Goal: Task Accomplishment & Management: Use online tool/utility

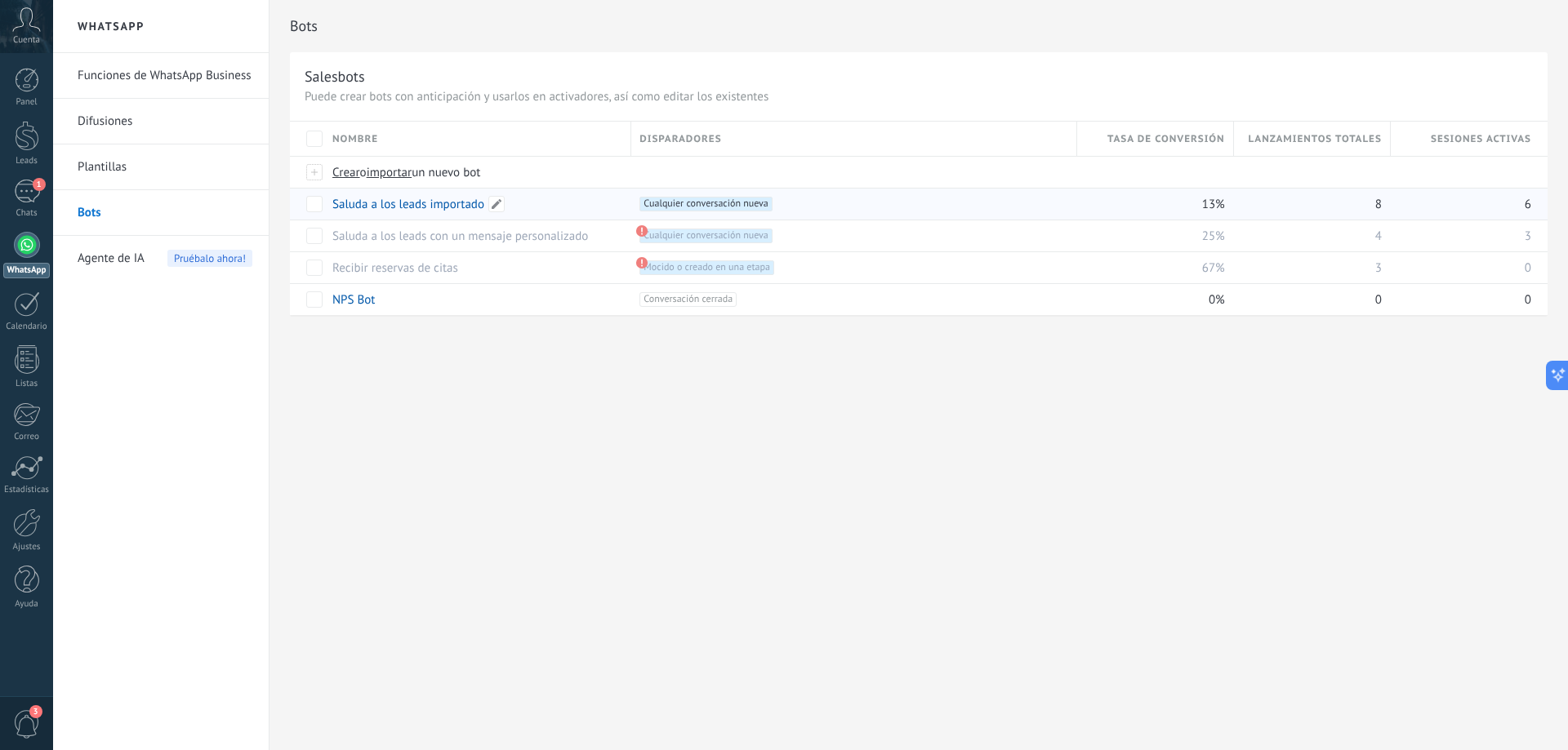
click at [460, 205] on link "Saluda a los leads importado" at bounding box center [408, 204] width 152 height 16
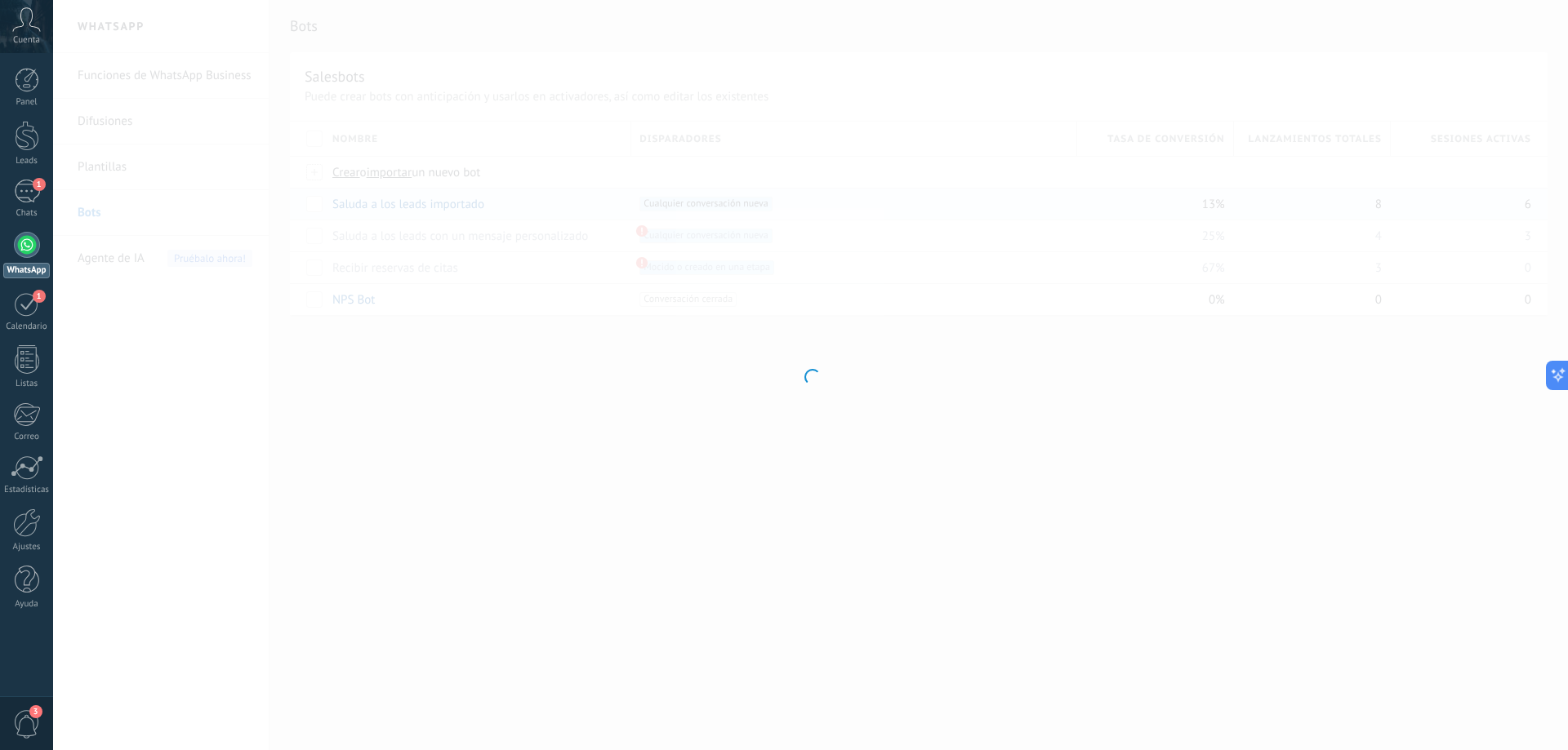
type input "**********"
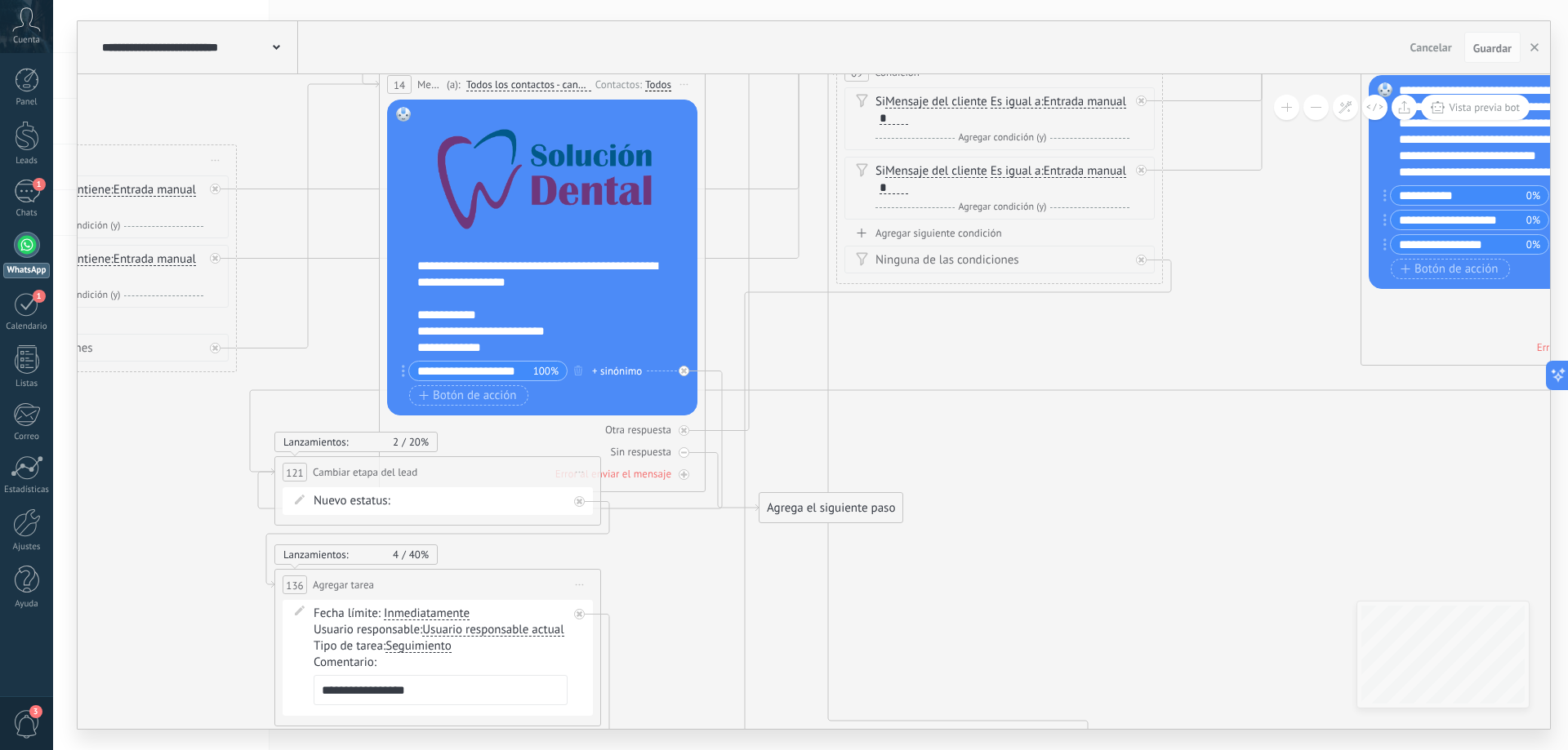
drag, startPoint x: 252, startPoint y: 435, endPoint x: 296, endPoint y: 274, distance: 166.9
click at [296, 274] on icon at bounding box center [790, 280] width 2894 height 2343
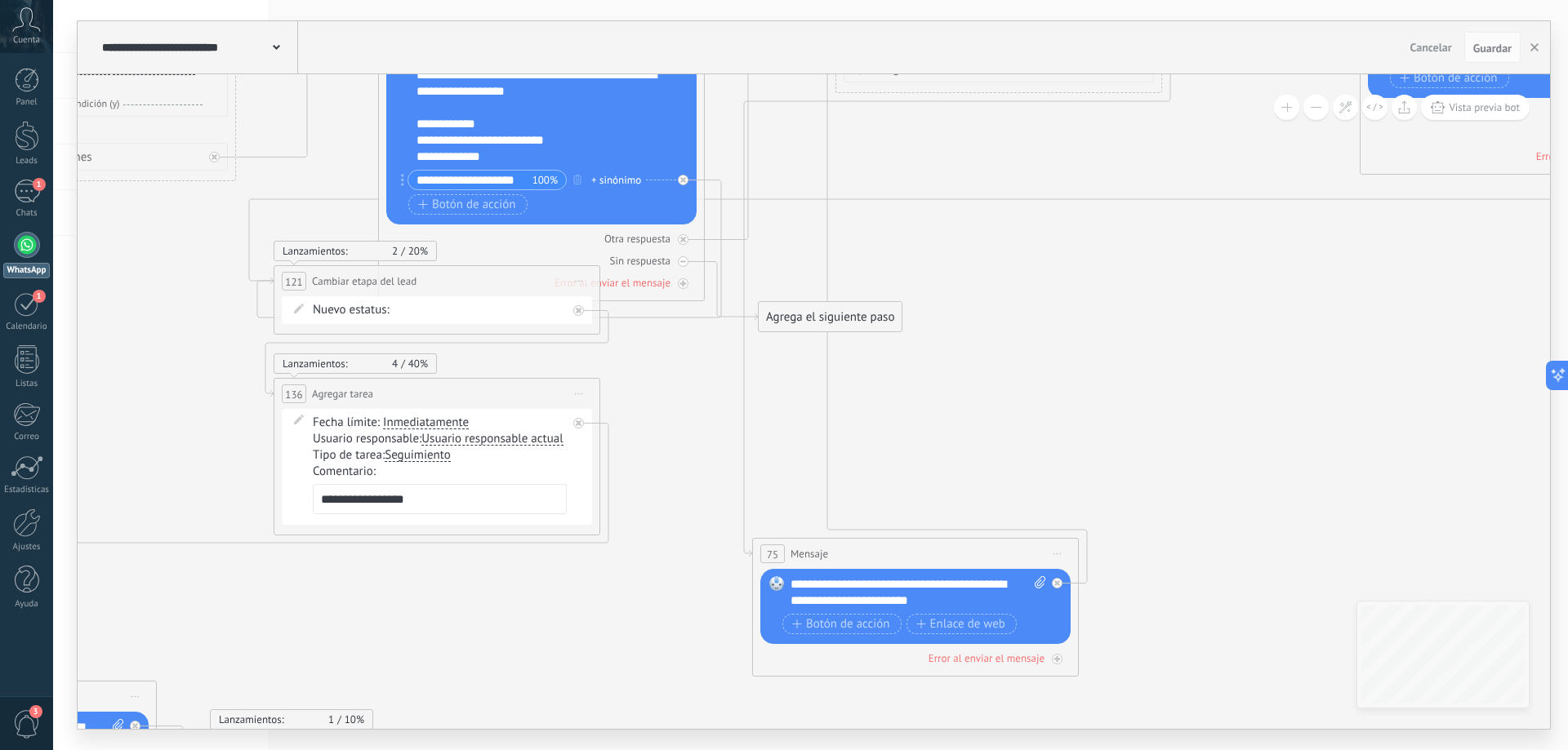
drag, startPoint x: 696, startPoint y: 592, endPoint x: 696, endPoint y: 400, distance: 192.0
click at [695, 401] on icon at bounding box center [789, 89] width 2894 height 2343
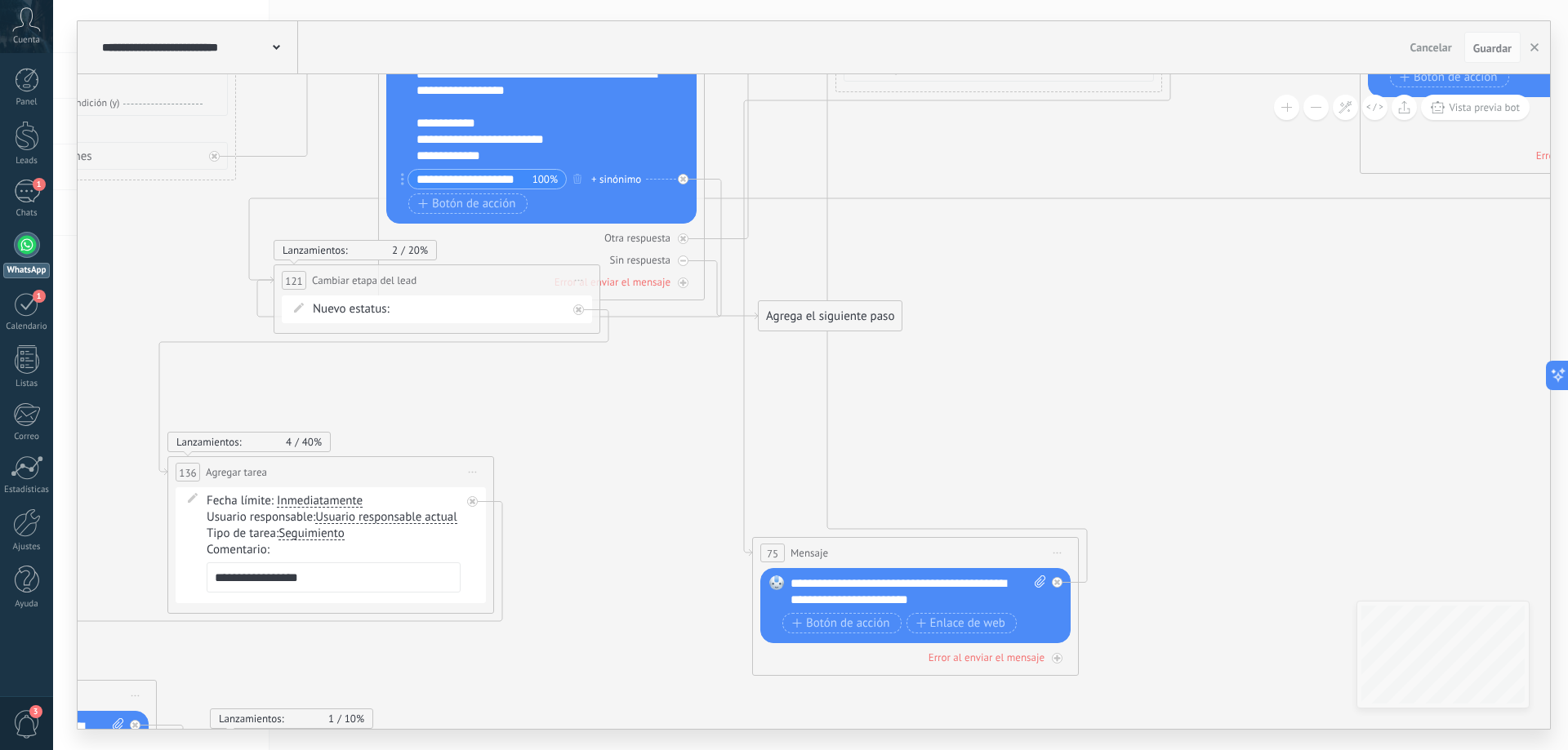
drag, startPoint x: 418, startPoint y: 386, endPoint x: 312, endPoint y: 465, distance: 132.2
click at [312, 465] on div "**********" at bounding box center [330, 472] width 325 height 30
drag, startPoint x: 809, startPoint y: 318, endPoint x: 969, endPoint y: 312, distance: 160.1
click at [969, 312] on div "Agrega el siguiente paso" at bounding box center [987, 311] width 143 height 27
click at [579, 314] on div at bounding box center [579, 310] width 11 height 11
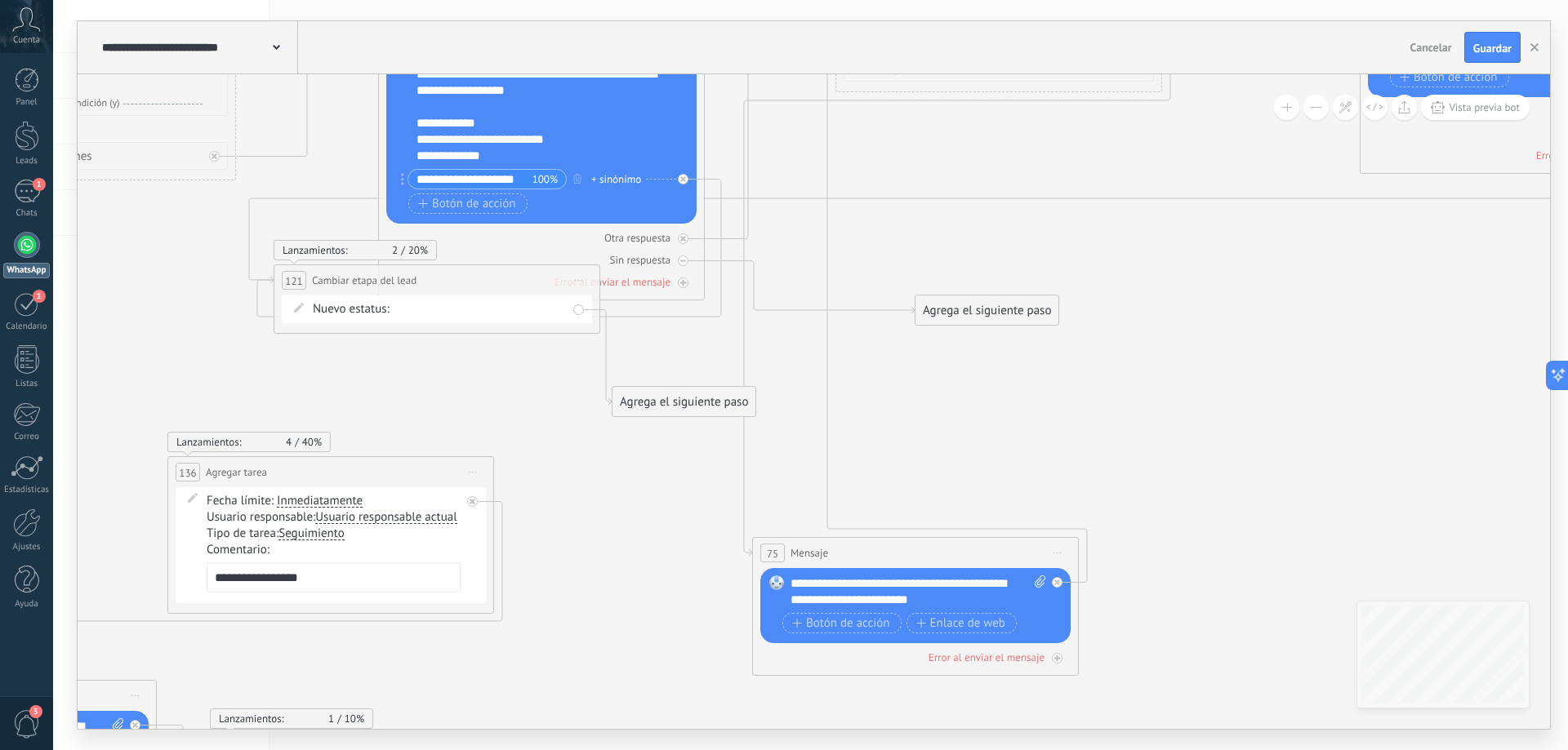
drag, startPoint x: 677, startPoint y: 331, endPoint x: 634, endPoint y: 402, distance: 83.0
click at [634, 402] on div "Agrega el siguiente paso" at bounding box center [684, 402] width 143 height 27
click at [637, 402] on div "Agrega el siguiente paso" at bounding box center [682, 403] width 143 height 27
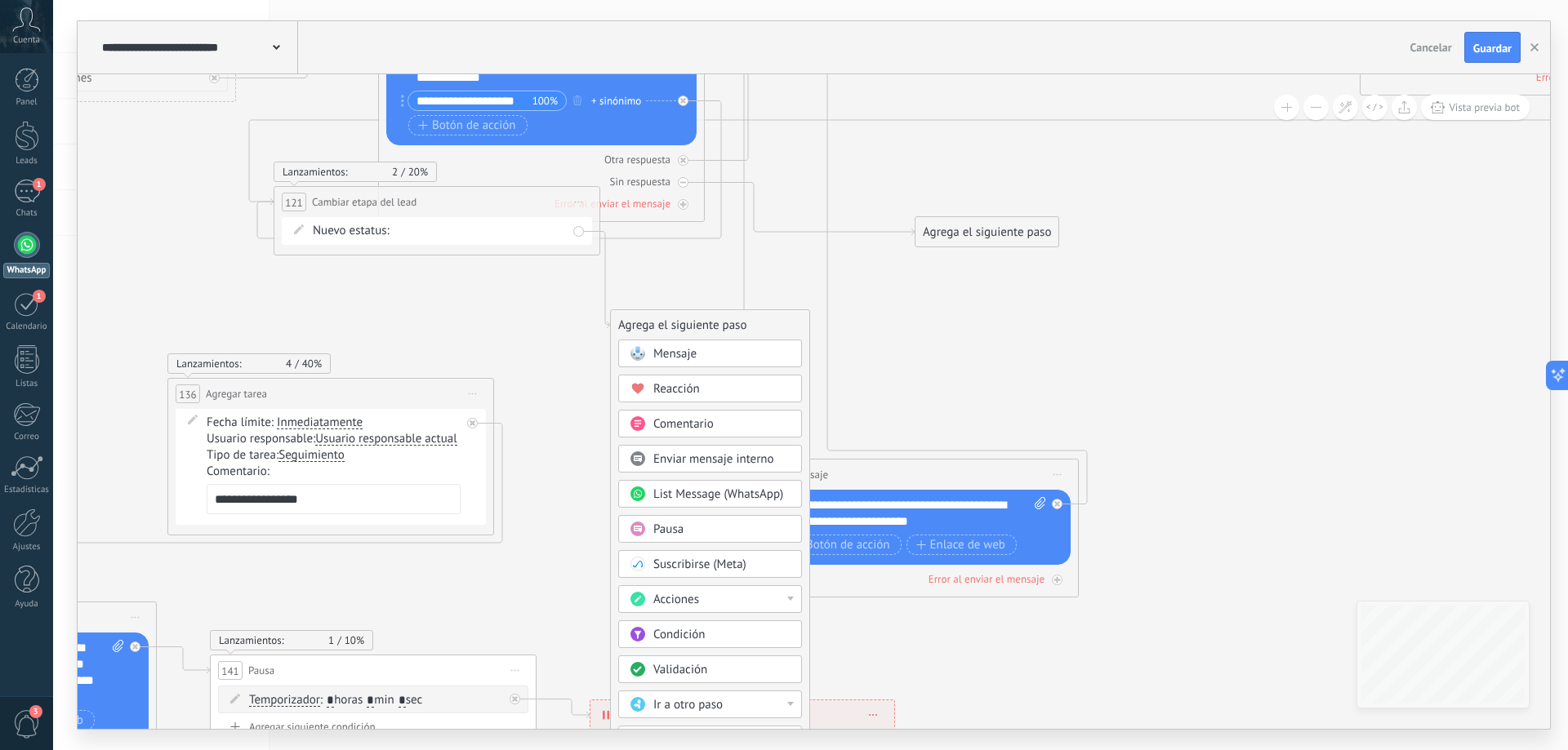
click at [720, 594] on div "Acciones" at bounding box center [722, 600] width 137 height 16
click at [714, 603] on div "Administrar etiquetas" at bounding box center [710, 600] width 182 height 28
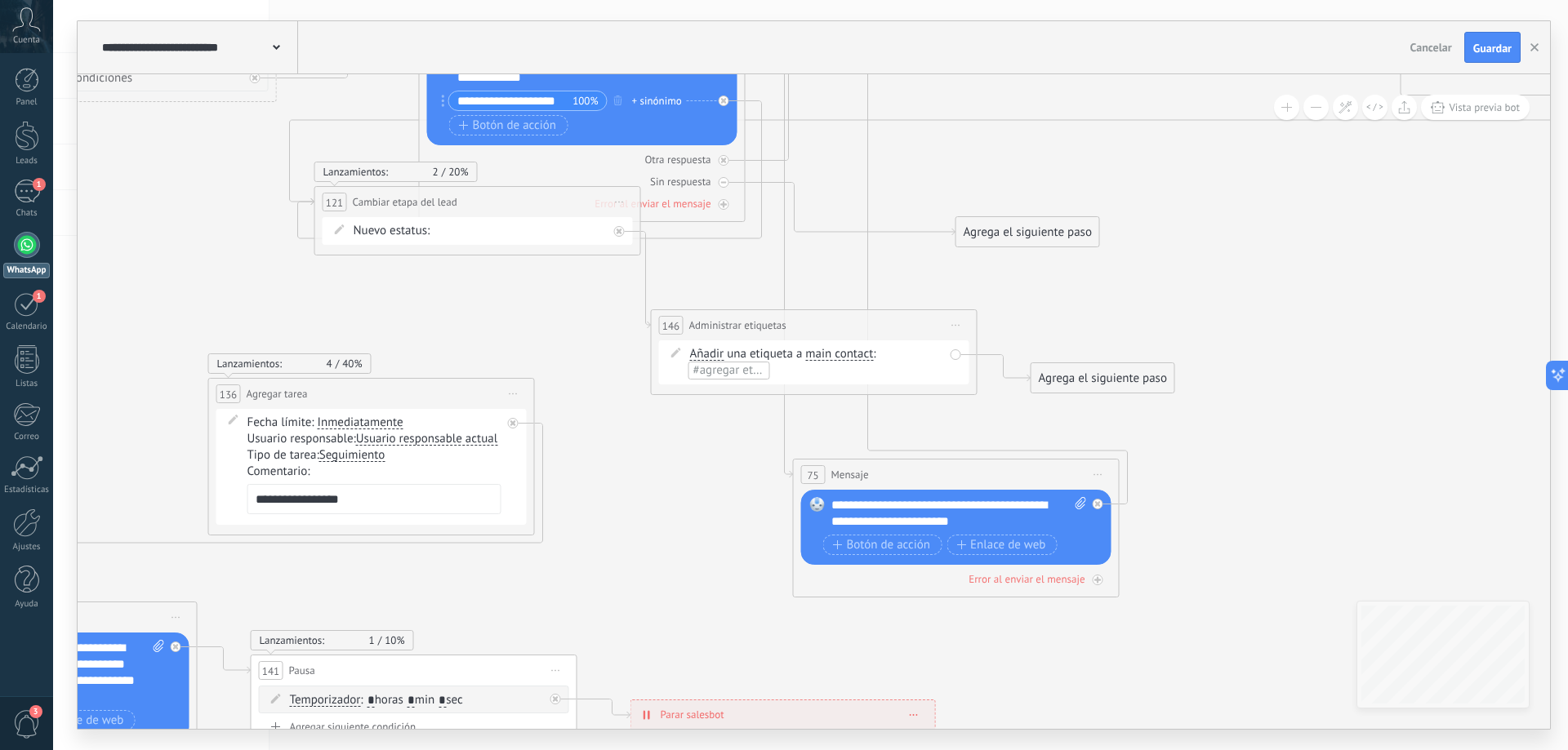
click at [737, 370] on span "#agregar etiquetas" at bounding box center [742, 370] width 98 height 16
click at [763, 372] on input "text" at bounding box center [731, 370] width 81 height 13
click at [840, 353] on span "main contact" at bounding box center [839, 354] width 67 height 13
click at [840, 353] on button "main contact" at bounding box center [899, 354] width 204 height 30
click at [734, 374] on span "#agregar etiquetas" at bounding box center [742, 370] width 98 height 16
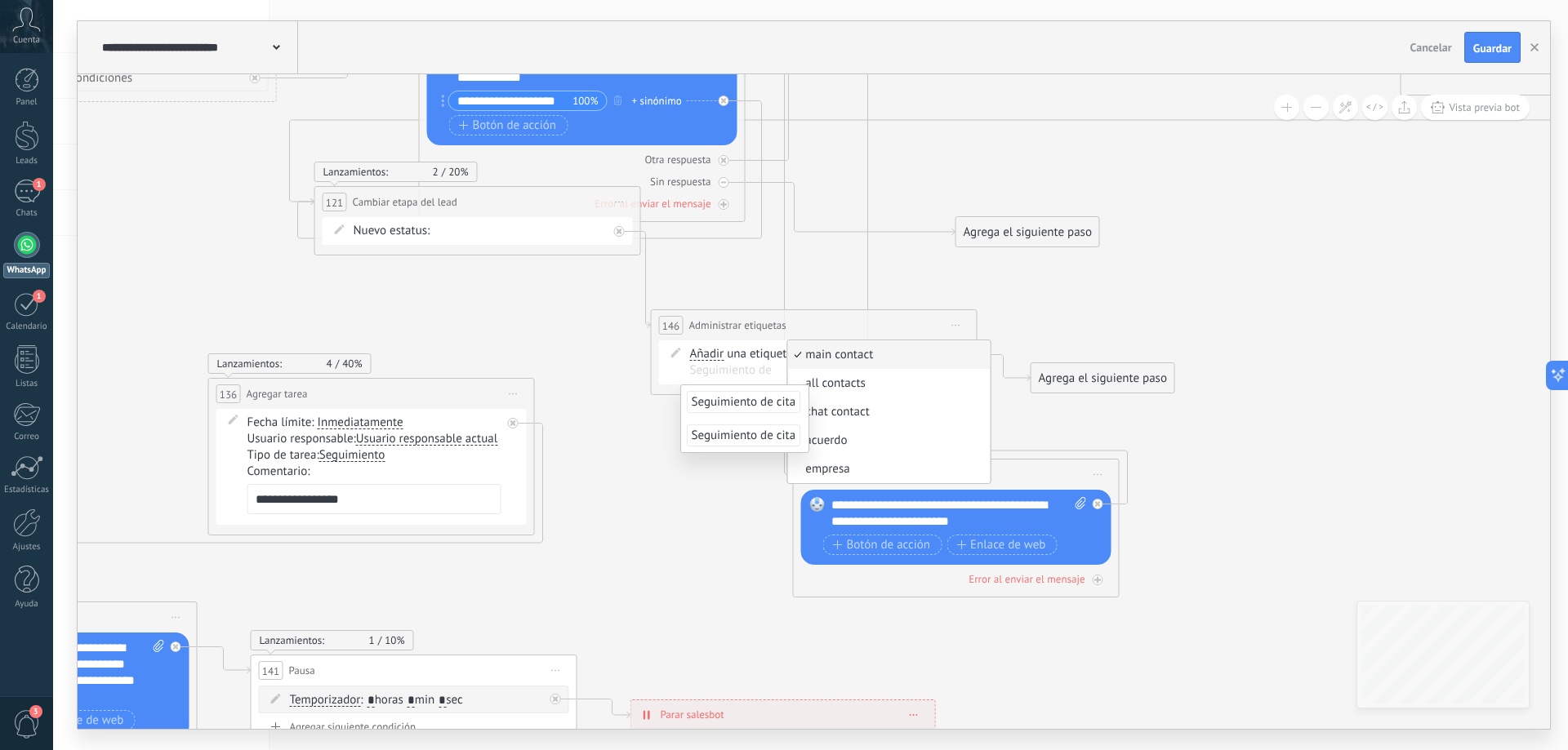
drag, startPoint x: 722, startPoint y: 531, endPoint x: 725, endPoint y: 511, distance: 20.2
click at [722, 529] on icon at bounding box center [830, 10] width 2894 height 2343
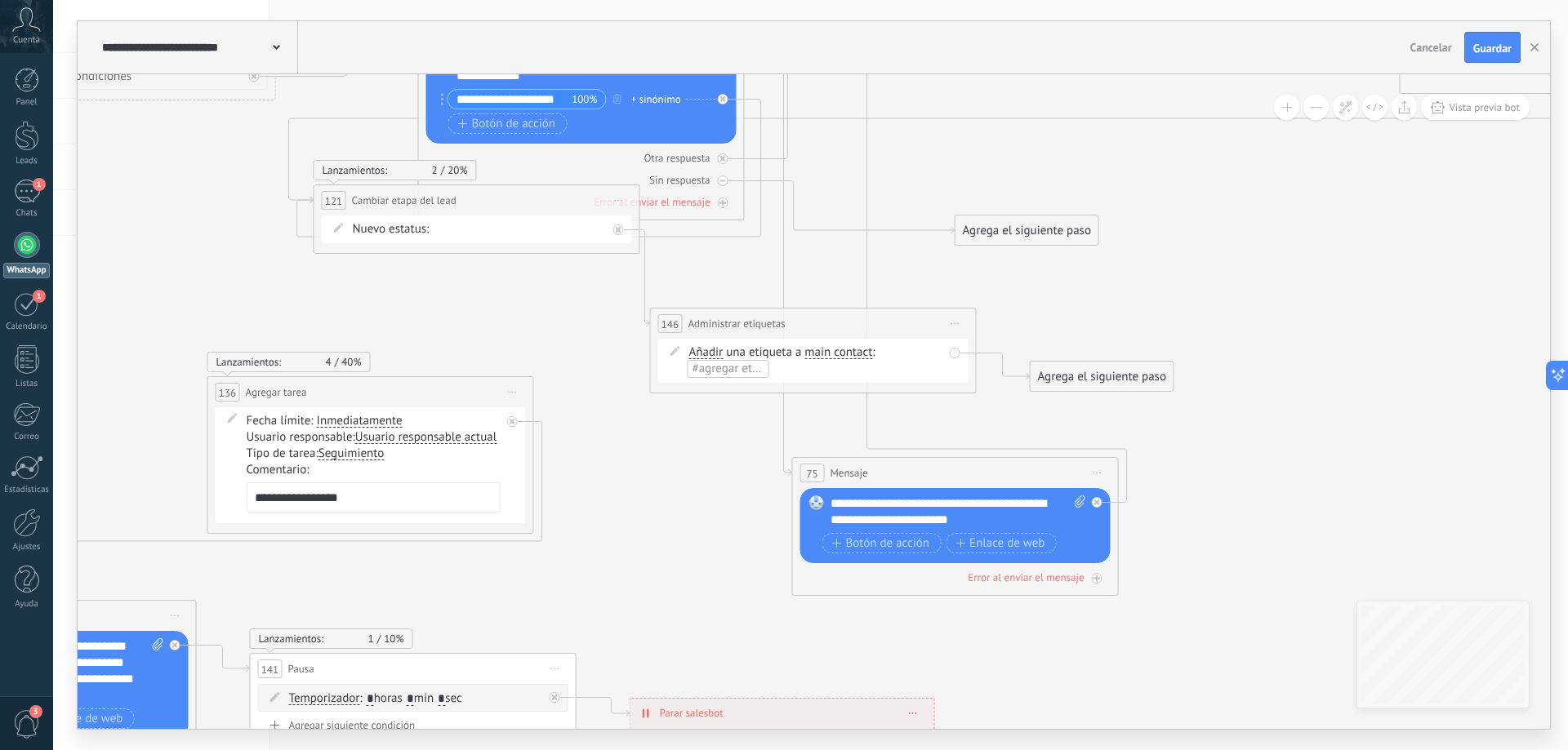
click at [956, 326] on span "Iniciar vista previa aquí Cambiar nombre Duplicar [GEOGRAPHIC_DATA]" at bounding box center [956, 324] width 26 height 24
click at [971, 439] on div "Borrar" at bounding box center [1030, 430] width 162 height 28
click at [742, 257] on div "Agrega el siguiente paso" at bounding box center [766, 253] width 143 height 27
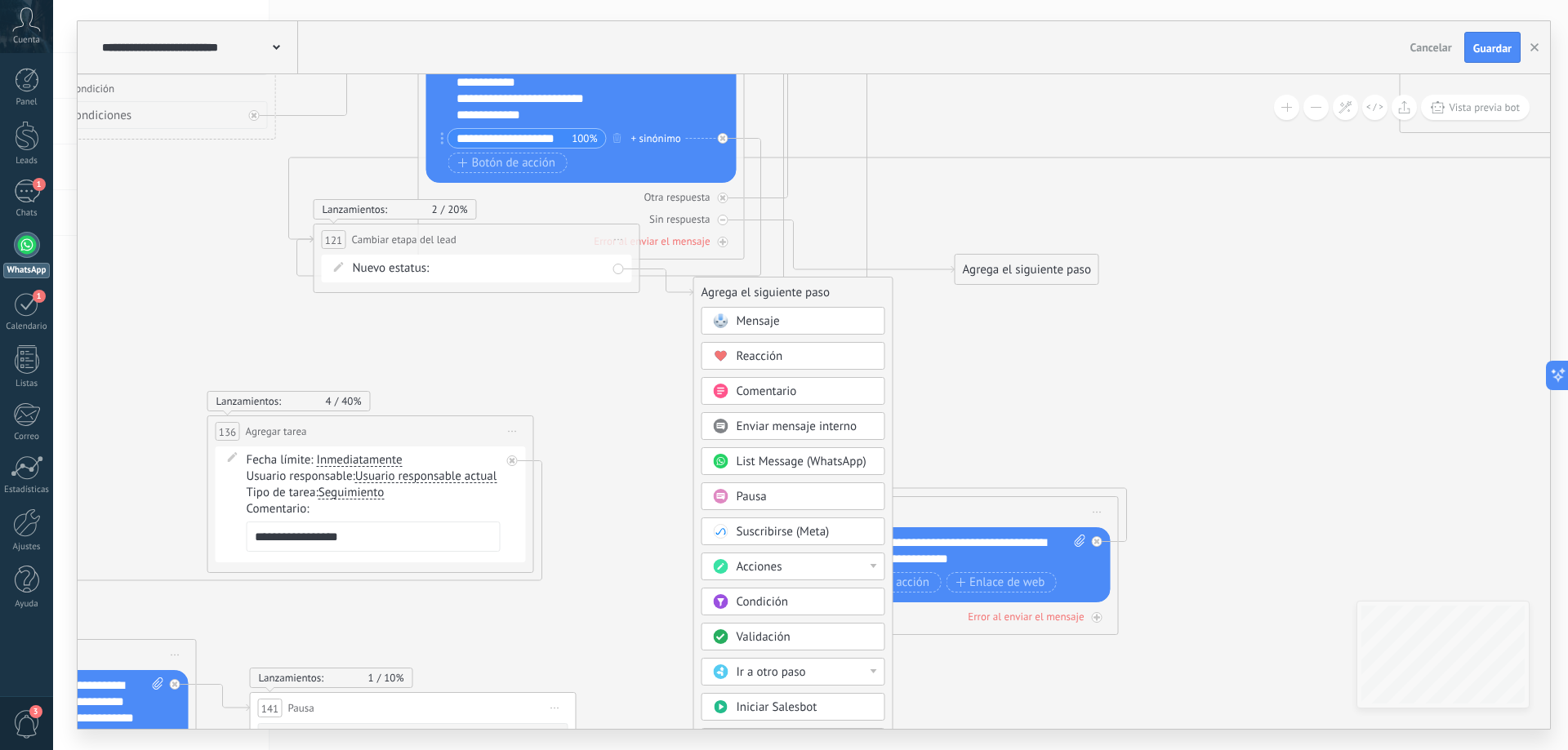
click at [814, 568] on div "Acciones" at bounding box center [805, 568] width 137 height 16
click at [828, 608] on div "Agregar nota" at bounding box center [793, 595] width 182 height 28
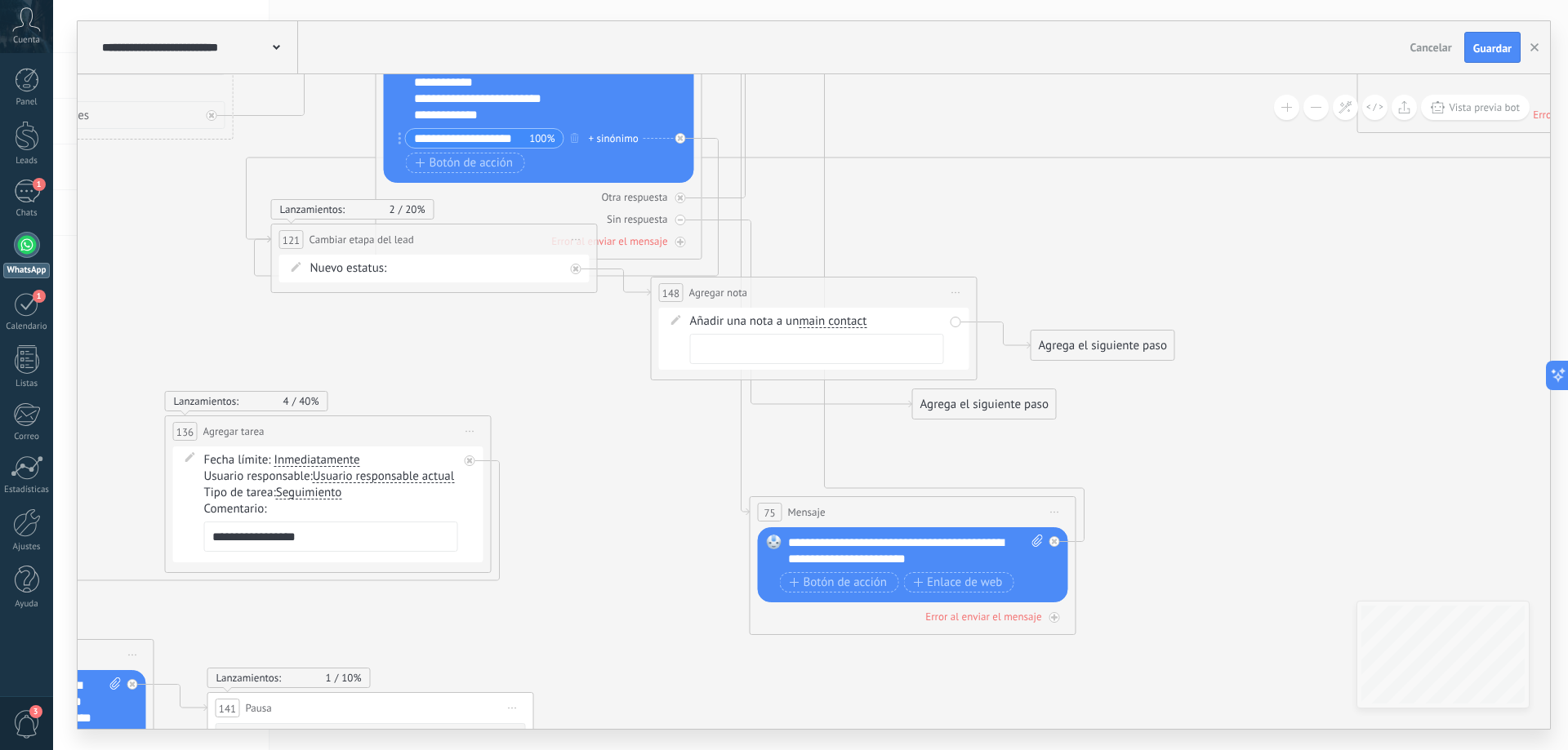
click at [822, 346] on div at bounding box center [817, 348] width 254 height 30
drag, startPoint x: 1080, startPoint y: 347, endPoint x: 228, endPoint y: 347, distance: 852.0
click at [192, 335] on div "Agrega el siguiente paso" at bounding box center [238, 340] width 143 height 27
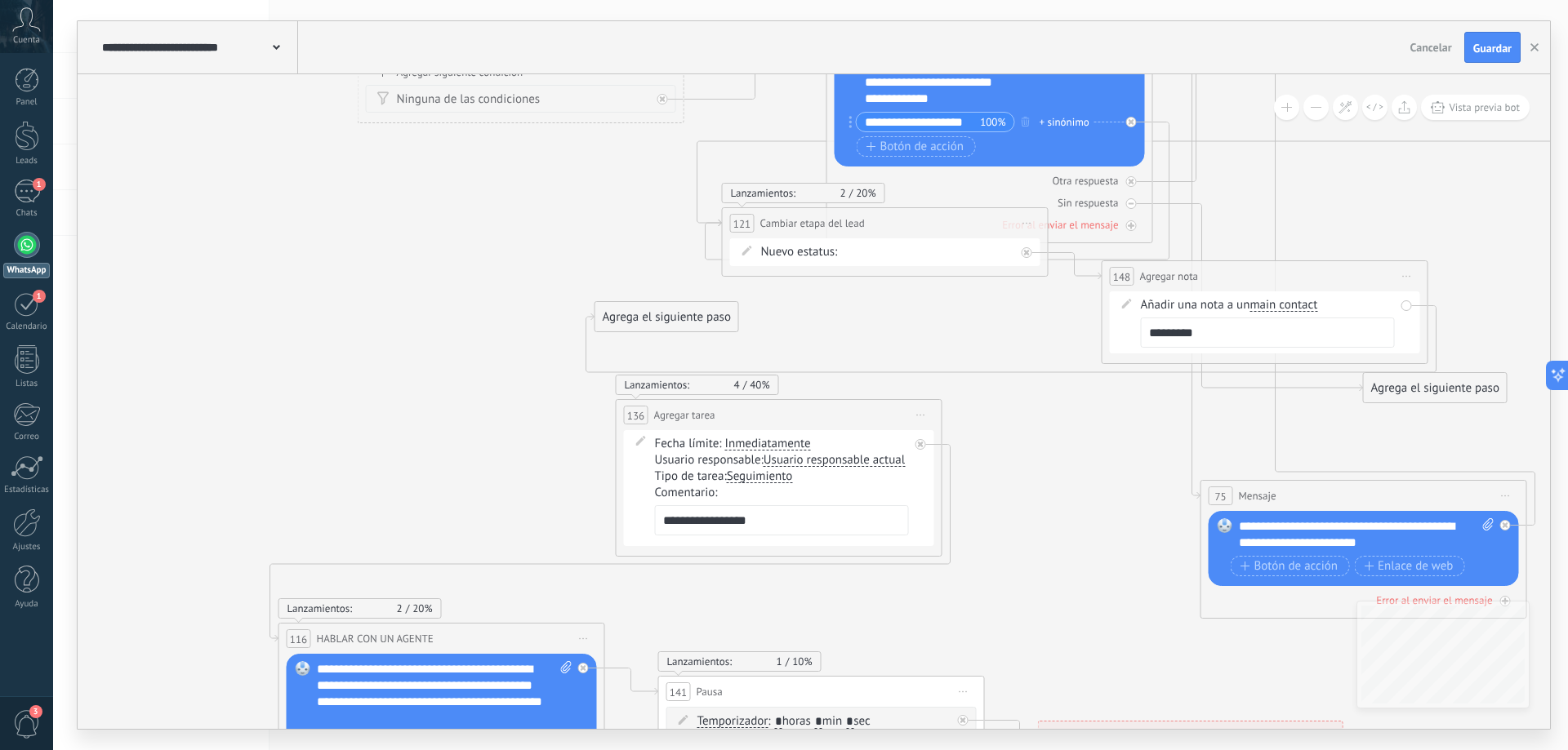
drag, startPoint x: 335, startPoint y: 347, endPoint x: 786, endPoint y: 331, distance: 451.3
click at [786, 331] on icon at bounding box center [1238, 31] width 2894 height 2343
drag, startPoint x: 649, startPoint y: 326, endPoint x: 522, endPoint y: 683, distance: 378.9
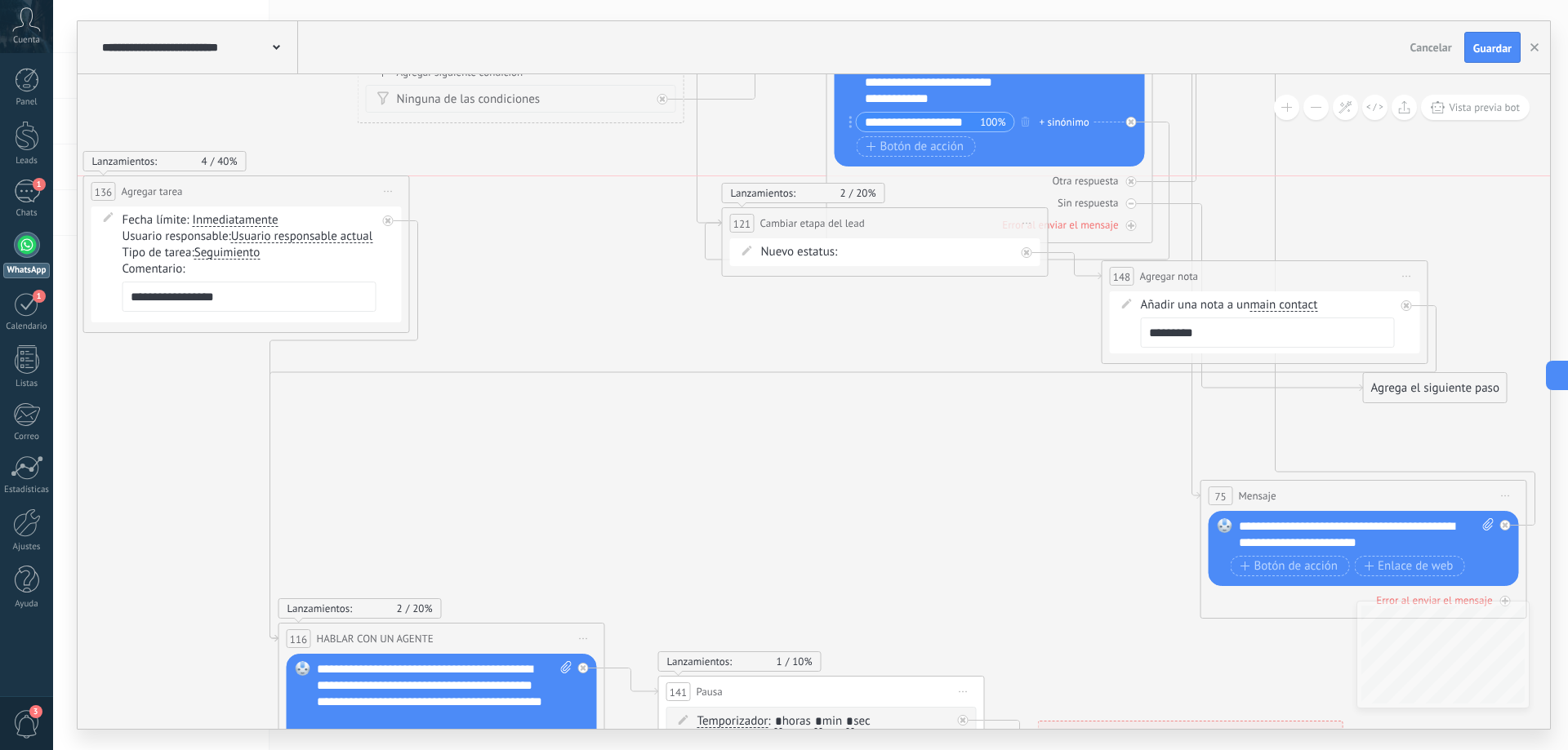
drag, startPoint x: 697, startPoint y: 419, endPoint x: 164, endPoint y: 195, distance: 578.2
click at [164, 195] on span "Agregar tarea" at bounding box center [152, 191] width 62 height 16
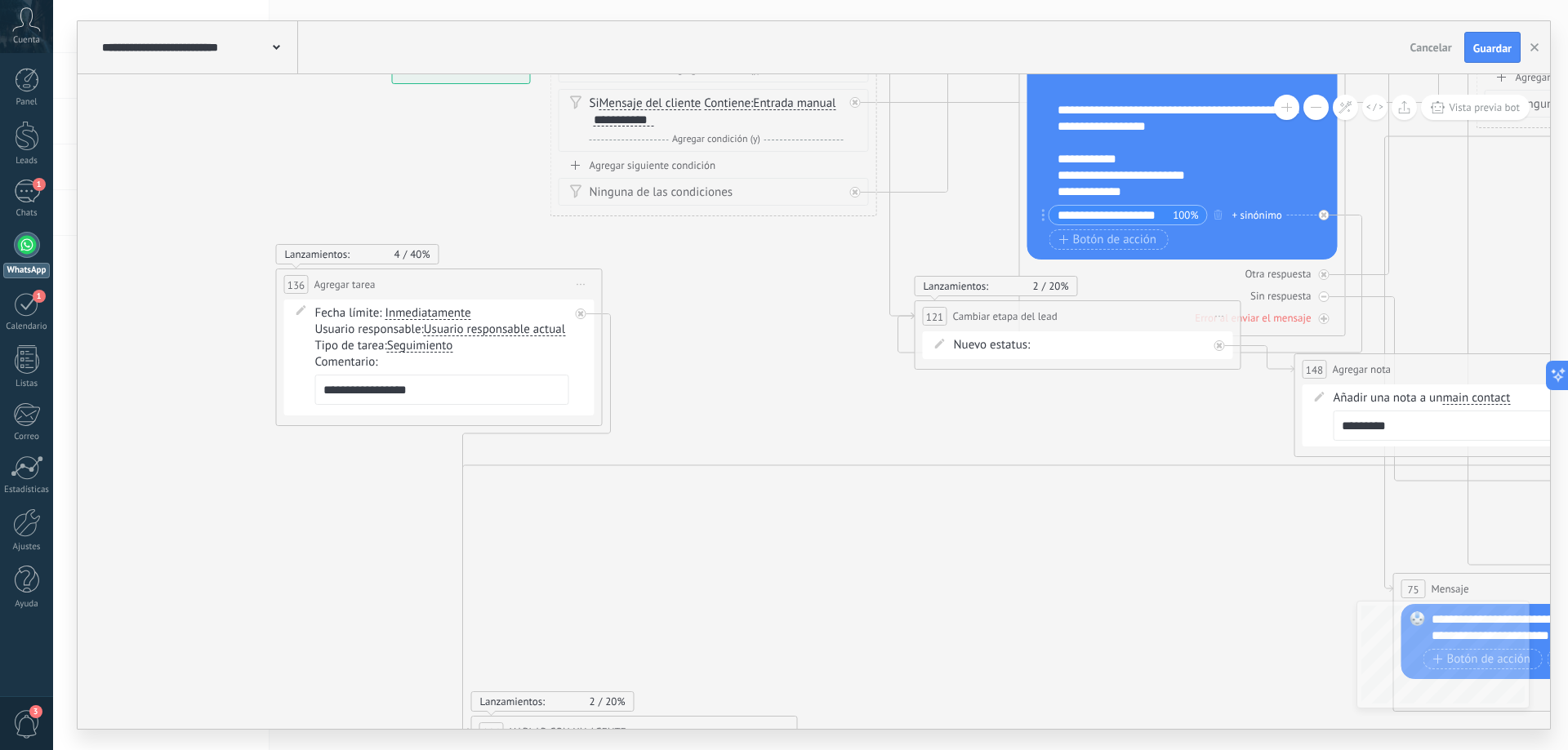
drag, startPoint x: 489, startPoint y: 237, endPoint x: 682, endPoint y: 329, distance: 213.8
click at [682, 329] on icon at bounding box center [1372, 124] width 3009 height 2343
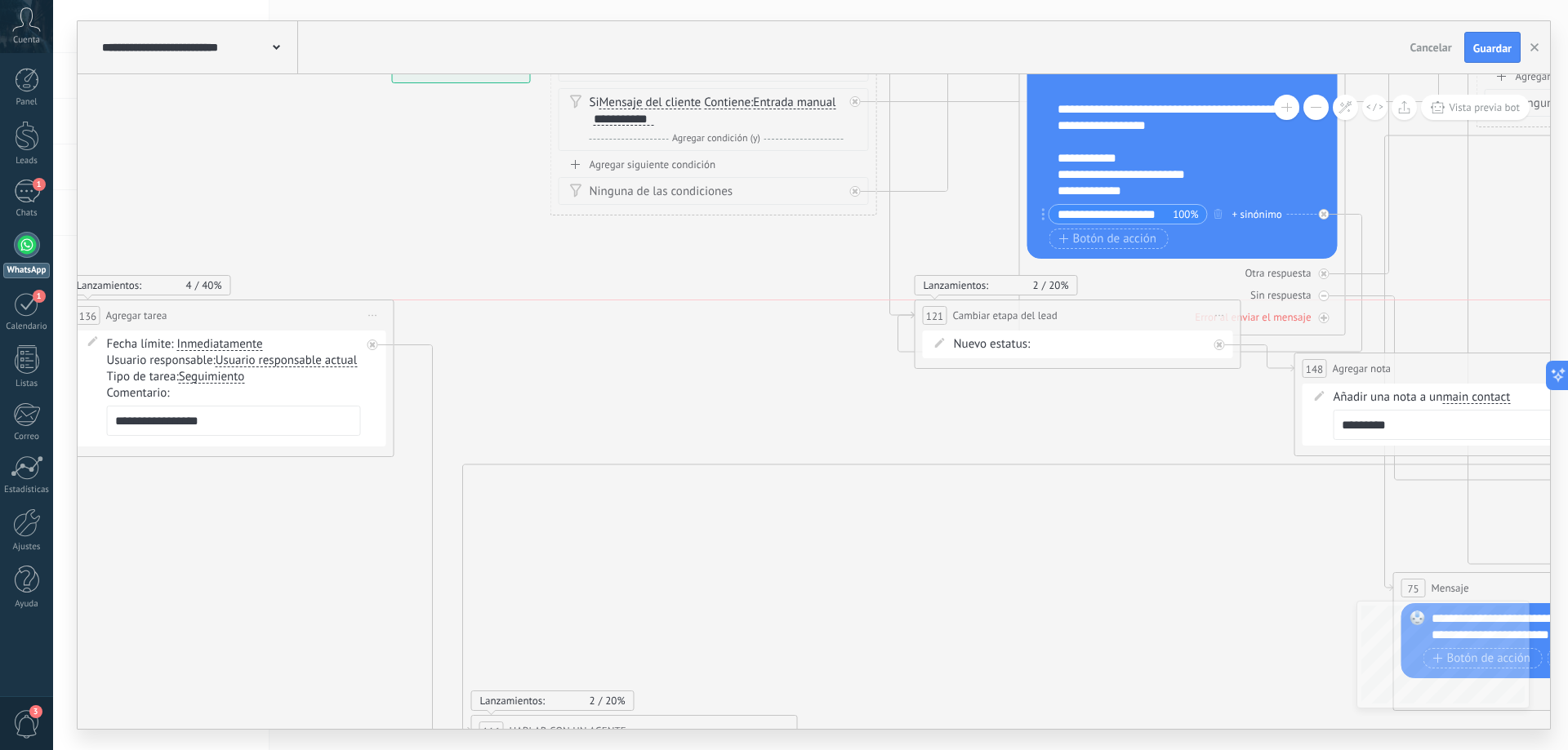
drag, startPoint x: 404, startPoint y: 278, endPoint x: 298, endPoint y: 315, distance: 112.3
click at [298, 315] on div "**********" at bounding box center [230, 315] width 325 height 30
click at [1481, 52] on span "Guardar" at bounding box center [1492, 48] width 39 height 12
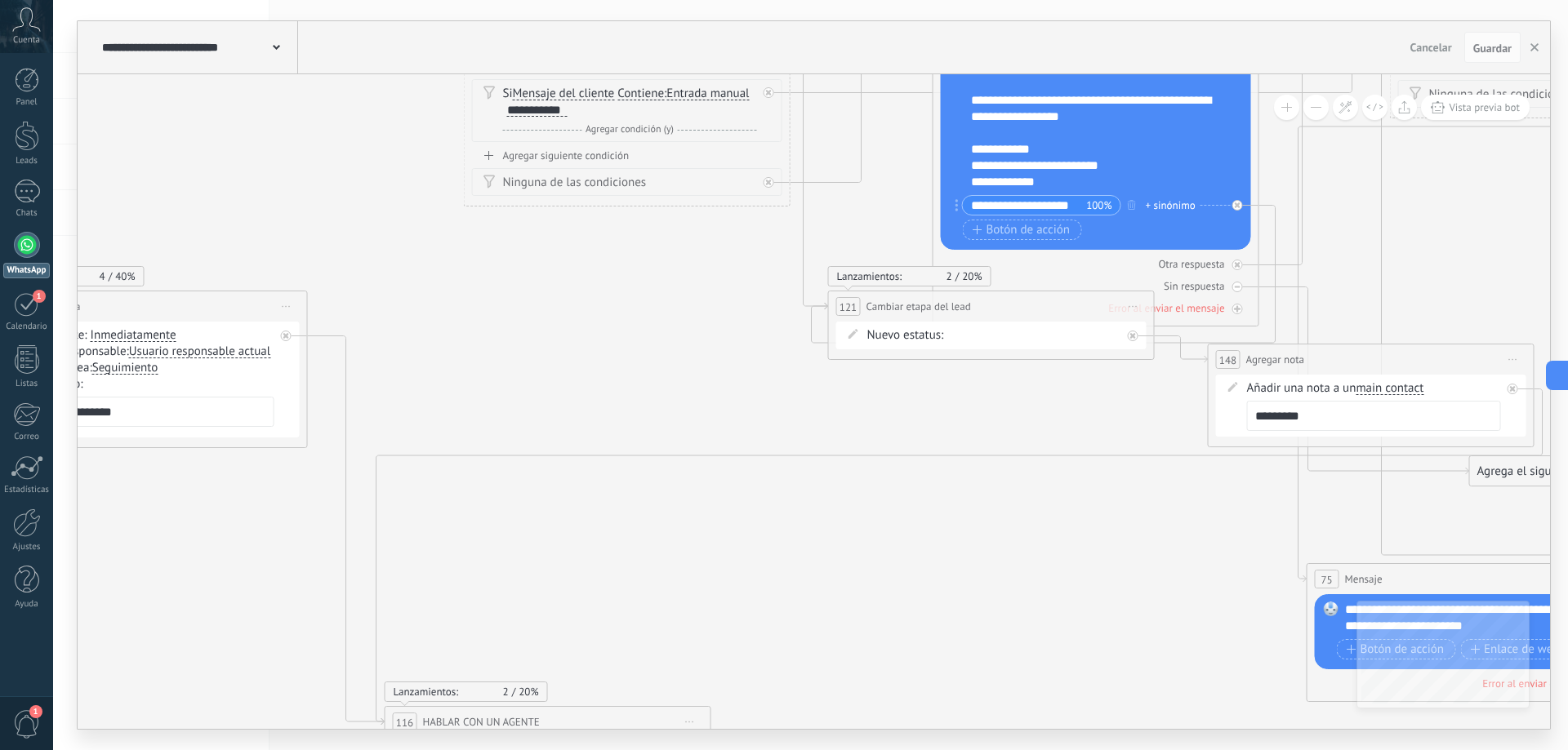
drag, startPoint x: 635, startPoint y: 315, endPoint x: 549, endPoint y: 305, distance: 86.6
click at [549, 305] on icon at bounding box center [1181, 114] width 3219 height 2343
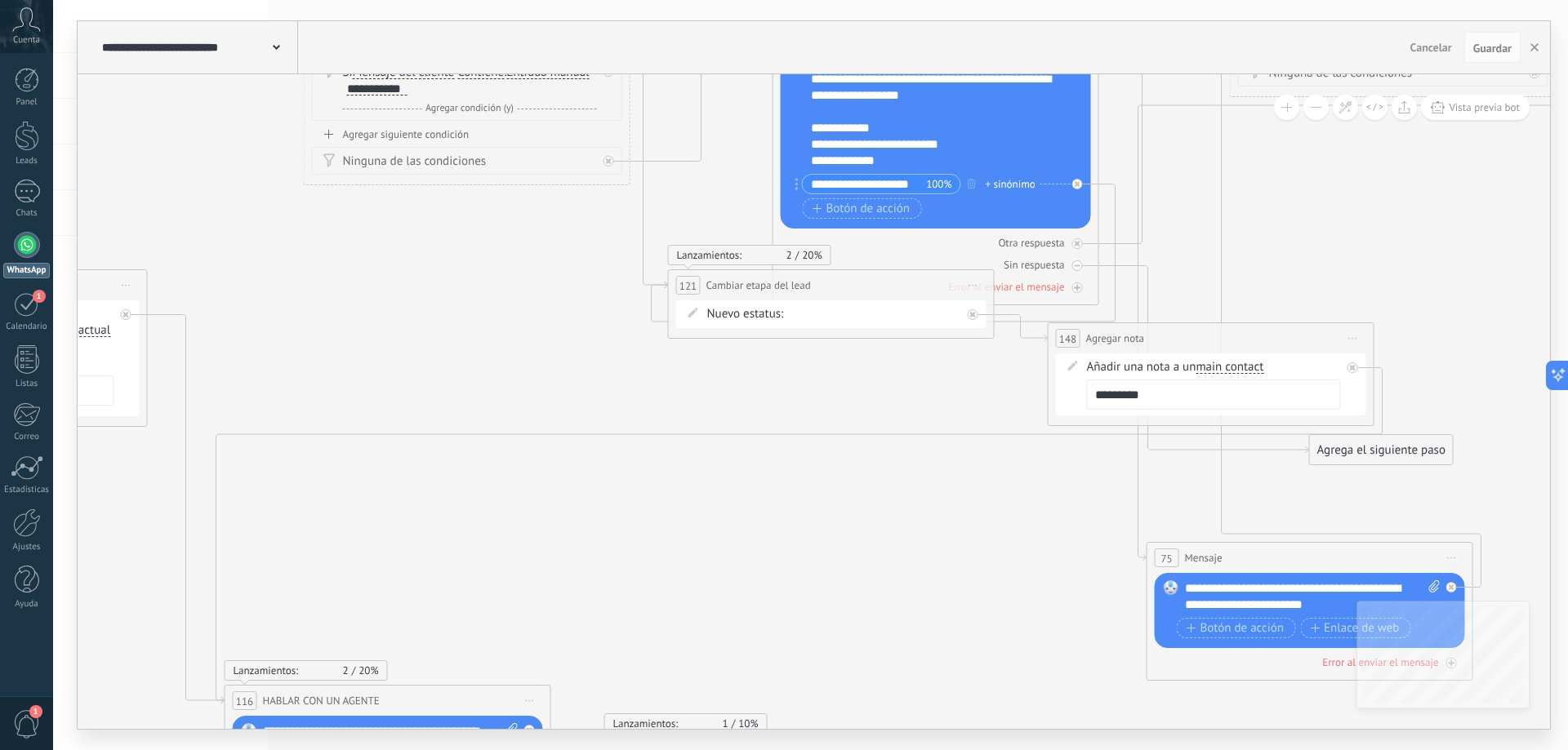
drag, startPoint x: 606, startPoint y: 429, endPoint x: 446, endPoint y: 407, distance: 161.5
click at [446, 407] on icon at bounding box center [1022, 93] width 3219 height 2343
click at [1349, 343] on span "Iniciar vista previa aquí Cambiar nombre Duplicar [GEOGRAPHIC_DATA]" at bounding box center [1354, 338] width 26 height 24
drag, startPoint x: 1372, startPoint y: 449, endPoint x: 1363, endPoint y: 443, distance: 10.8
click at [1372, 449] on div "Borrar" at bounding box center [1427, 445] width 162 height 28
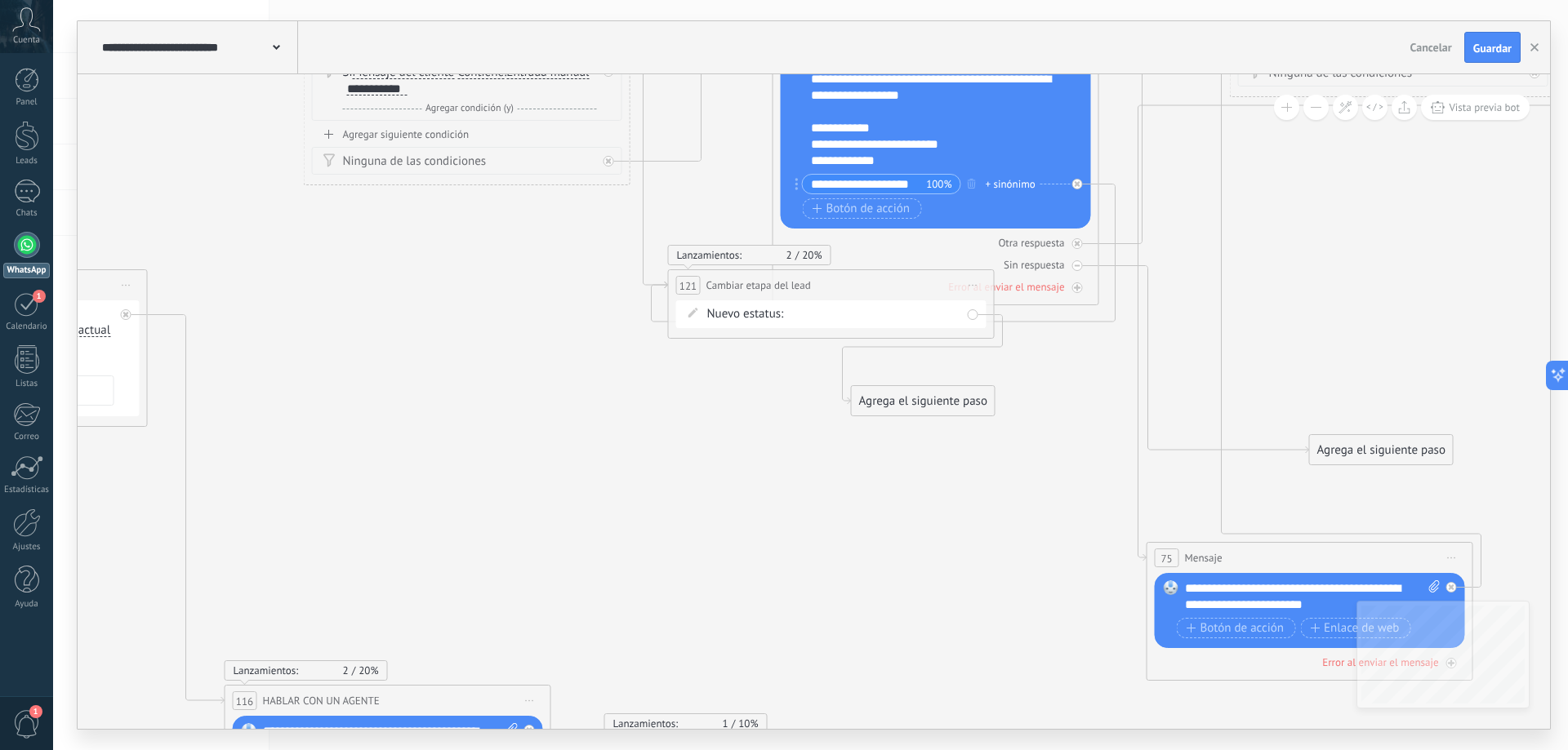
drag, startPoint x: 1114, startPoint y: 338, endPoint x: 917, endPoint y: 401, distance: 206.8
click at [917, 401] on div "Agrega el siguiente paso" at bounding box center [923, 401] width 143 height 27
click at [914, 401] on div "Agrega el siguiente paso" at bounding box center [923, 401] width 143 height 27
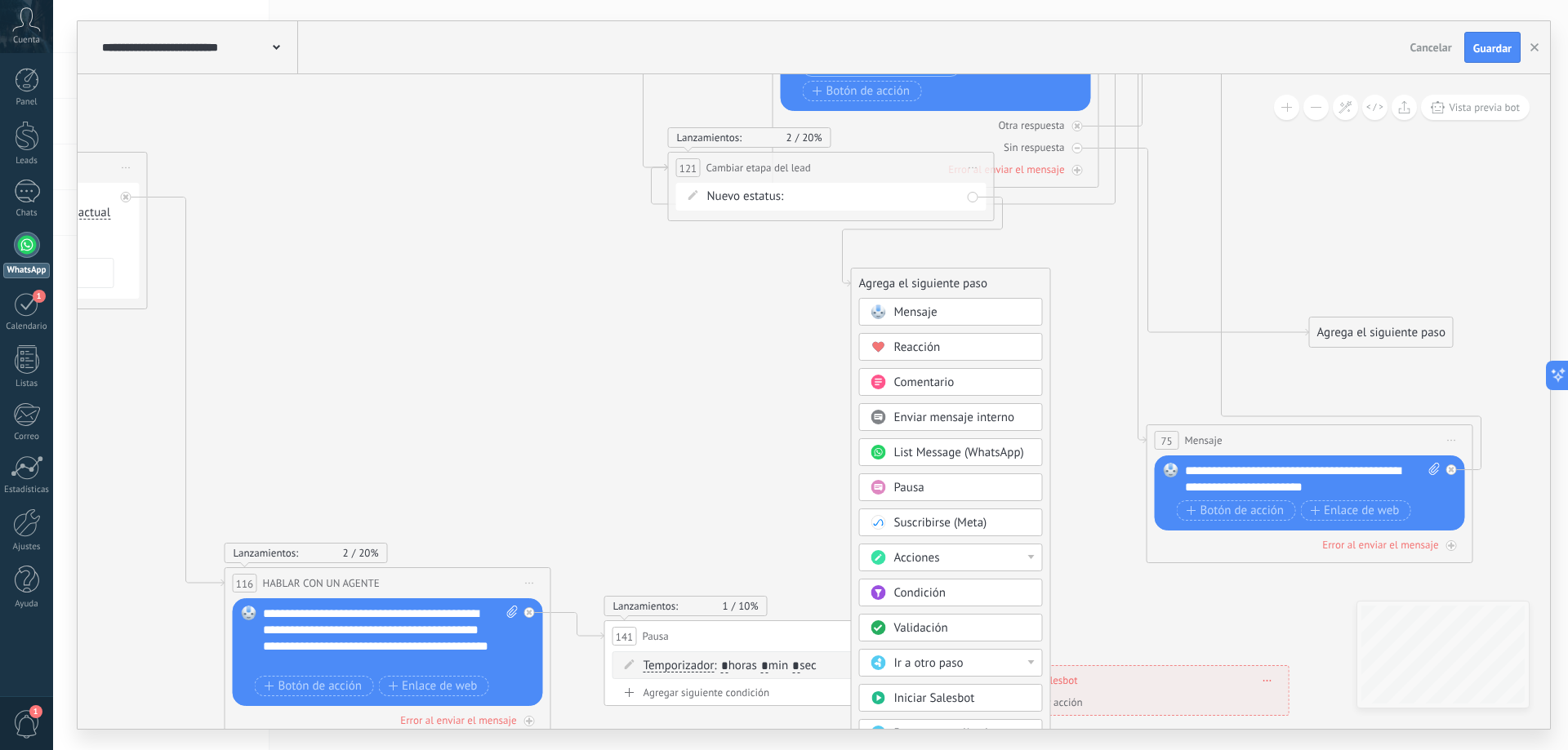
click at [971, 559] on div "Acciones" at bounding box center [962, 559] width 137 height 16
click at [954, 645] on div "Enviar un webhook" at bounding box center [951, 645] width 182 height 28
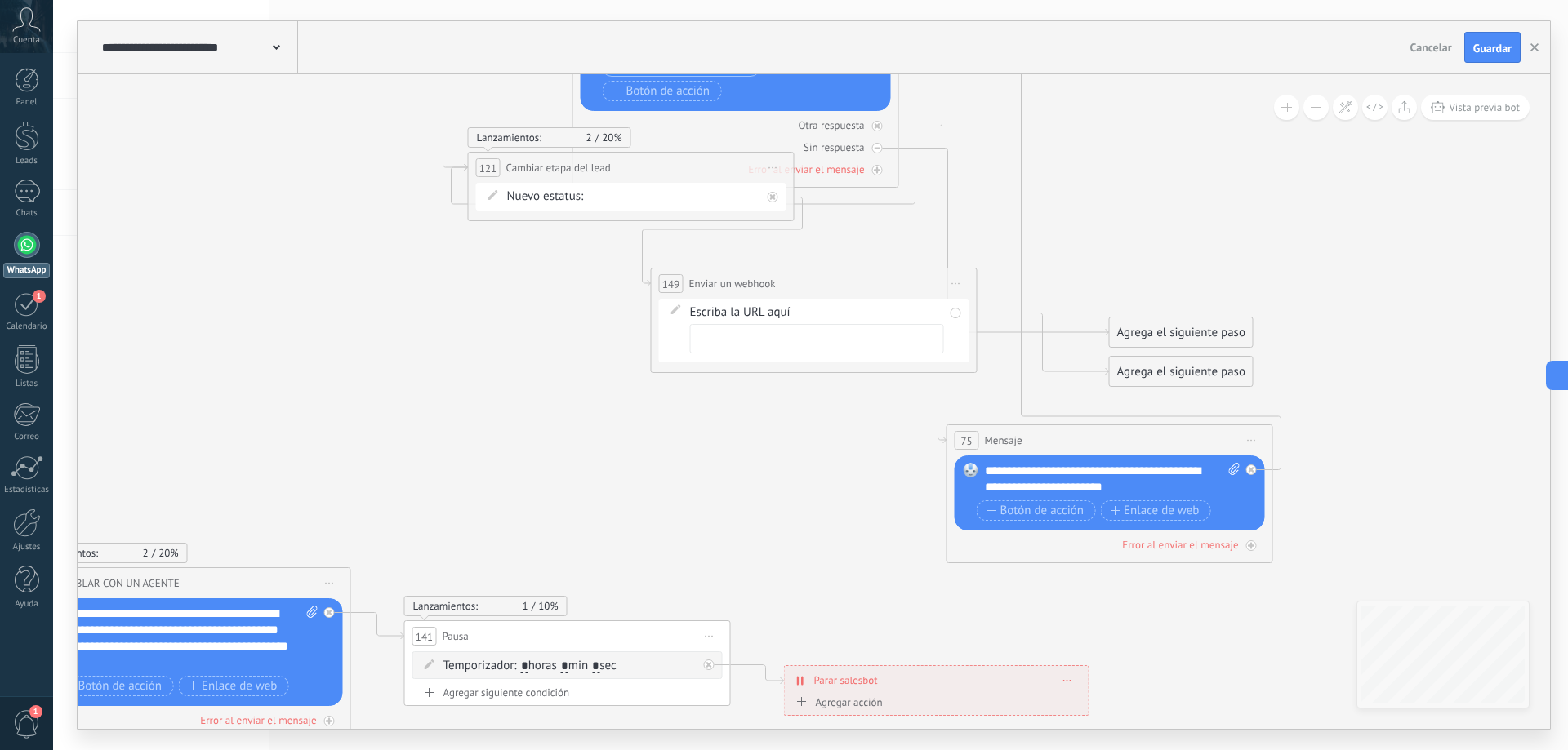
click at [752, 327] on input "text" at bounding box center [817, 338] width 254 height 30
click at [960, 282] on span "Iniciar vista previa aquí Cambiar nombre Duplicar [GEOGRAPHIC_DATA]" at bounding box center [957, 283] width 26 height 24
click at [974, 389] on div "Borrar" at bounding box center [1031, 390] width 162 height 28
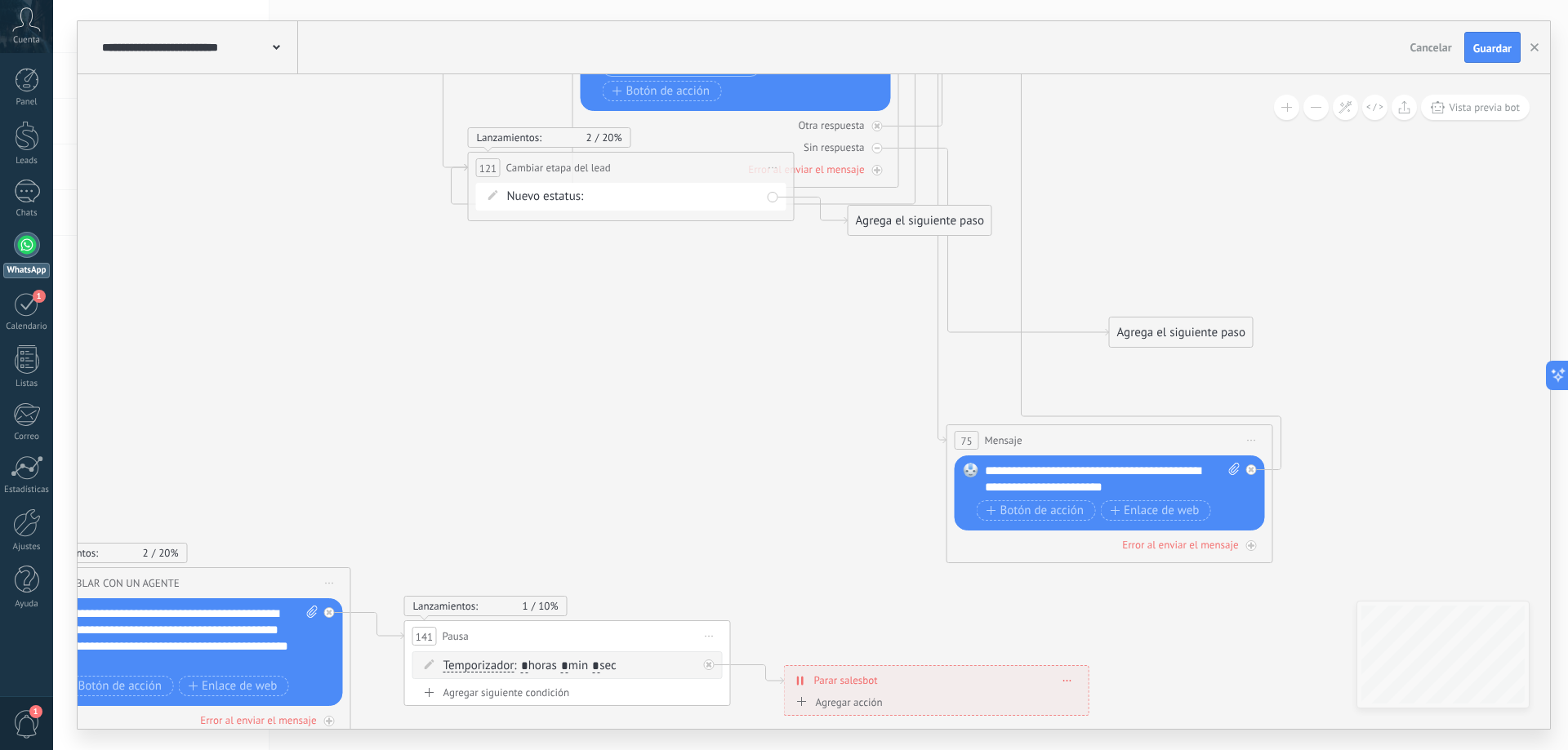
click at [901, 223] on div "Agrega el siguiente paso" at bounding box center [920, 220] width 143 height 27
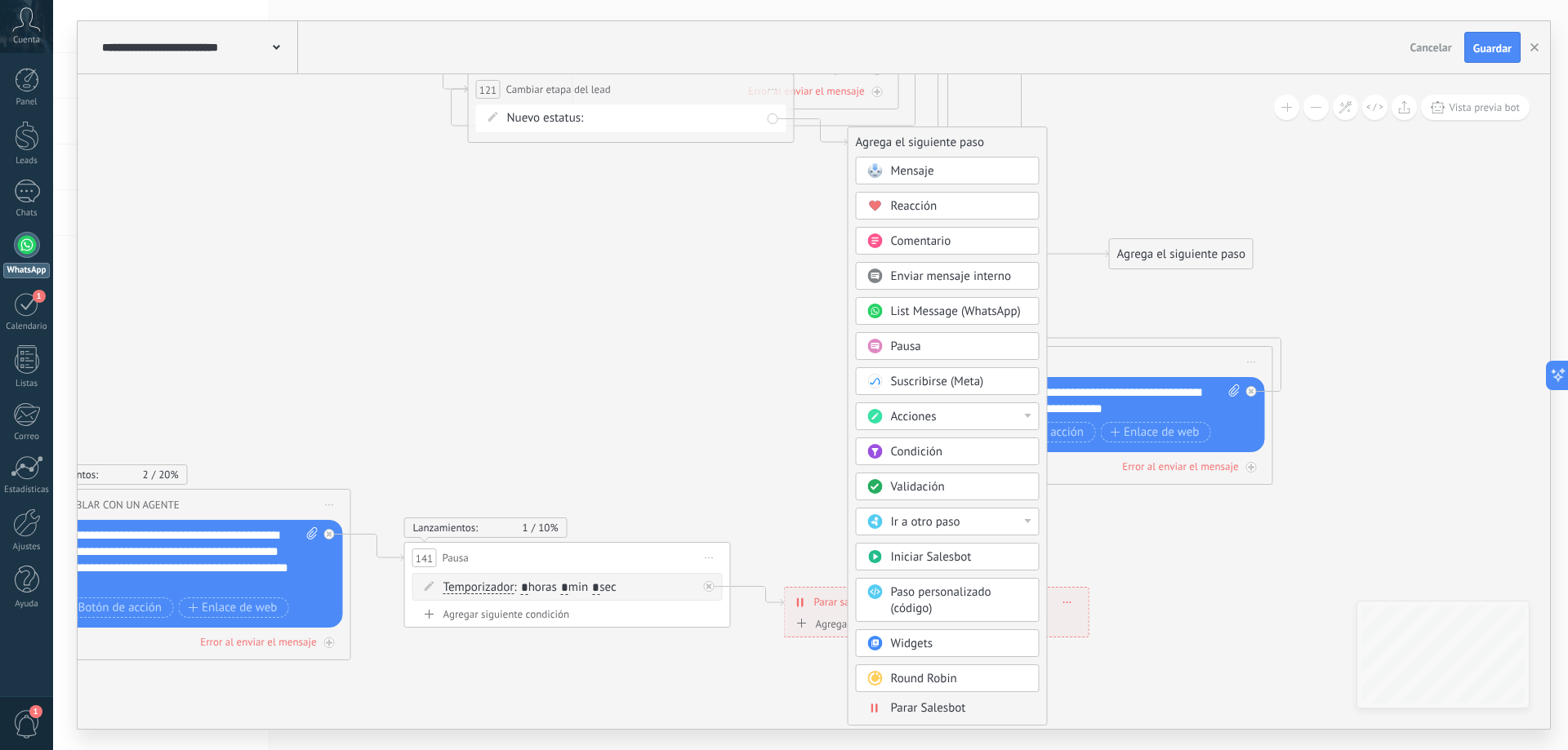
click at [1002, 410] on div "Acciones" at bounding box center [959, 417] width 137 height 16
click at [997, 480] on div "Enviar correo" at bounding box center [948, 476] width 182 height 28
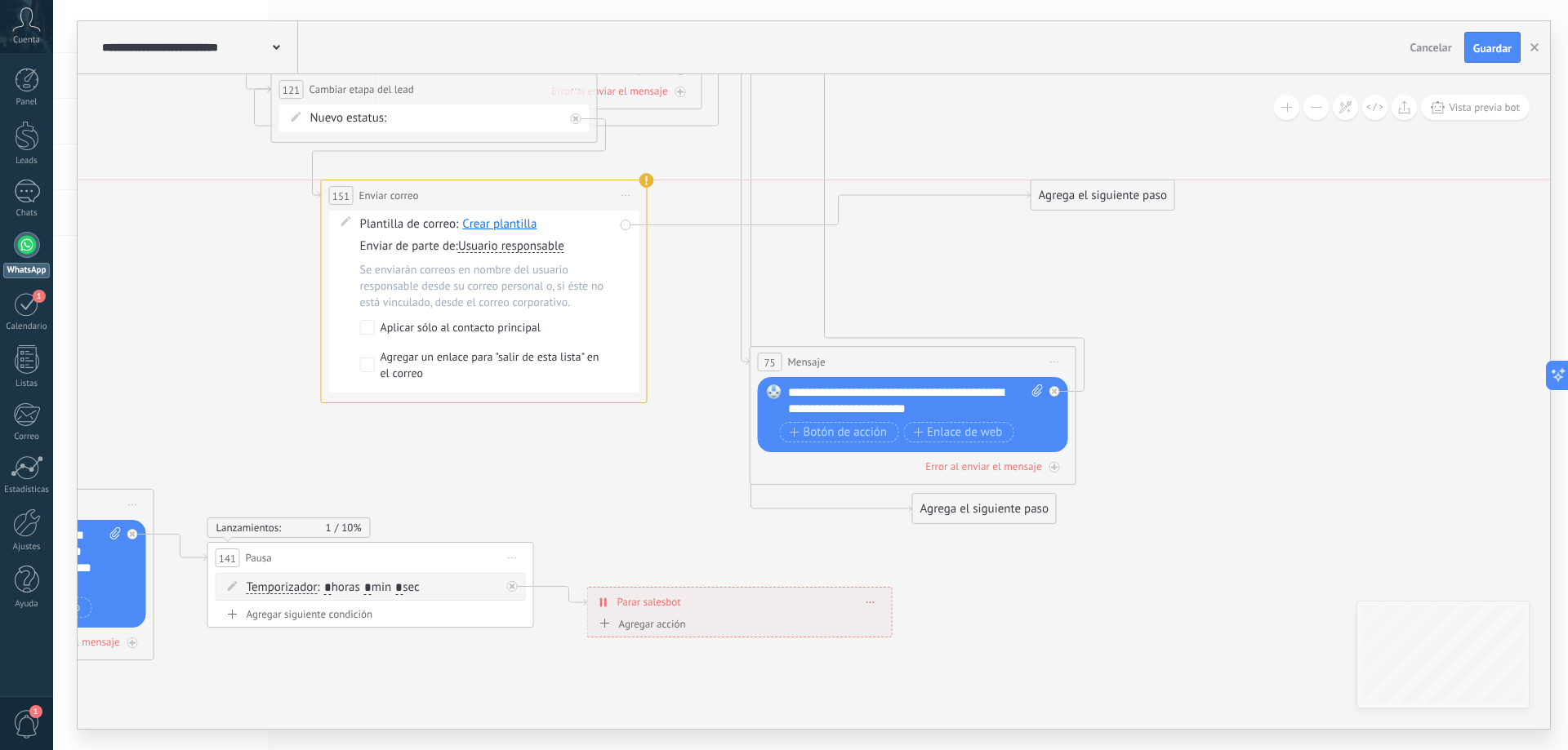
drag, startPoint x: 855, startPoint y: 144, endPoint x: 526, endPoint y: 196, distance: 333.1
click at [526, 196] on div "**********" at bounding box center [483, 196] width 325 height 30
click at [510, 246] on span "Usuario responsable" at bounding box center [510, 246] width 106 height 13
click at [510, 246] on button "Usuario responsable" at bounding box center [551, 246] width 204 height 30
click at [512, 278] on span "Buzón corporativo" at bounding box center [539, 276] width 197 height 16
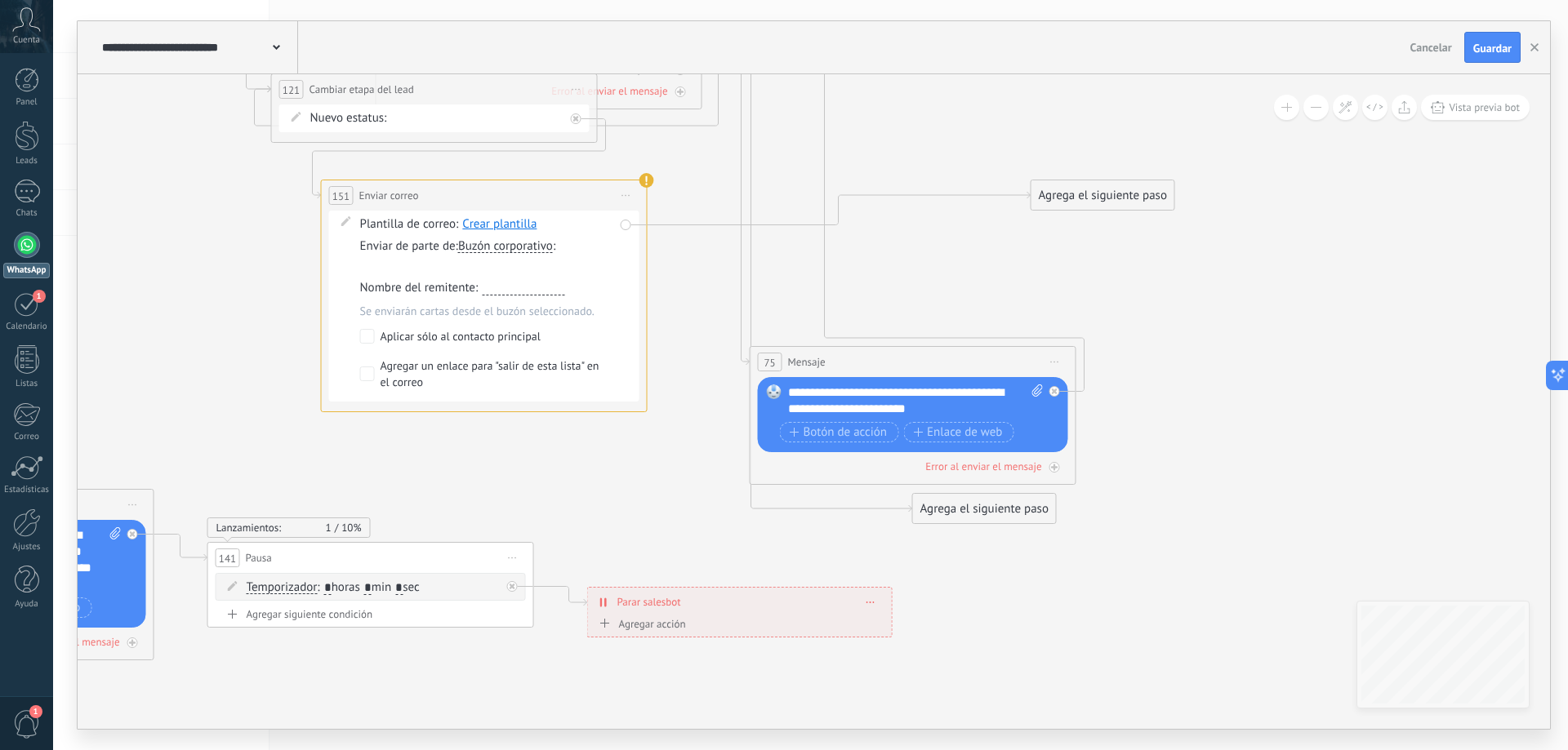
click at [521, 284] on input "text" at bounding box center [523, 289] width 82 height 13
type input "***"
click at [371, 313] on div "Se enviarán cartas desde el buzón seleccionado." at bounding box center [487, 311] width 254 height 16
click at [486, 228] on span "Crear plantilla" at bounding box center [499, 223] width 74 height 16
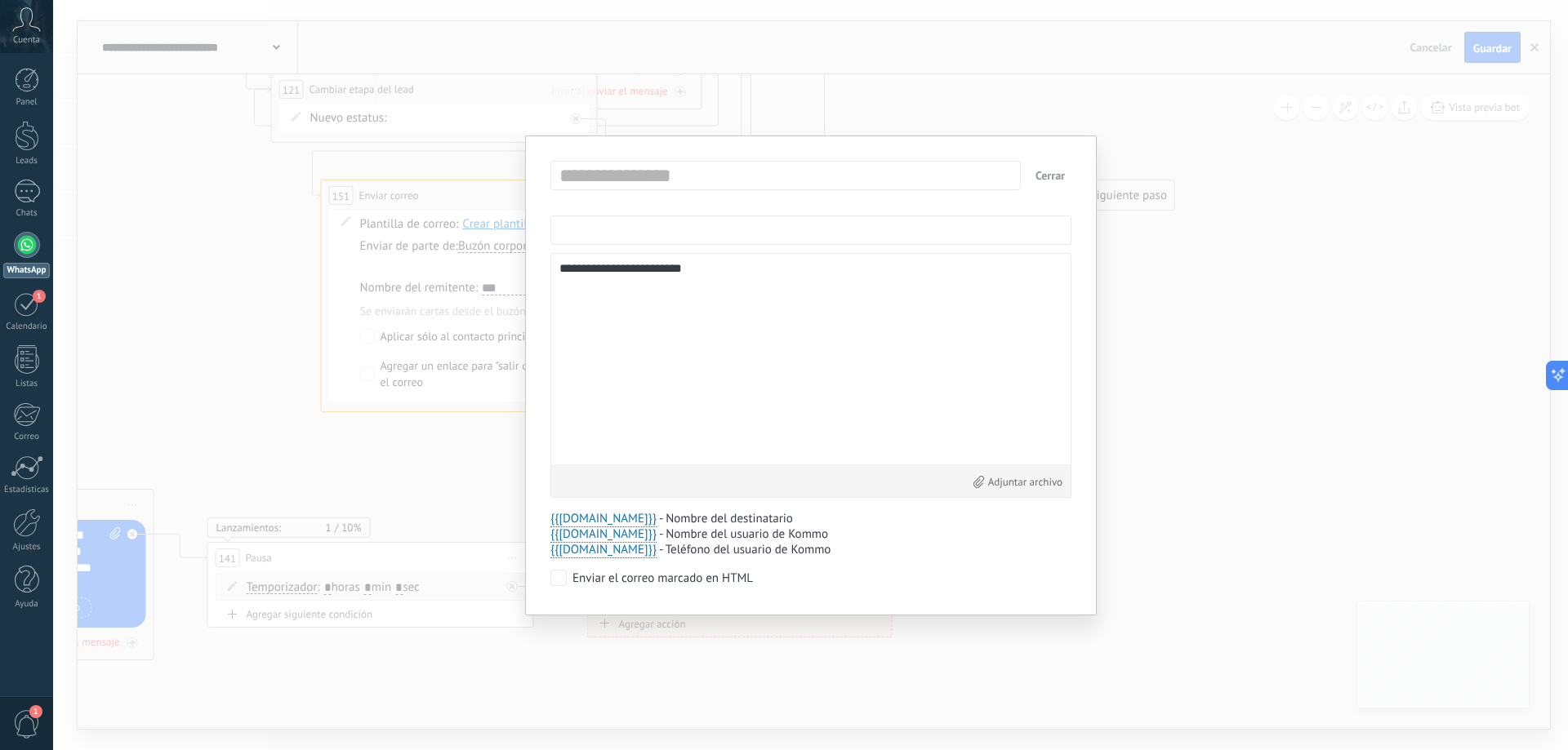
click at [702, 228] on input "text" at bounding box center [811, 230] width 521 height 30
type input "**********"
click at [699, 171] on input "text" at bounding box center [753, 176] width 394 height 26
type input "**********"
click at [768, 280] on textarea "**********" at bounding box center [811, 359] width 503 height 194
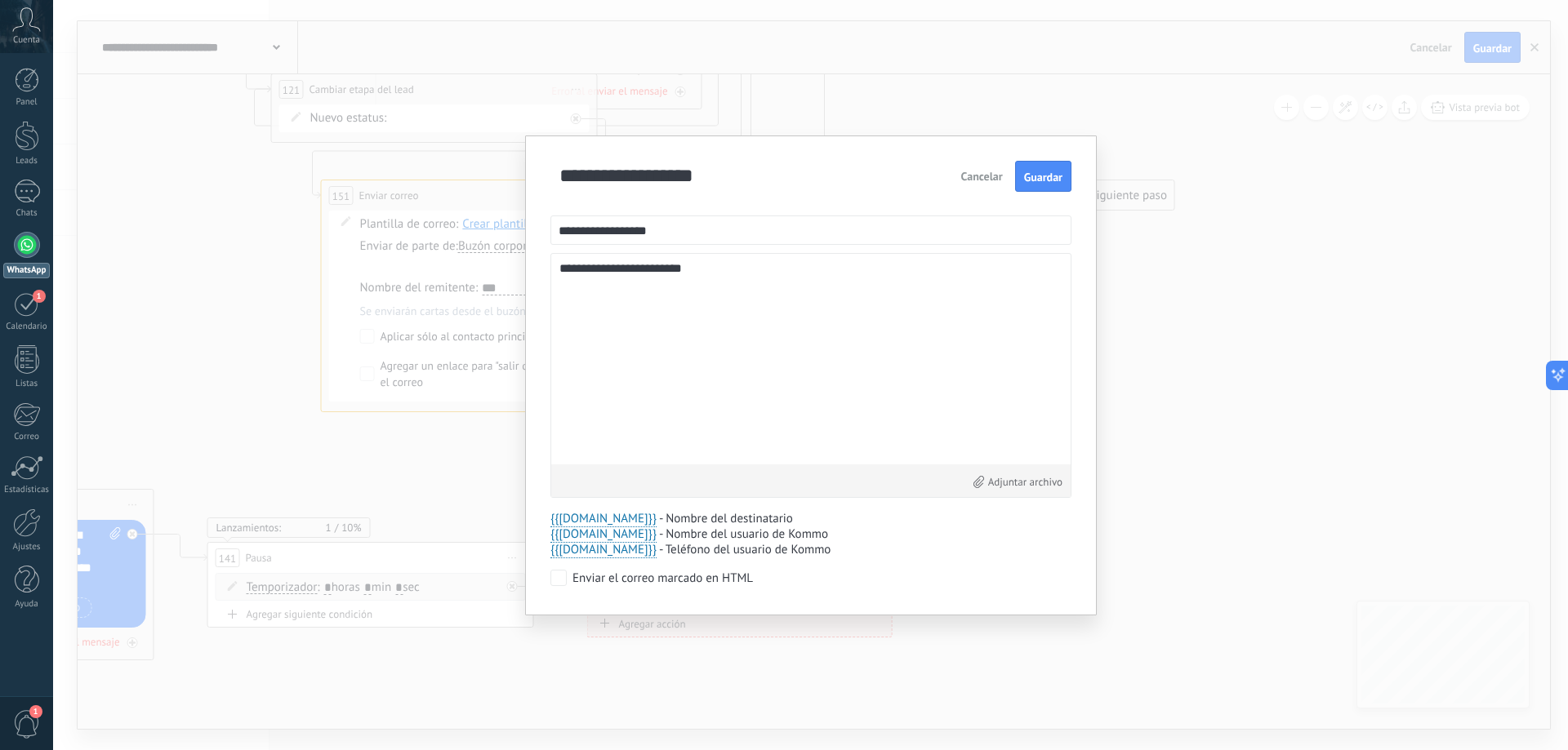
click at [762, 275] on textarea "**********" at bounding box center [811, 359] width 503 height 194
type textarea "**********"
click at [1050, 187] on button "Guardar" at bounding box center [1043, 177] width 57 height 31
click at [1054, 175] on button "Cerrar" at bounding box center [1050, 176] width 43 height 30
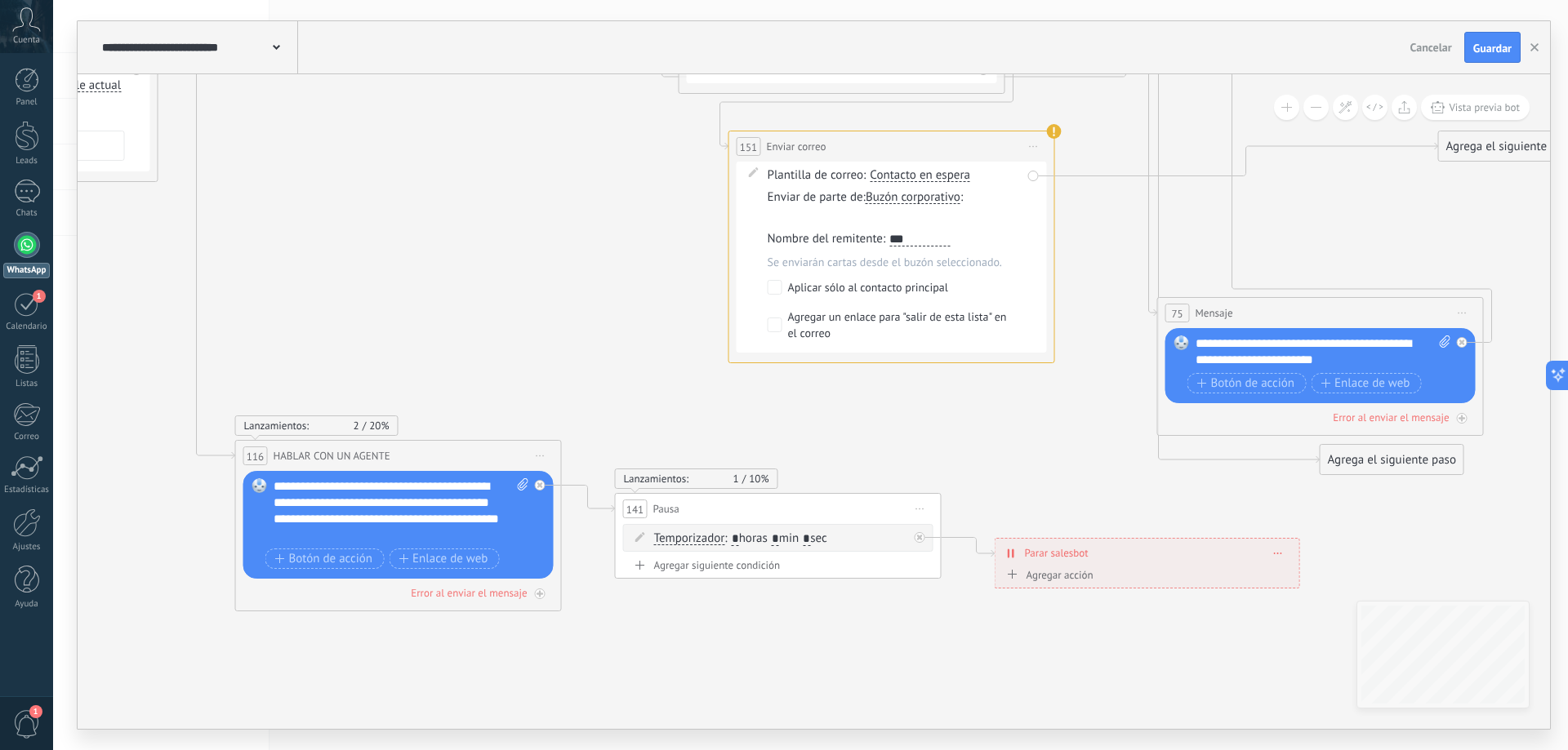
drag, startPoint x: 312, startPoint y: 462, endPoint x: 894, endPoint y: 288, distance: 607.5
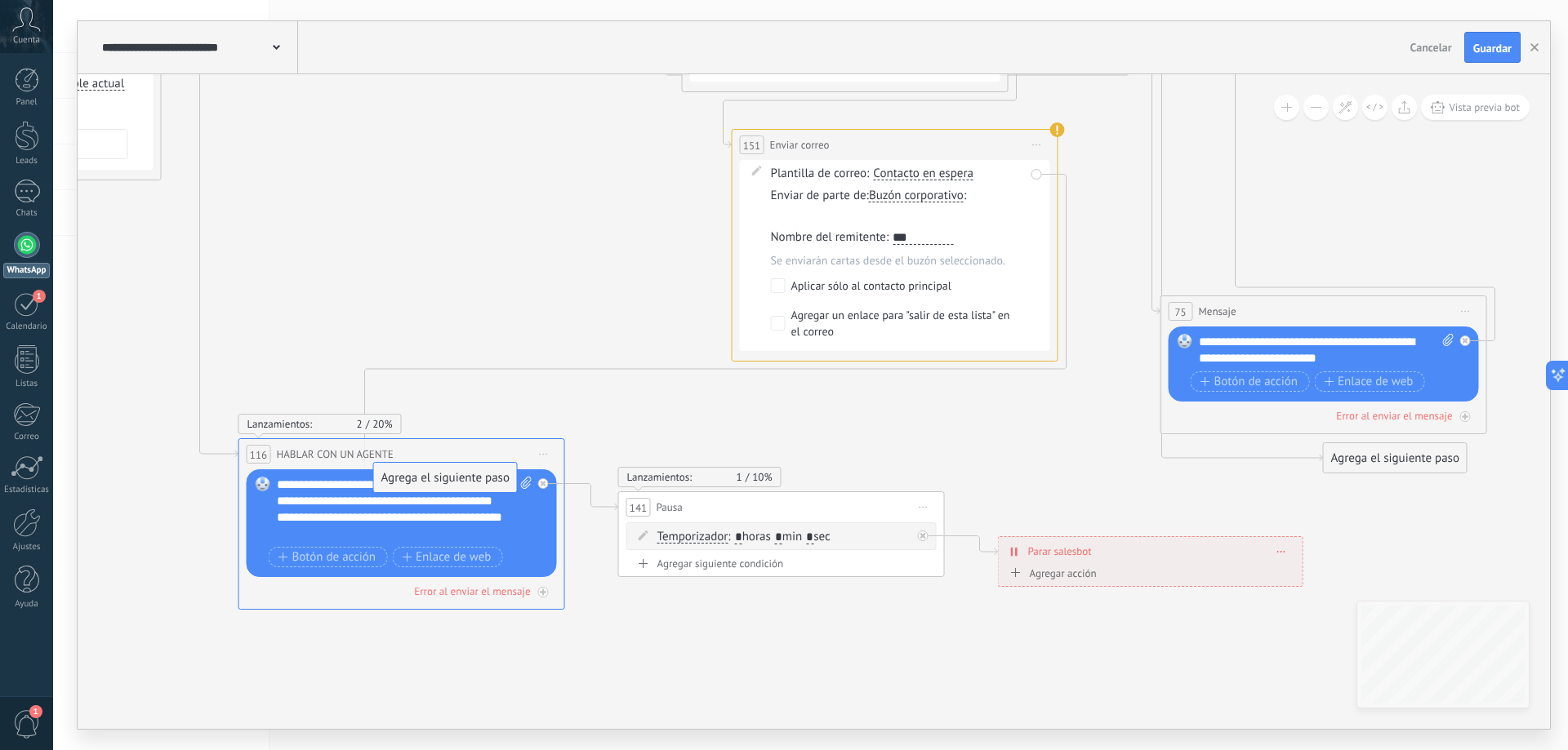
drag, startPoint x: 1475, startPoint y: 143, endPoint x: 408, endPoint y: 476, distance: 1117.8
click at [940, 104] on link "dirección de correo" at bounding box center [929, 103] width 86 height 14
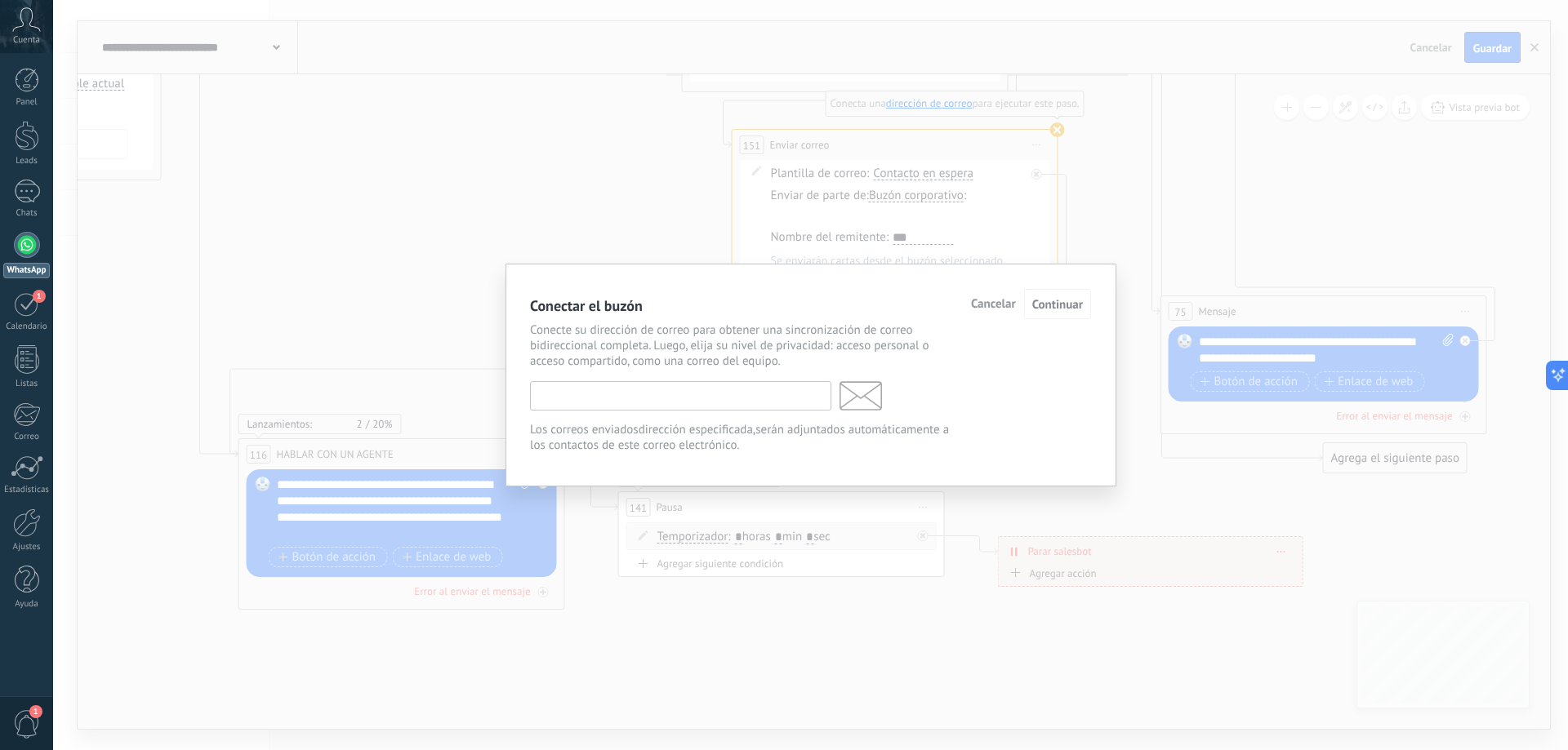
click at [627, 389] on input "text" at bounding box center [680, 396] width 302 height 30
type input "**********"
click at [1076, 305] on span "Continuar" at bounding box center [1058, 305] width 51 height 16
click at [1003, 303] on span "Cancelar" at bounding box center [993, 305] width 45 height 12
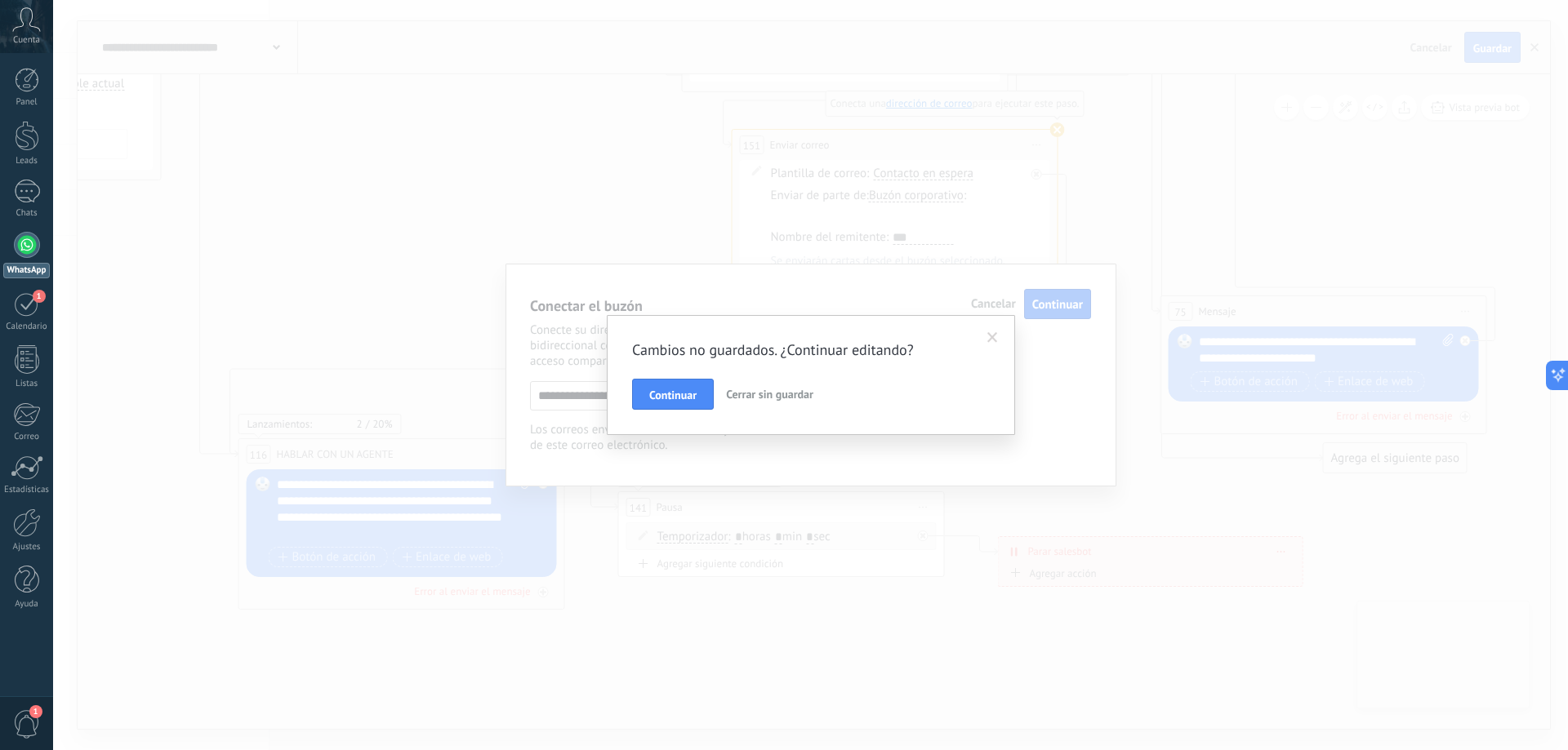
click at [782, 396] on span "Cerrar sin guardar" at bounding box center [769, 394] width 87 height 15
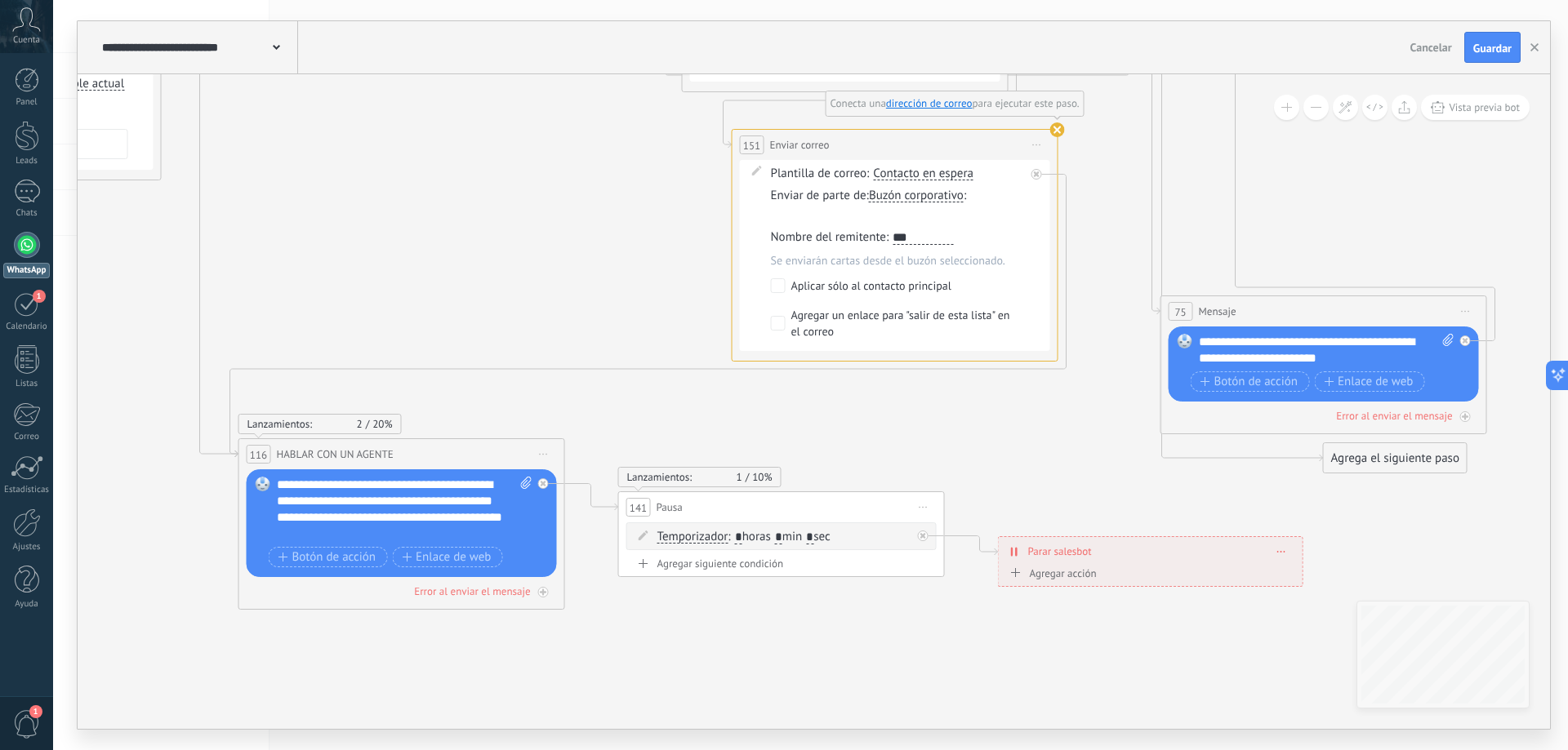
click at [1032, 142] on span "Iniciar vista previa aquí Cambiar nombre Duplicar [GEOGRAPHIC_DATA]" at bounding box center [1037, 145] width 26 height 24
click at [1497, 58] on button "Guardar" at bounding box center [1492, 48] width 57 height 31
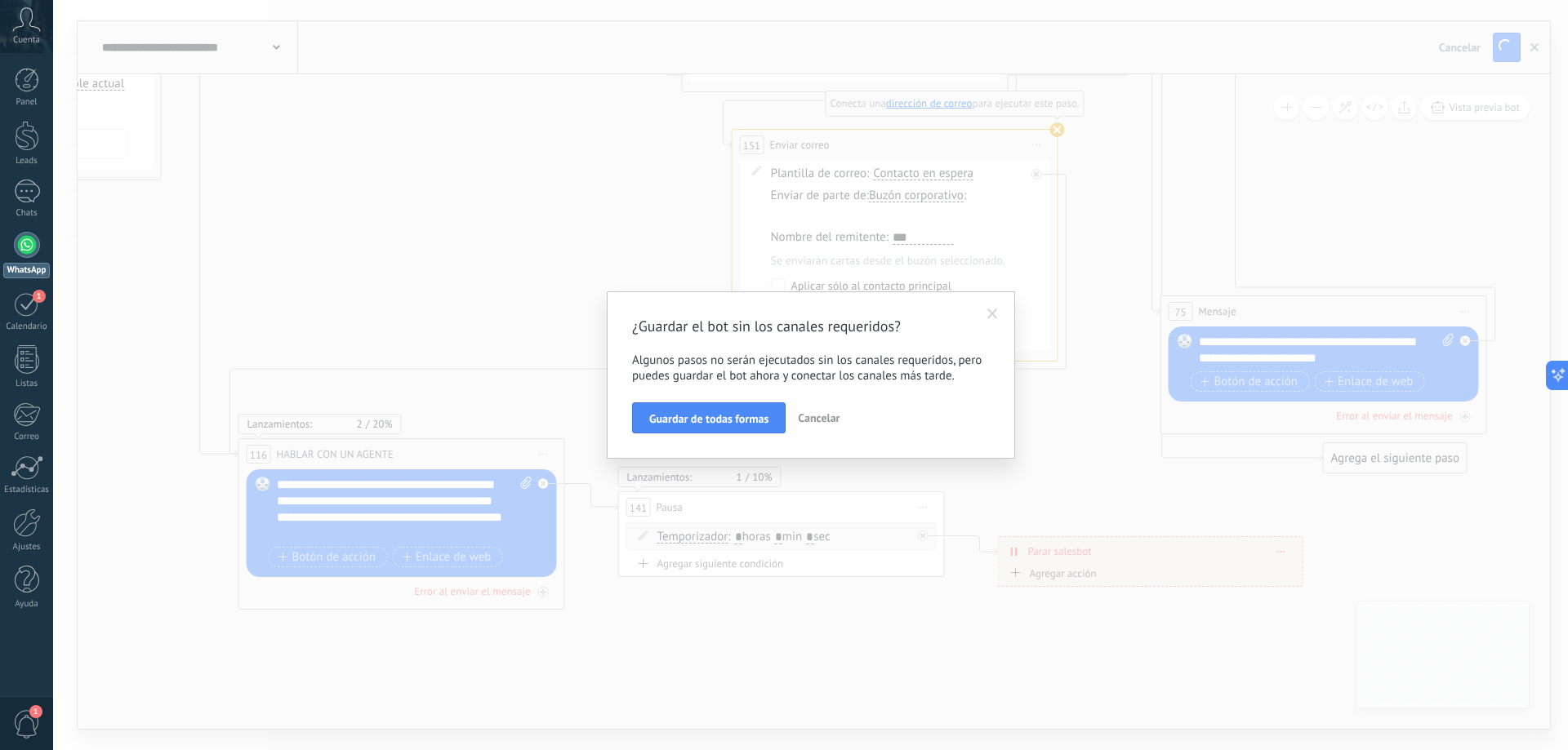
click at [807, 424] on span "Cancelar" at bounding box center [819, 418] width 42 height 15
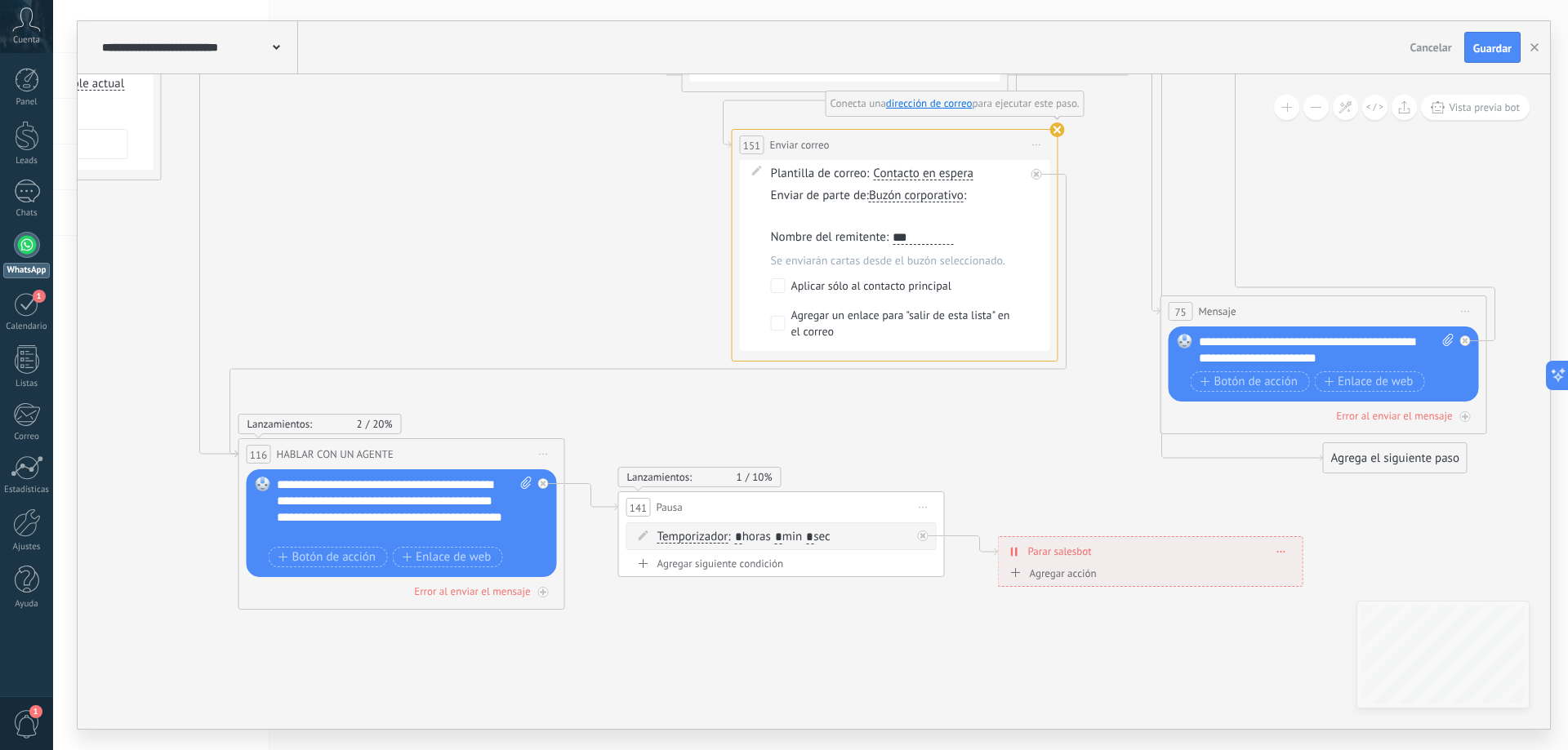
click at [1039, 142] on span "Iniciar vista previa aquí Cambiar nombre Duplicar [GEOGRAPHIC_DATA]" at bounding box center [1037, 145] width 26 height 24
click at [1088, 256] on div "Borrar" at bounding box center [1111, 251] width 162 height 28
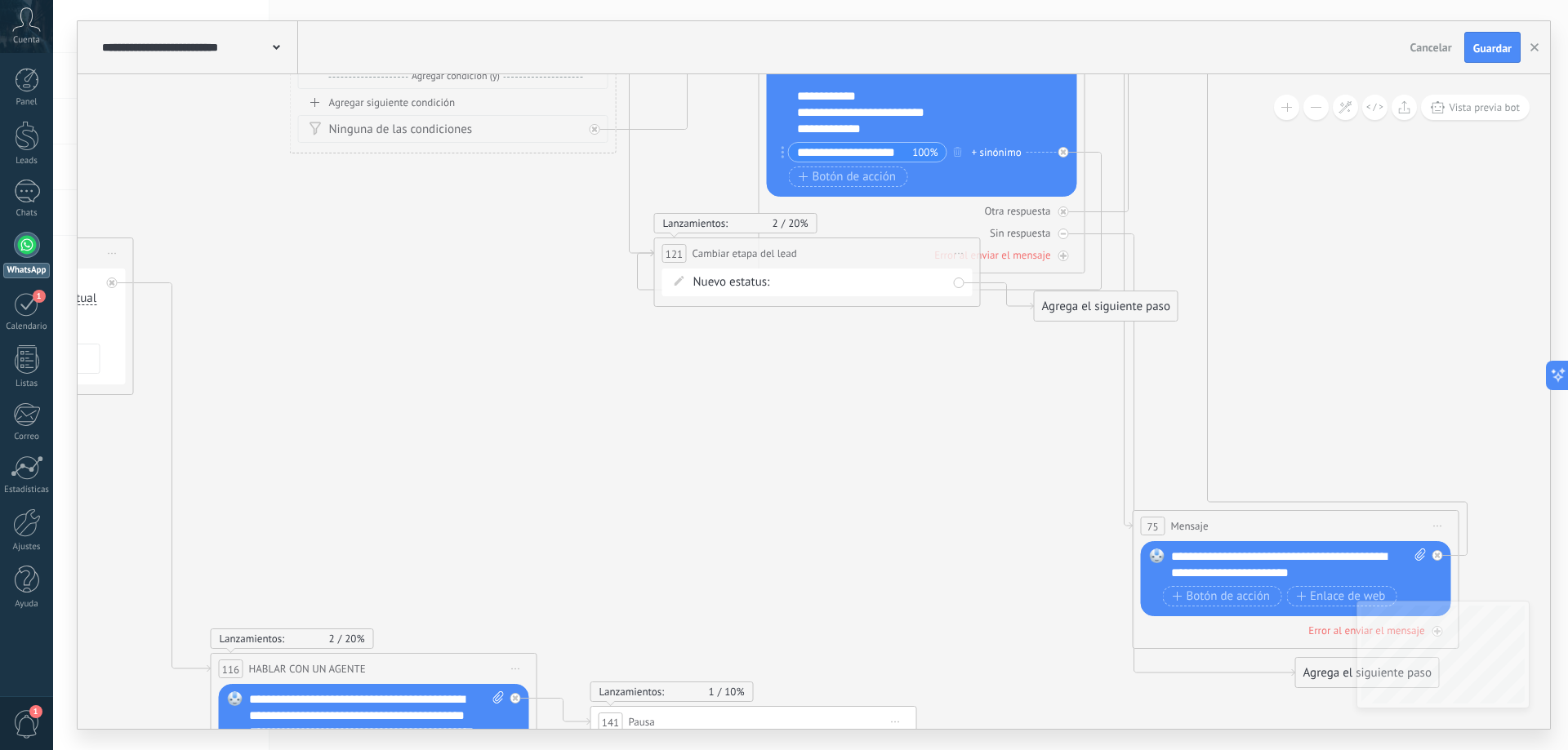
drag, startPoint x: 1029, startPoint y: 237, endPoint x: 986, endPoint y: 421, distance: 189.0
click at [1000, 451] on icon at bounding box center [1008, 62] width 3218 height 2343
drag, startPoint x: 888, startPoint y: 255, endPoint x: 866, endPoint y: 329, distance: 77.2
click at [866, 329] on div "**********" at bounding box center [798, 329] width 325 height 30
click at [1049, 312] on div "Agrega el siguiente paso" at bounding box center [1105, 306] width 143 height 27
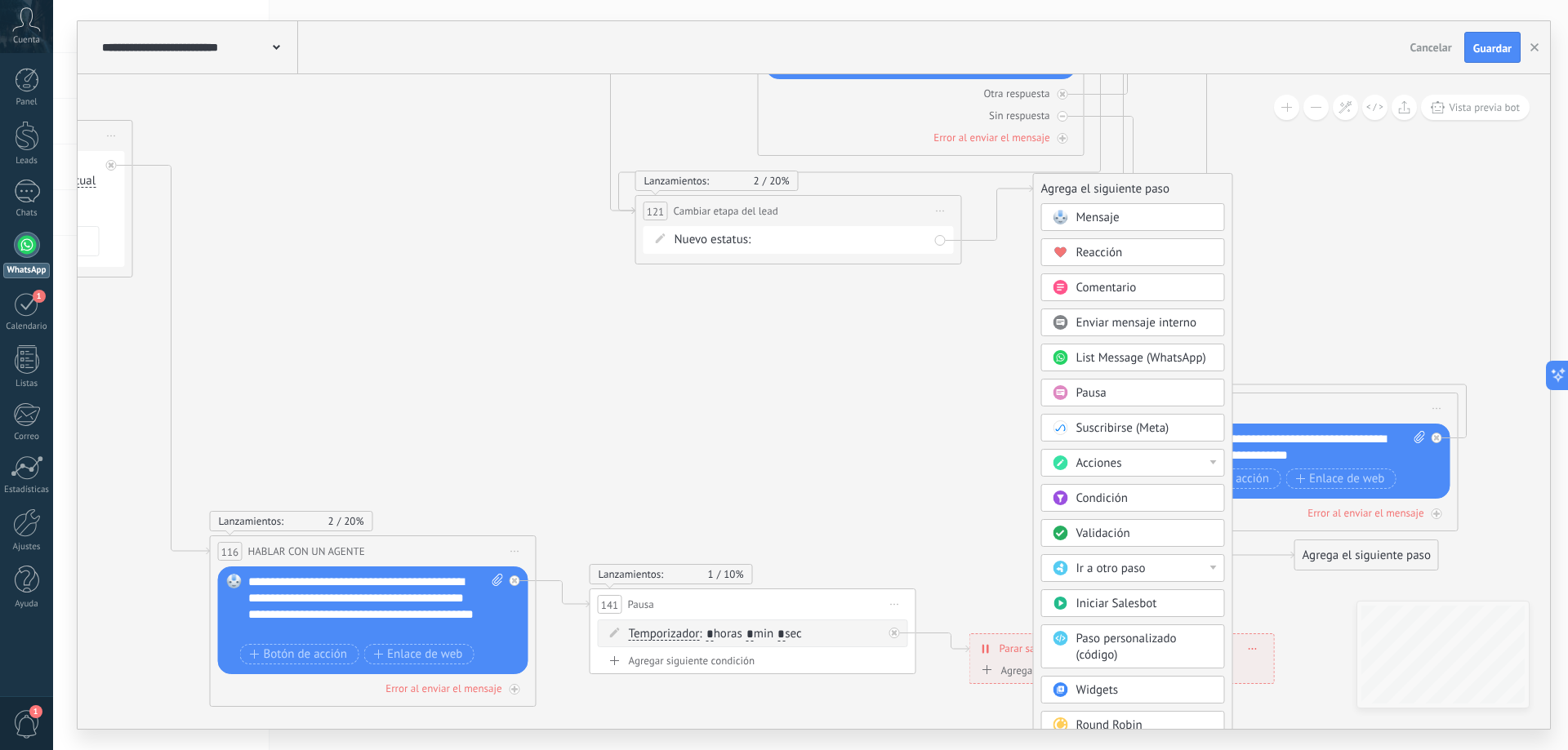
click at [1179, 472] on div "Acciones" at bounding box center [1133, 462] width 184 height 28
click at [1136, 555] on div "Generar formulario" at bounding box center [1133, 552] width 182 height 28
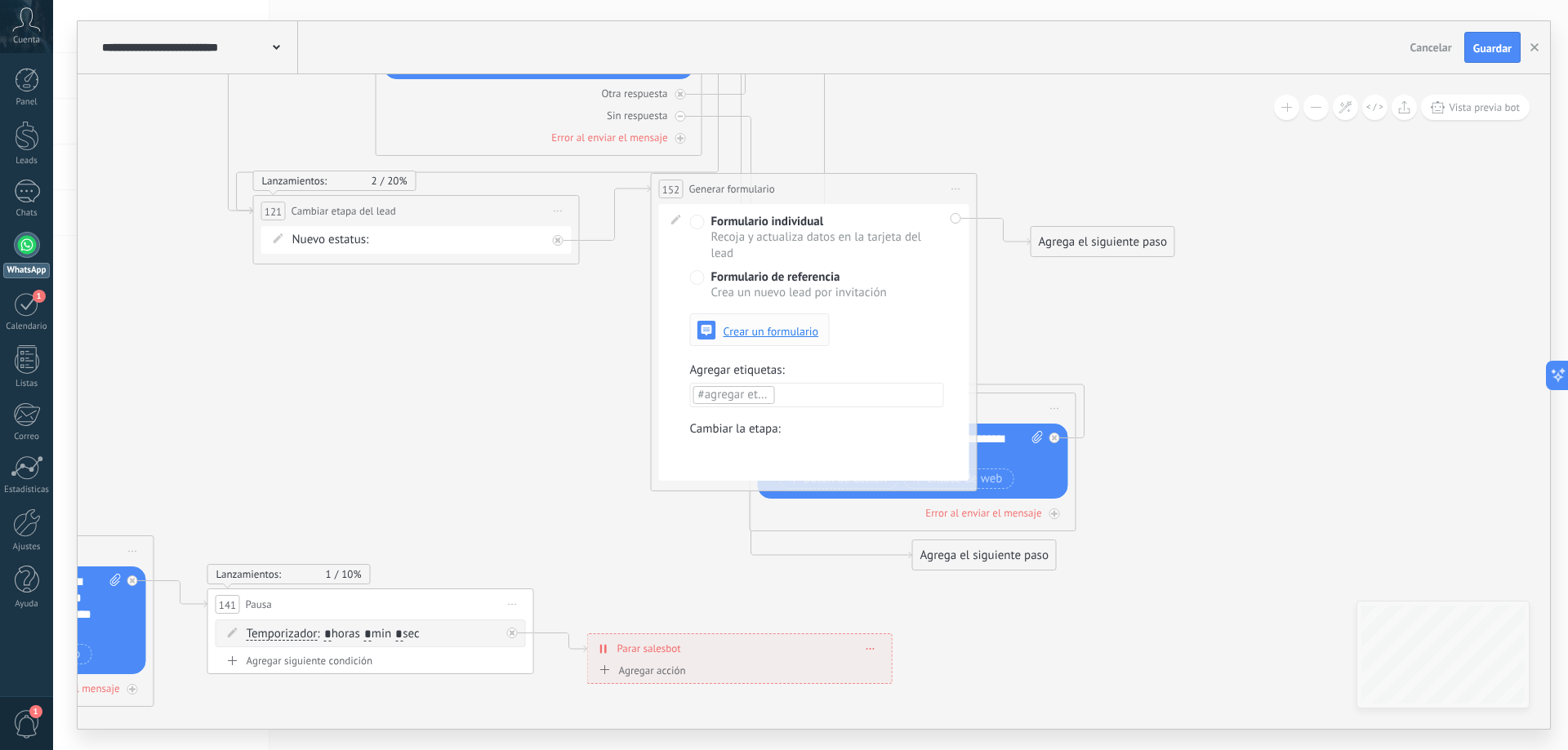
click at [771, 329] on span "Crear un formulario" at bounding box center [771, 331] width 95 height 12
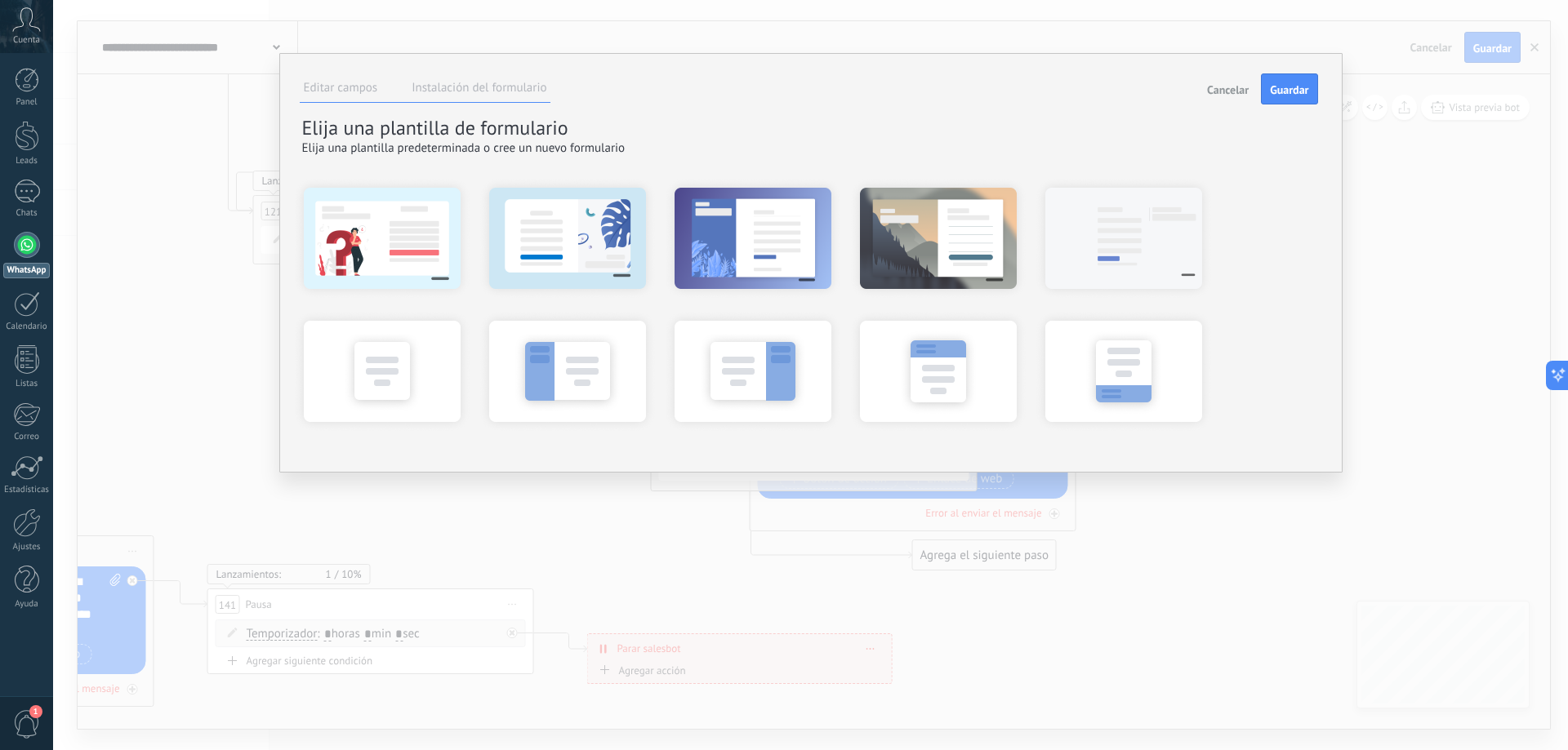
click at [508, 85] on label "Instalación del formulario" at bounding box center [479, 87] width 135 height 16
click at [756, 268] on div at bounding box center [753, 237] width 180 height 122
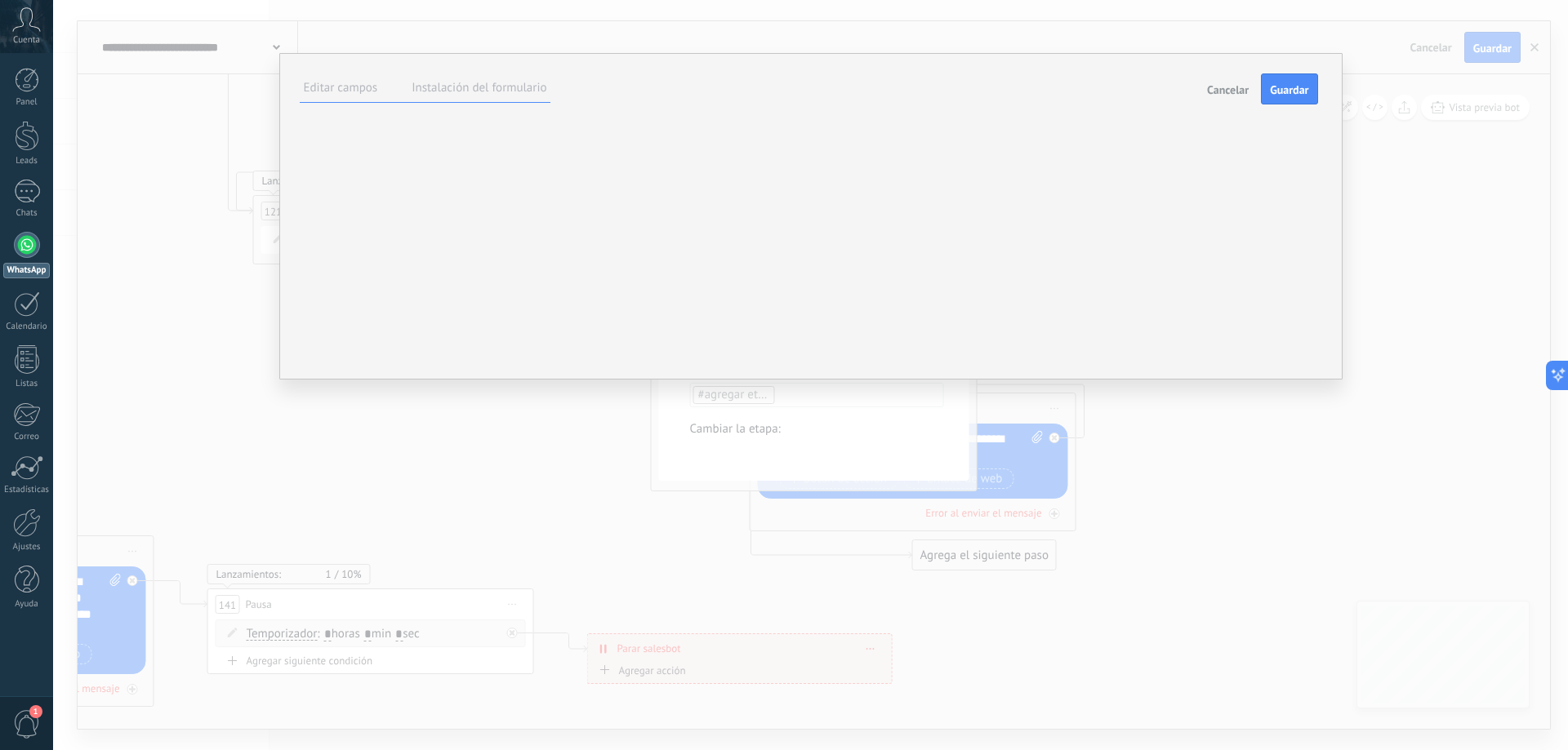
scroll to position [16, 0]
click at [500, 97] on li "Instalación del formulario" at bounding box center [479, 90] width 143 height 24
click at [1293, 94] on span "Guardar" at bounding box center [1289, 90] width 39 height 12
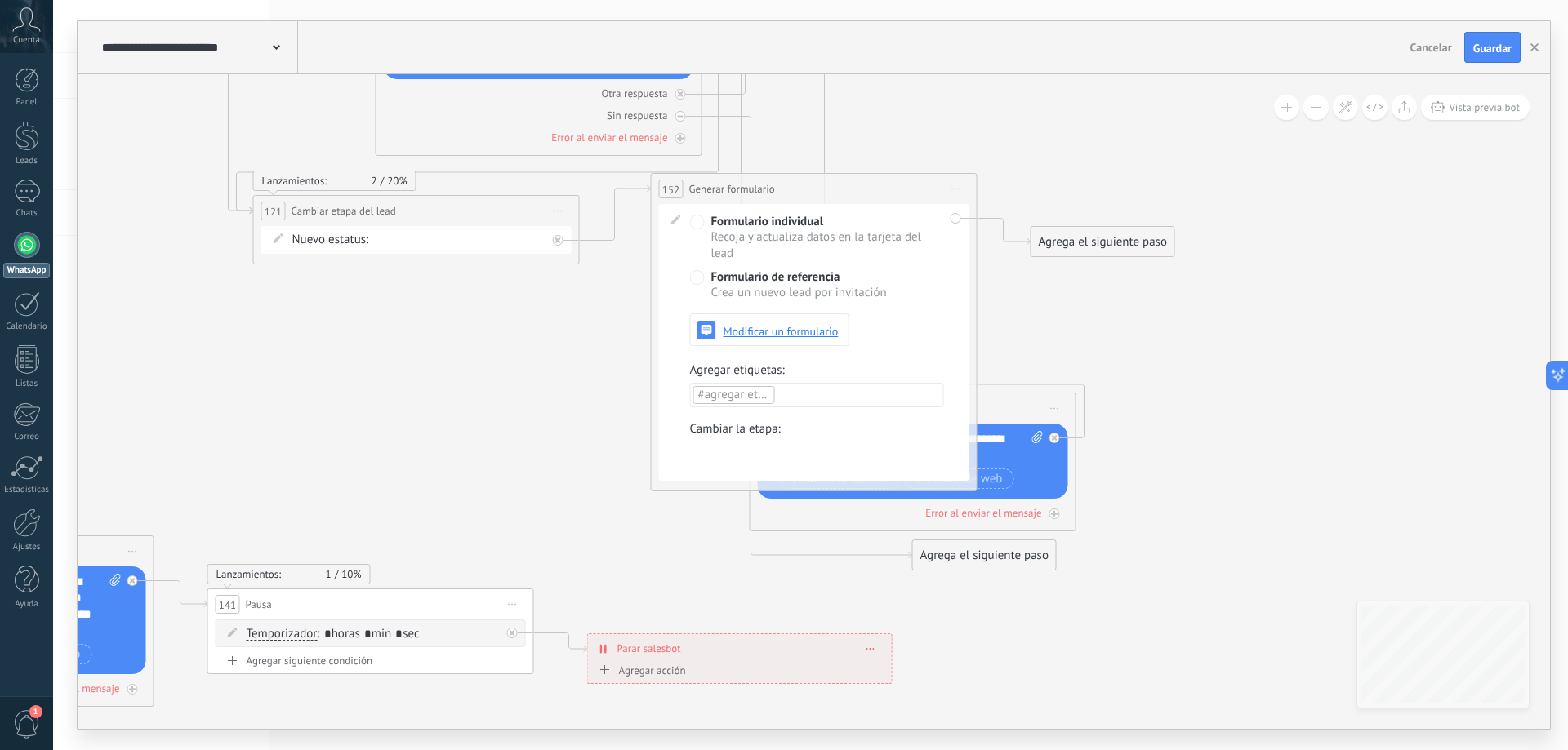
click at [961, 191] on span "Iniciar vista previa aquí Cambiar nombre Duplicar [GEOGRAPHIC_DATA]" at bounding box center [957, 189] width 26 height 24
click at [974, 298] on div "Borrar" at bounding box center [1031, 296] width 162 height 28
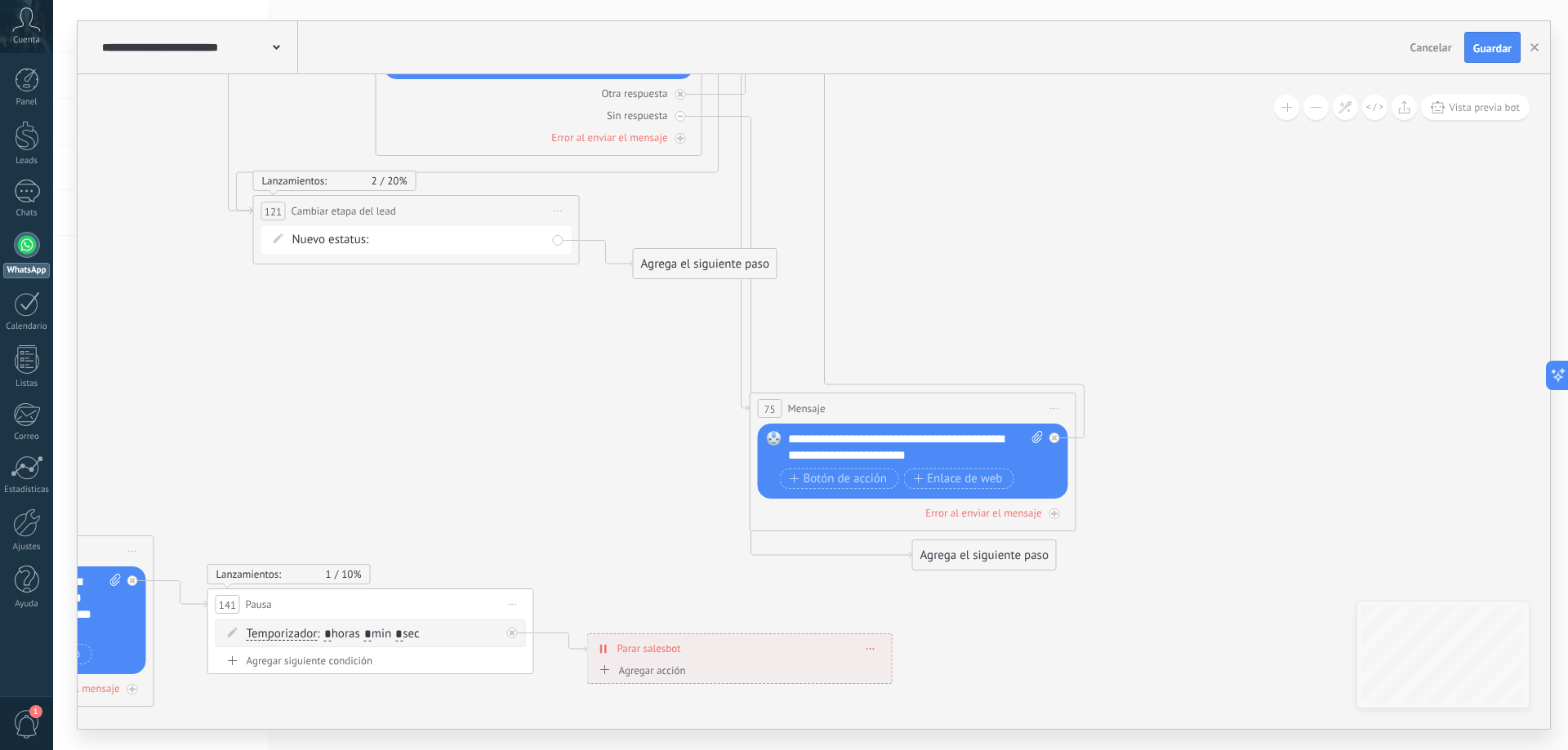
click at [702, 269] on div "Agrega el siguiente paso" at bounding box center [705, 264] width 143 height 27
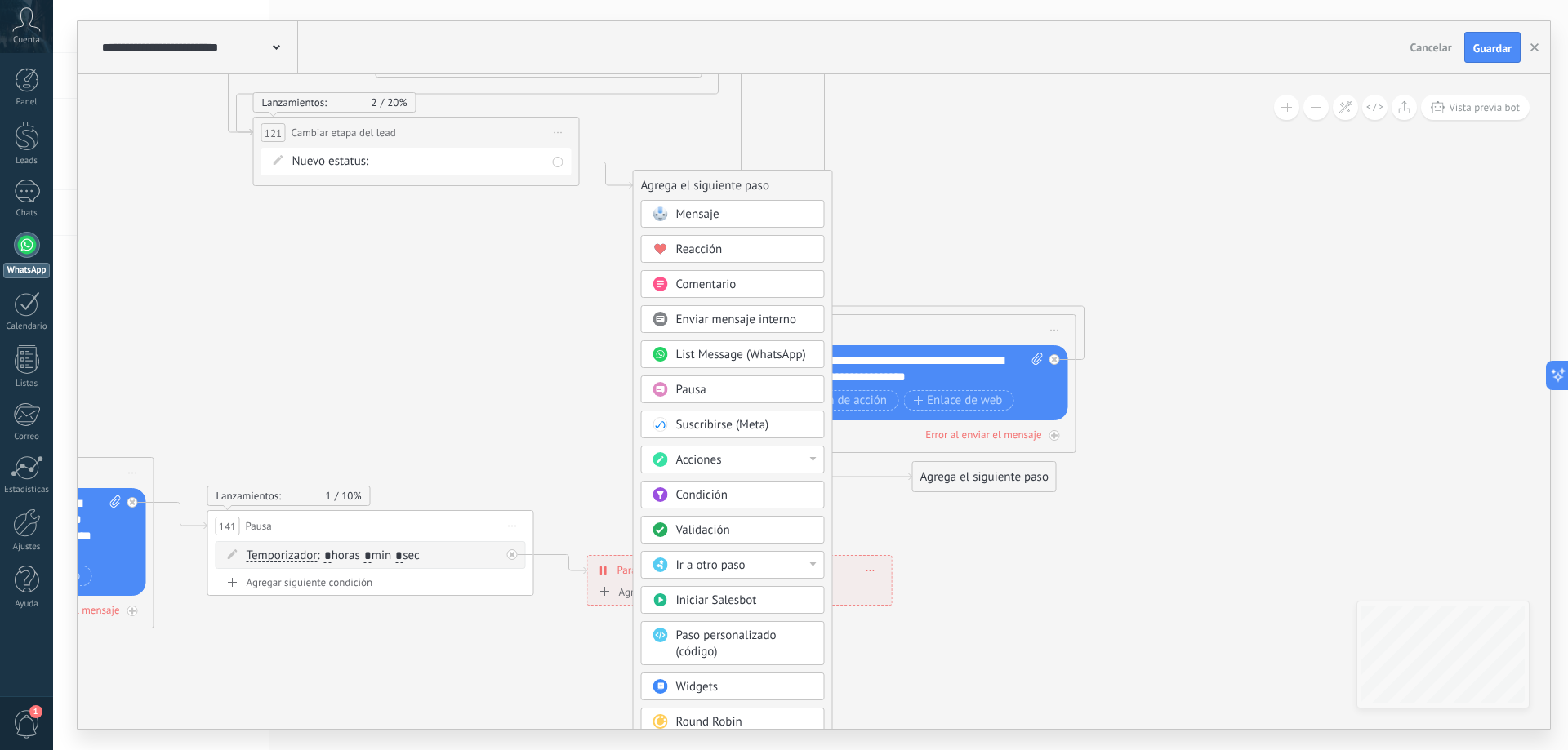
click at [748, 462] on div "Acciones" at bounding box center [745, 460] width 137 height 16
click at [764, 314] on span "Enviar mensaje interno" at bounding box center [736, 320] width 121 height 16
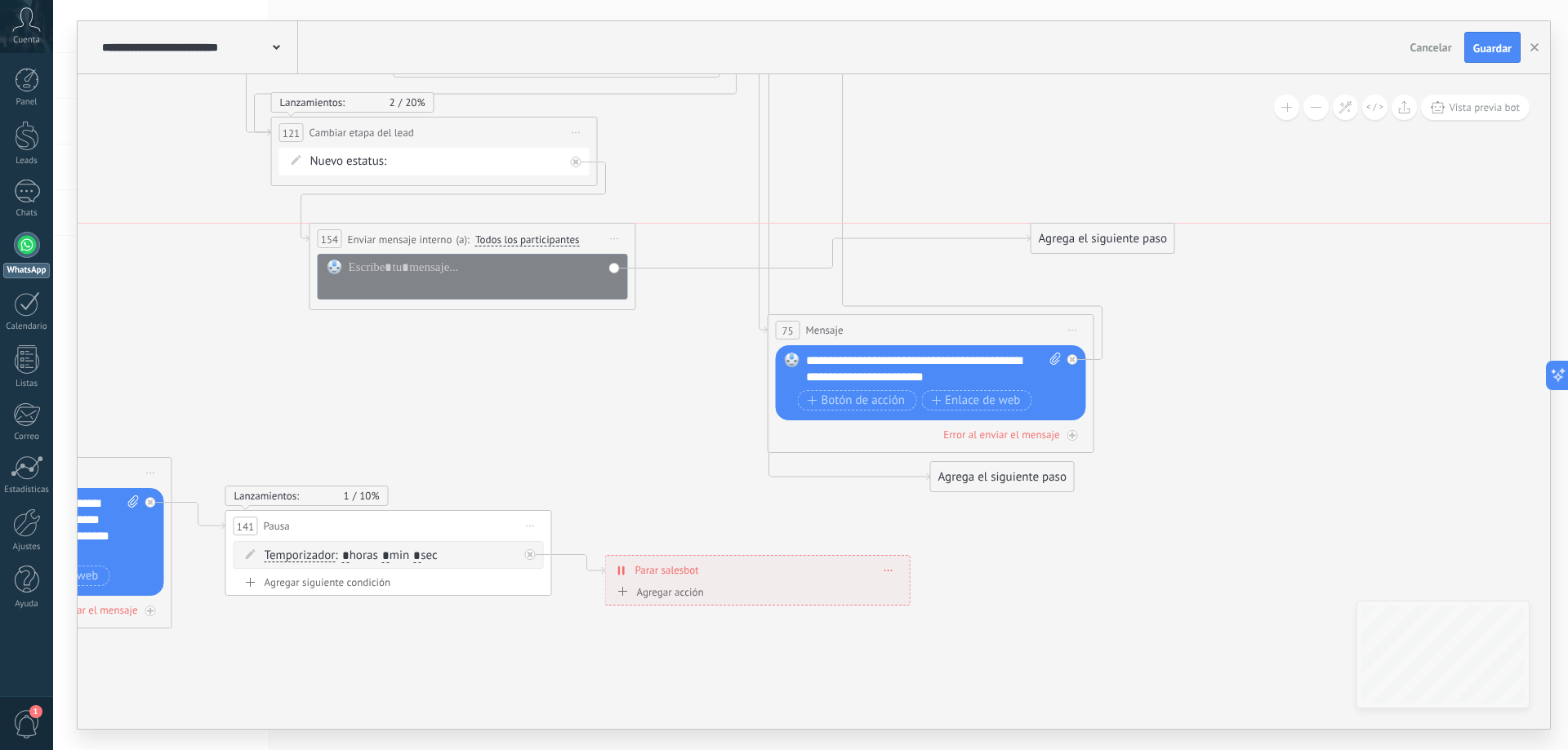
drag, startPoint x: 741, startPoint y: 182, endPoint x: 400, endPoint y: 232, distance: 344.6
click at [400, 232] on span "Enviar mensaje interno" at bounding box center [399, 239] width 104 height 16
click at [400, 265] on div at bounding box center [483, 276] width 270 height 33
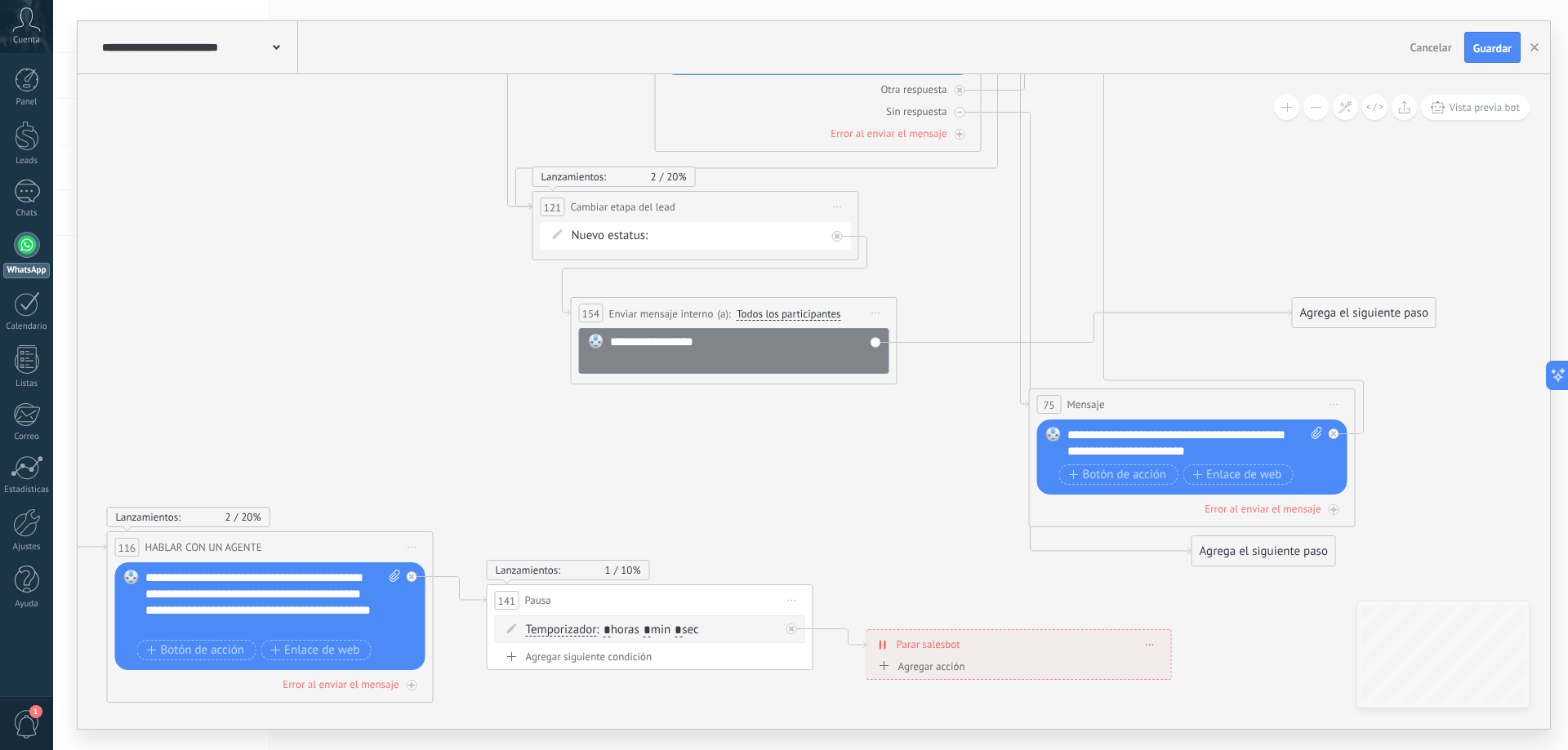
drag, startPoint x: 219, startPoint y: 319, endPoint x: 475, endPoint y: 395, distance: 267.0
drag, startPoint x: 1359, startPoint y: 308, endPoint x: 358, endPoint y: 555, distance: 1031.0
drag, startPoint x: 490, startPoint y: 441, endPoint x: 579, endPoint y: 418, distance: 91.9
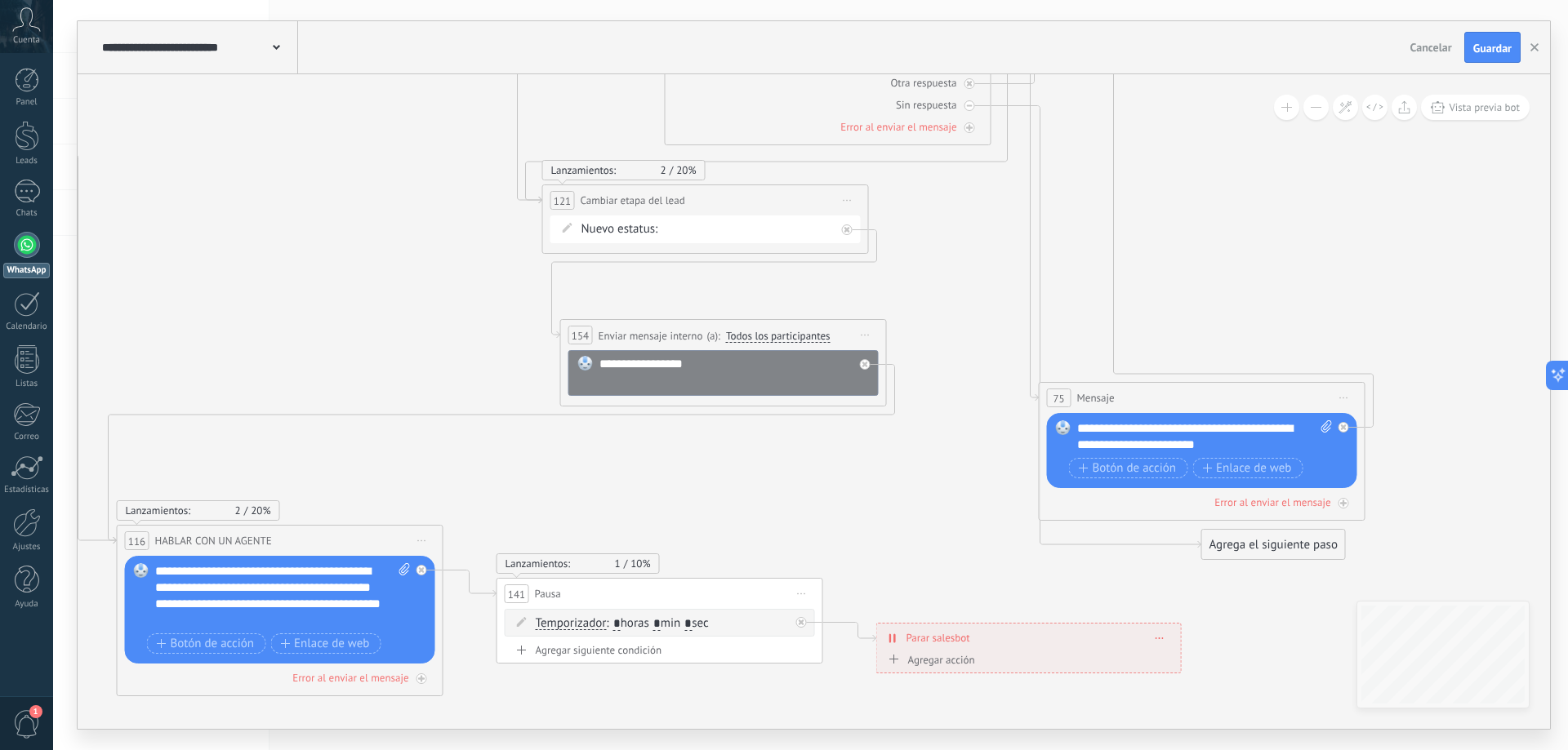
drag, startPoint x: 647, startPoint y: 306, endPoint x: 626, endPoint y: 334, distance: 35.0
click at [626, 334] on span "Enviar mensaje interno" at bounding box center [650, 335] width 104 height 16
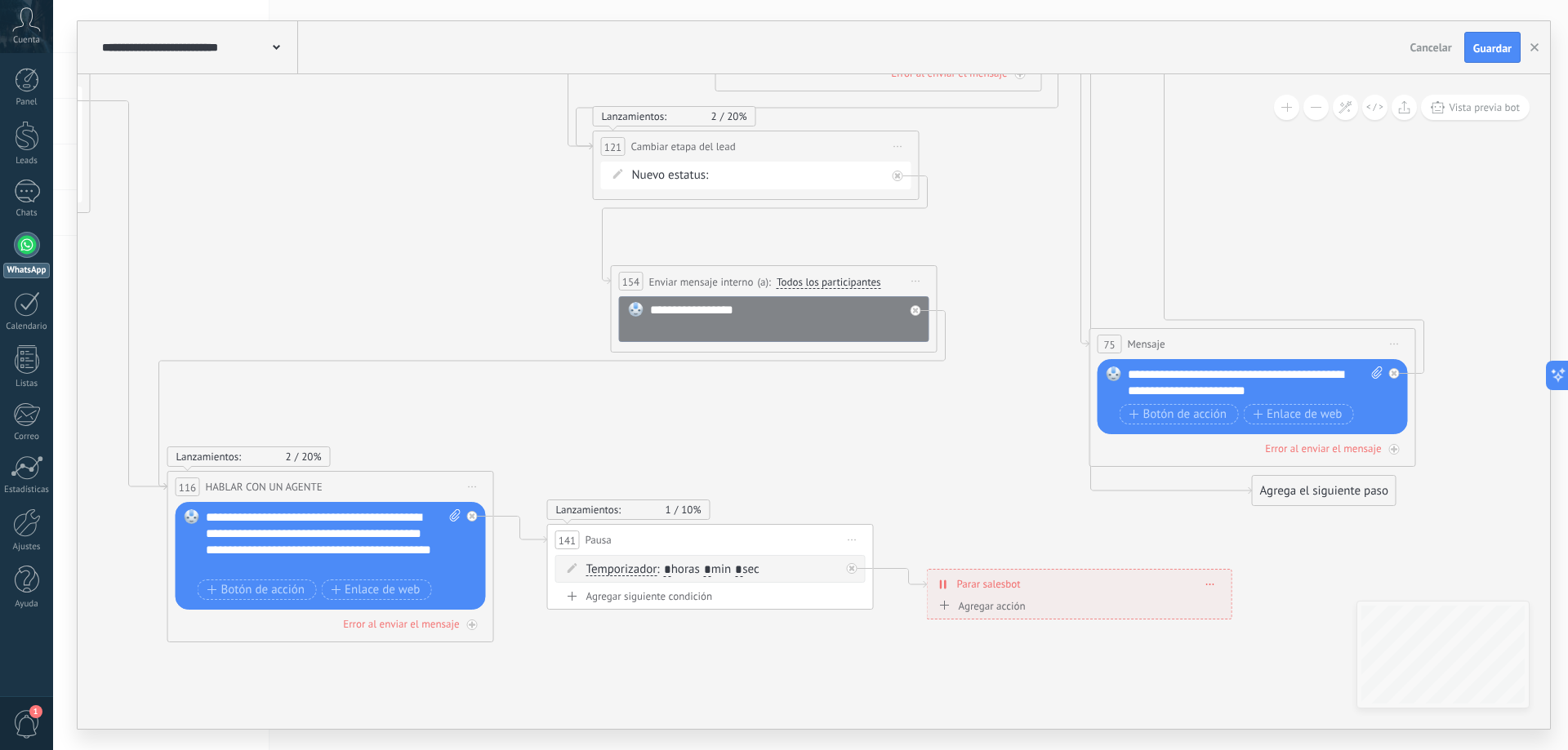
drag, startPoint x: 645, startPoint y: 529, endPoint x: 696, endPoint y: 475, distance: 74.3
click at [1473, 45] on span "Guardar" at bounding box center [1492, 48] width 39 height 12
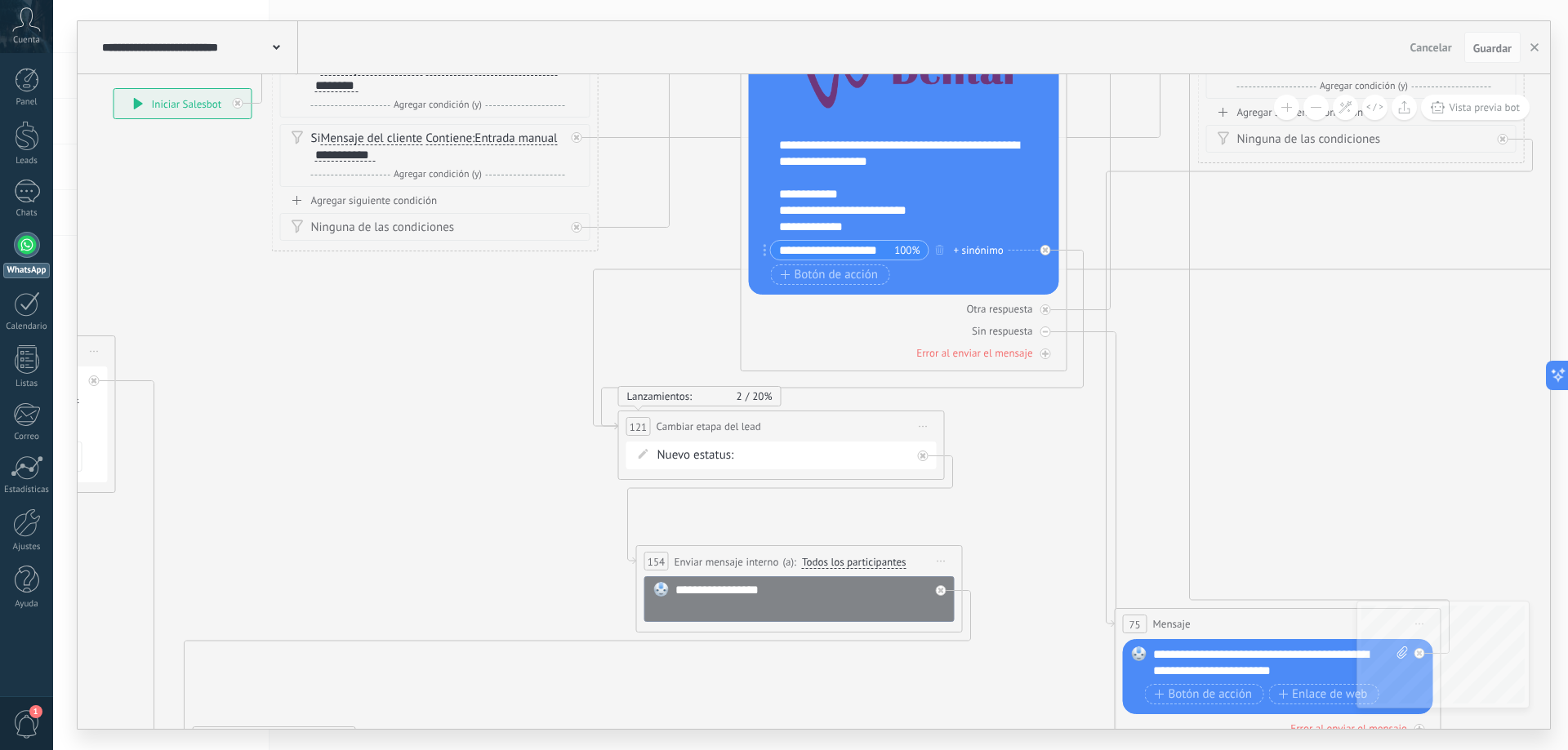
drag, startPoint x: 421, startPoint y: 315, endPoint x: 429, endPoint y: 491, distance: 176.2
click at [429, 491] on icon at bounding box center [990, 159] width 3218 height 2343
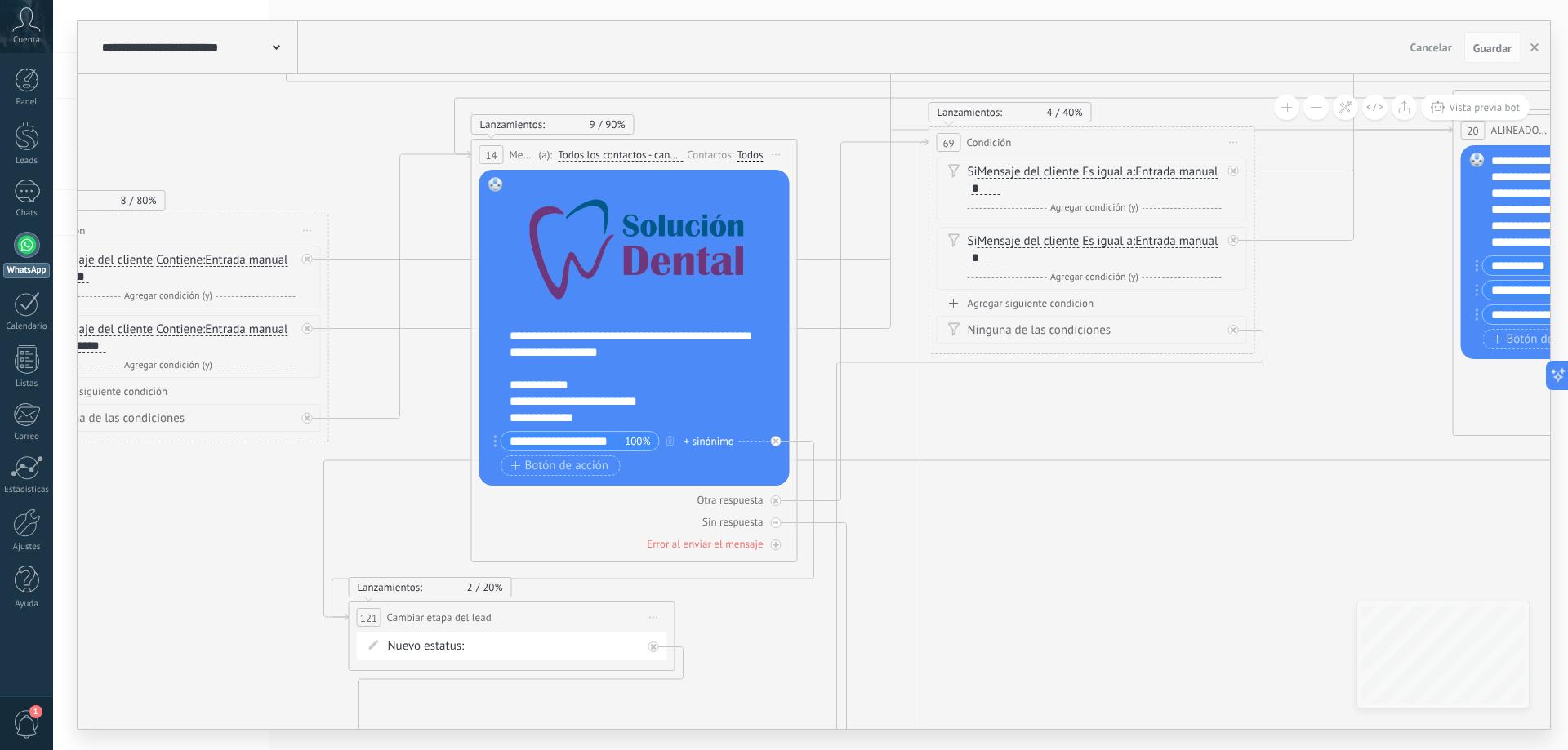
drag, startPoint x: 512, startPoint y: 285, endPoint x: 252, endPoint y: 556, distance: 375.6
click at [252, 556] on icon at bounding box center [721, 350] width 3218 height 2343
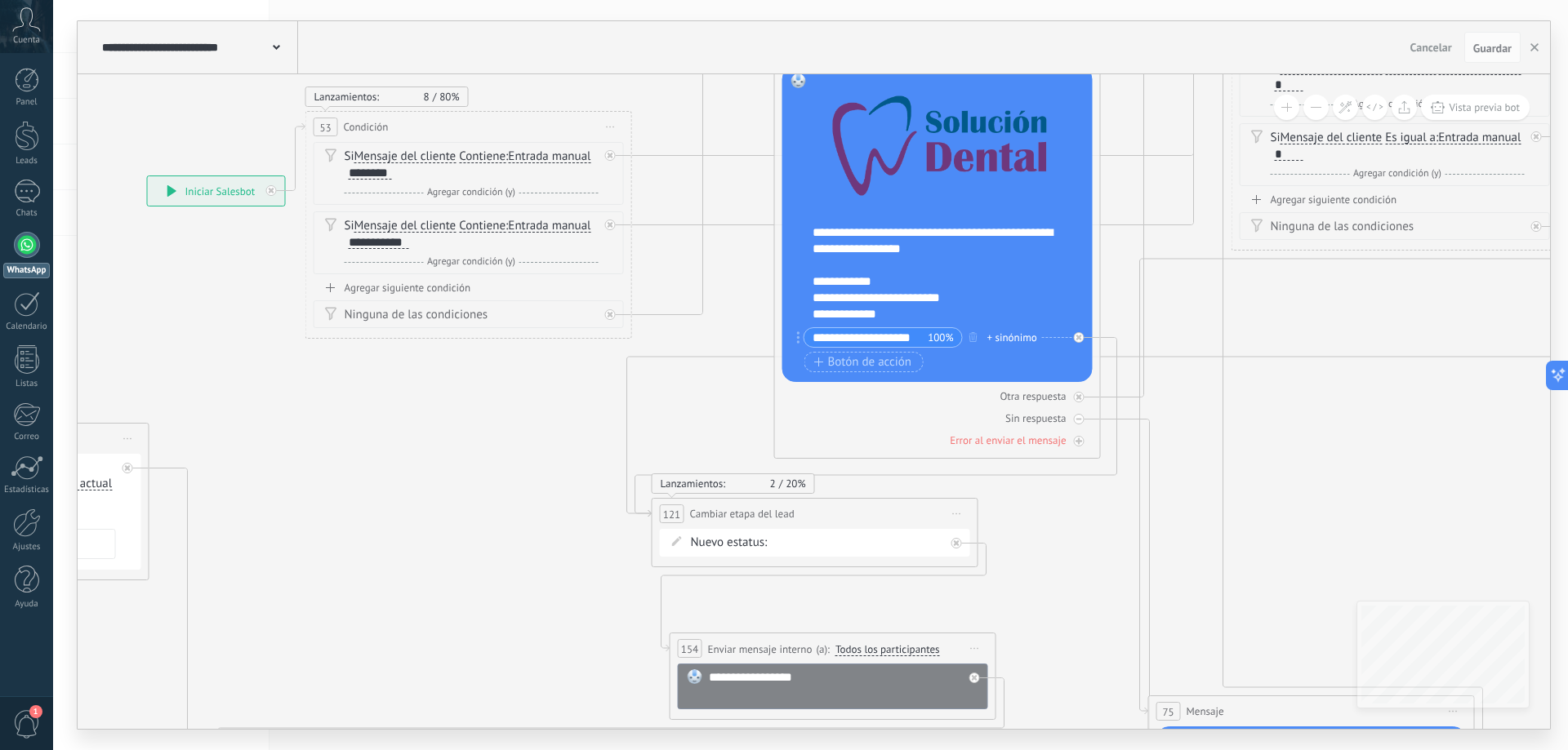
drag, startPoint x: 133, startPoint y: 510, endPoint x: 437, endPoint y: 406, distance: 321.3
click at [437, 406] on icon at bounding box center [1024, 246] width 3218 height 2343
click at [607, 315] on icon at bounding box center [610, 315] width 6 height 6
drag, startPoint x: 715, startPoint y: 594, endPoint x: 367, endPoint y: 470, distance: 369.4
click at [367, 470] on div "Agrega el siguiente paso" at bounding box center [408, 474] width 143 height 27
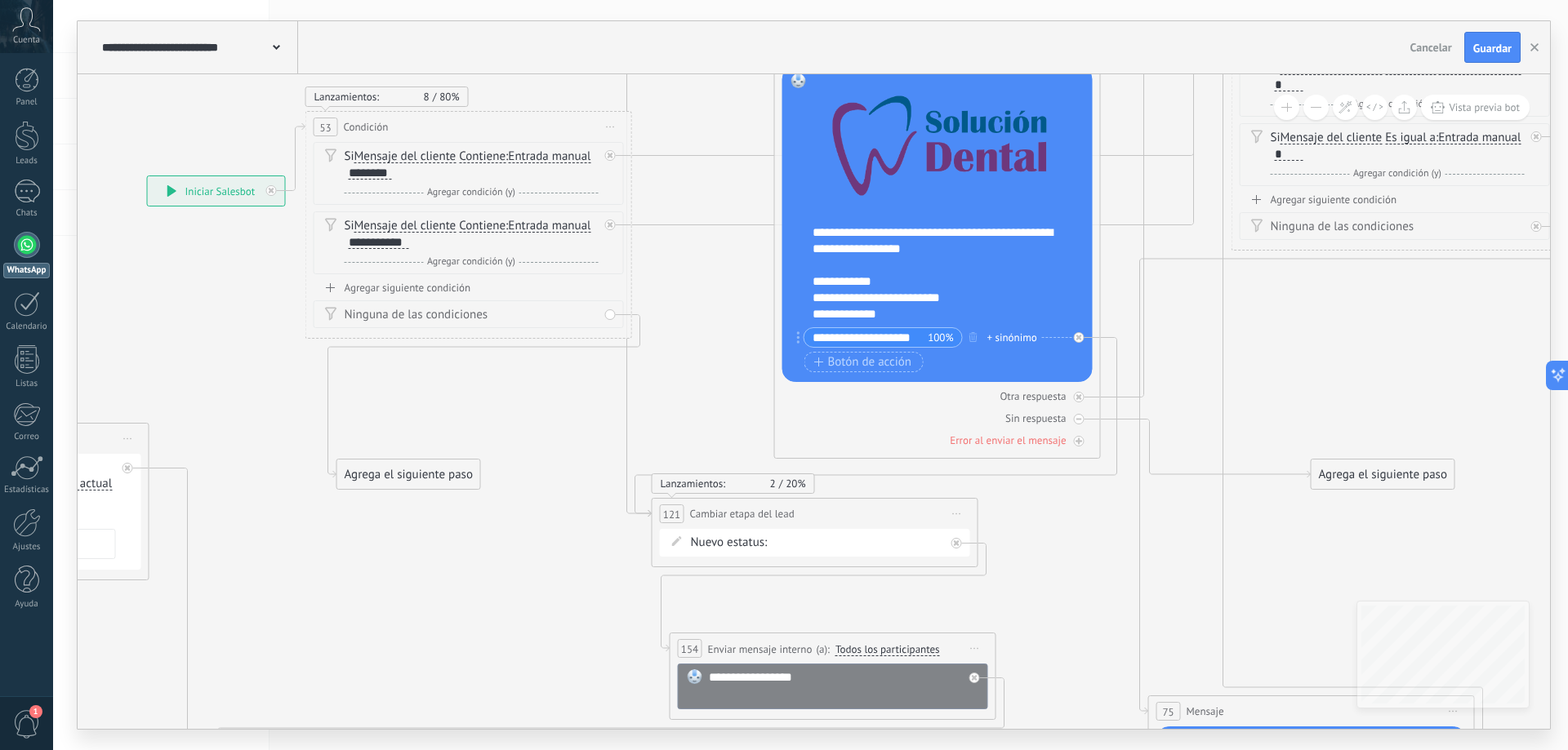
click at [385, 468] on div "Agrega el siguiente paso" at bounding box center [408, 474] width 143 height 27
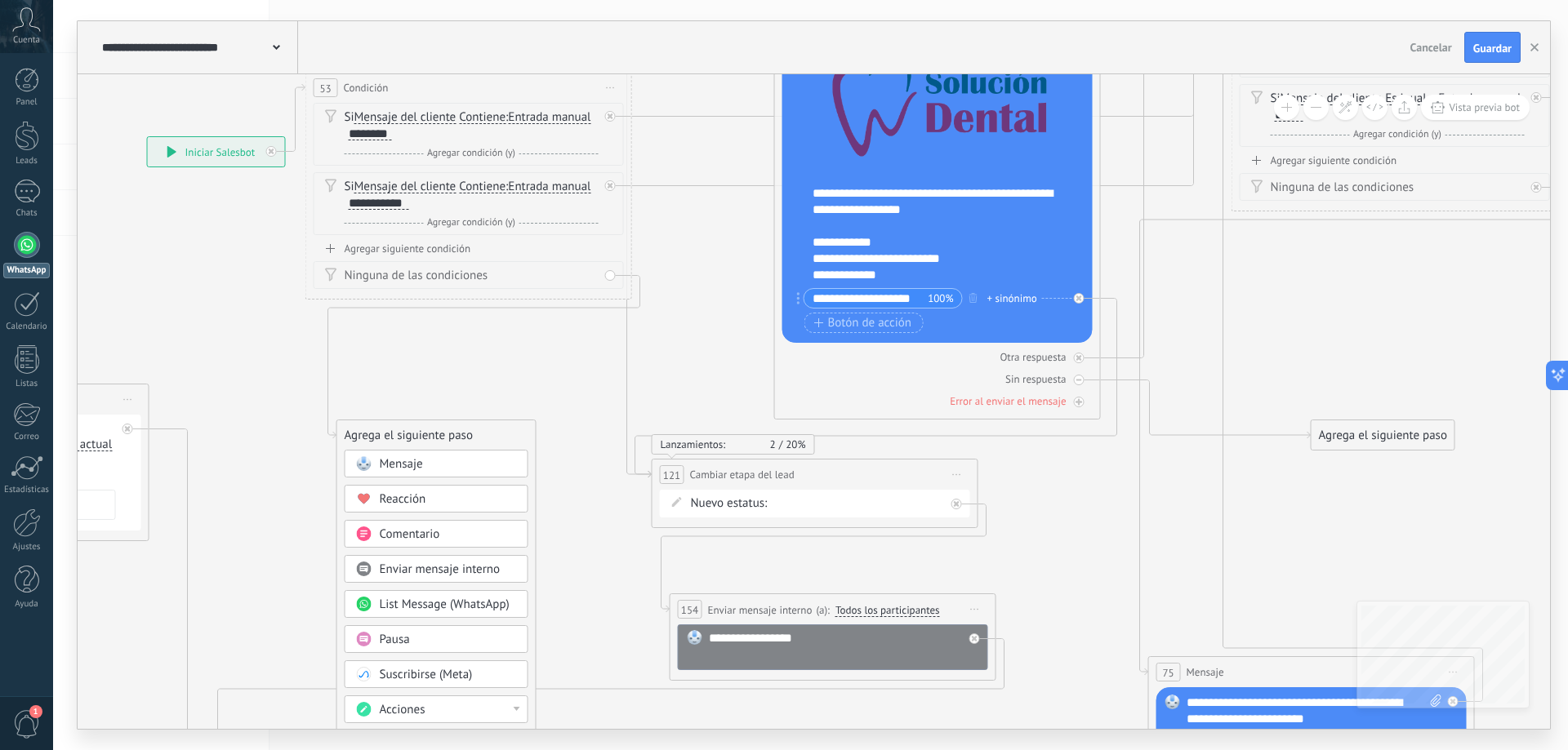
click at [425, 601] on span "List Message (WhatsApp)" at bounding box center [445, 604] width 130 height 16
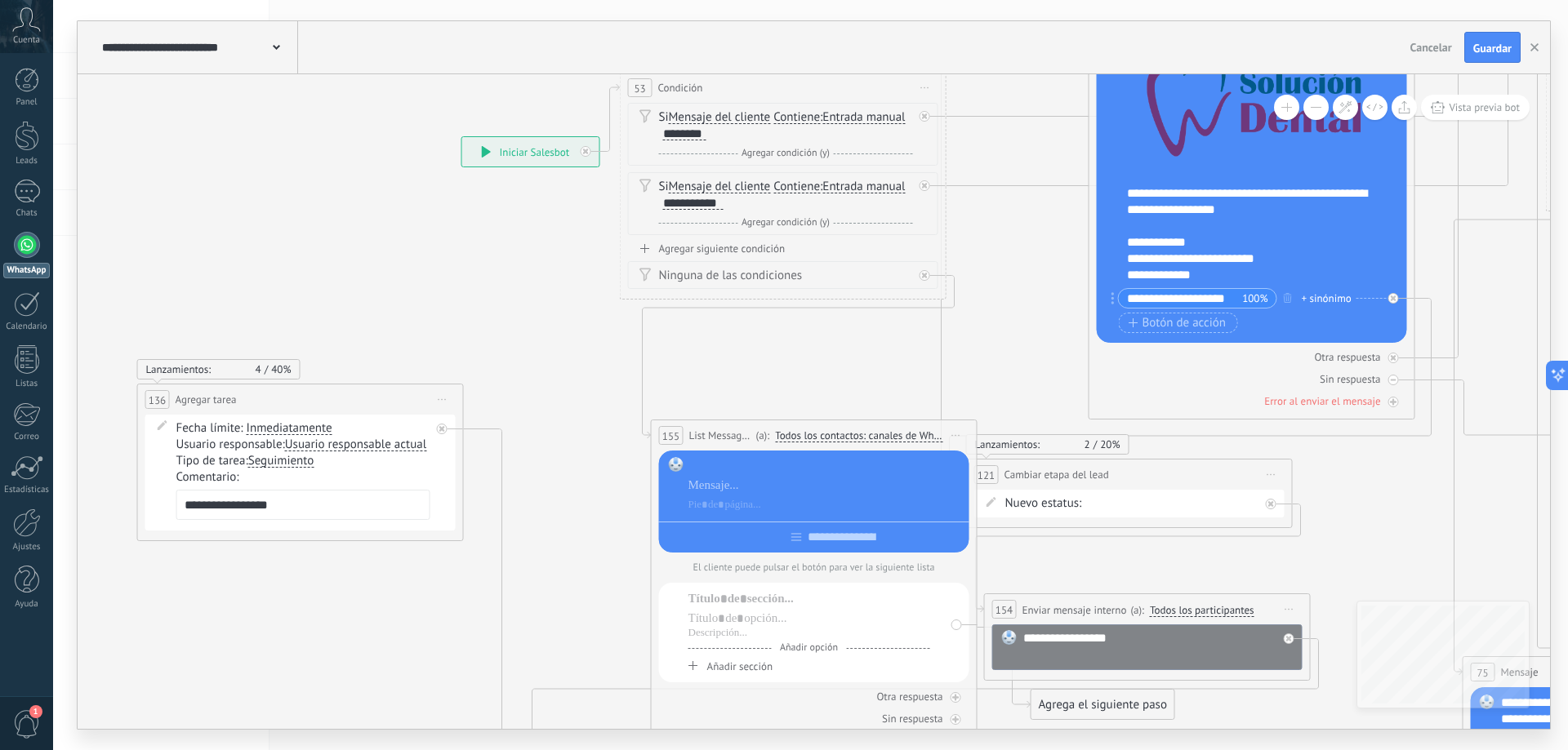
click at [783, 462] on div at bounding box center [826, 466] width 275 height 16
drag, startPoint x: 1269, startPoint y: 216, endPoint x: 1130, endPoint y: 190, distance: 141.4
click at [1130, 190] on div "**********" at bounding box center [1262, 234] width 271 height 98
copy div "**********"
click at [790, 466] on div at bounding box center [826, 466] width 275 height 16
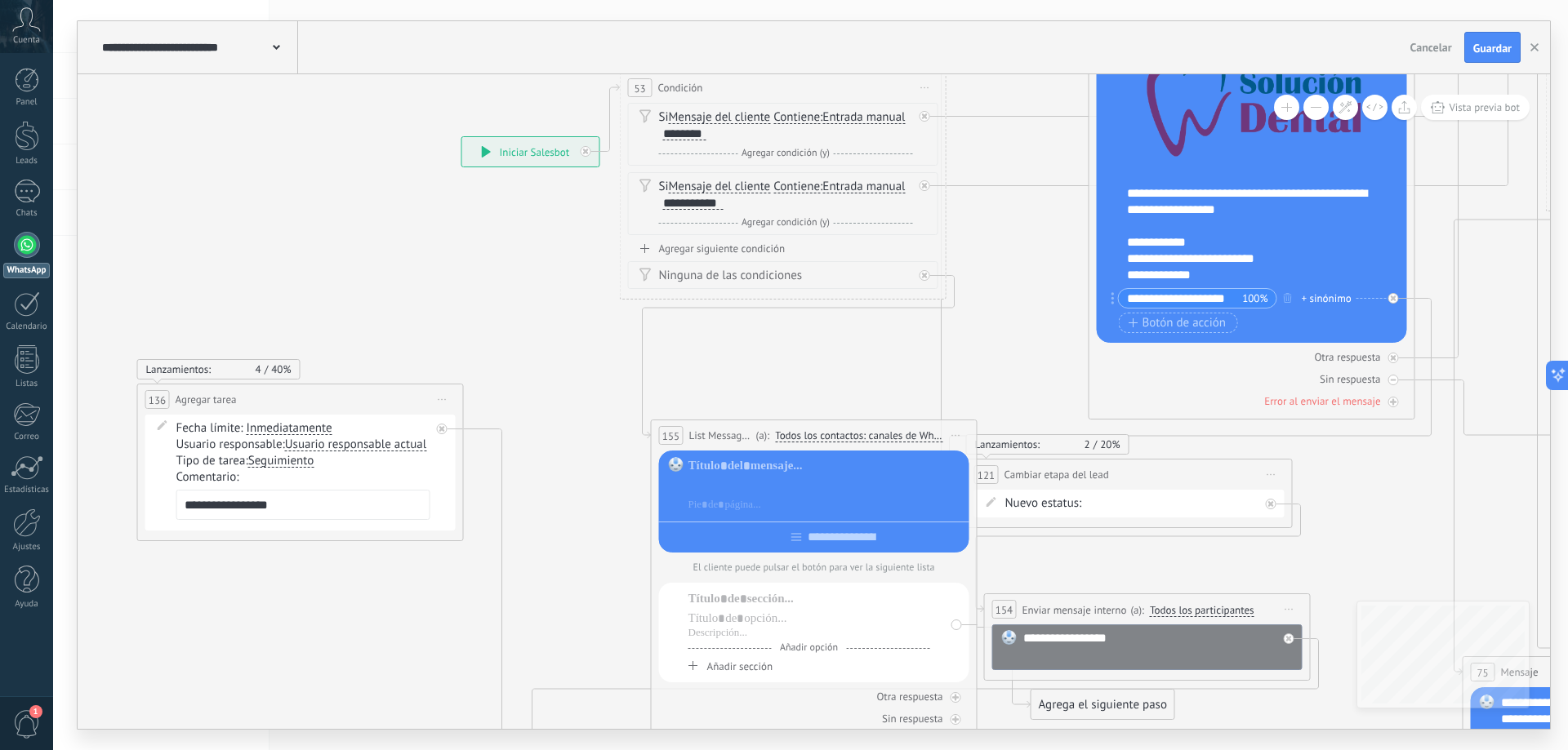
click at [773, 490] on div at bounding box center [826, 485] width 275 height 16
paste div
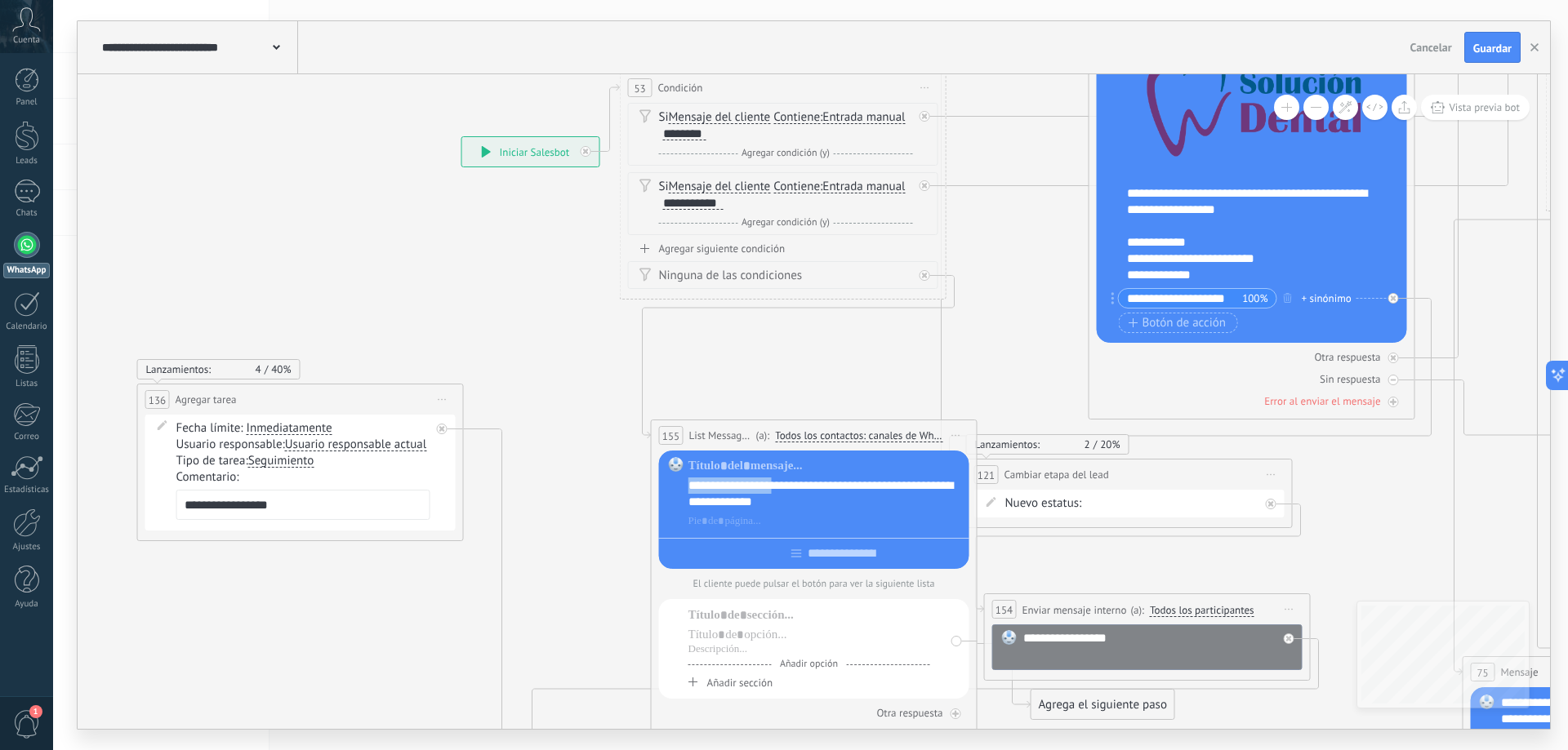
drag, startPoint x: 793, startPoint y: 485, endPoint x: 709, endPoint y: 462, distance: 87.1
click at [690, 487] on div "**********" at bounding box center [826, 494] width 275 height 33
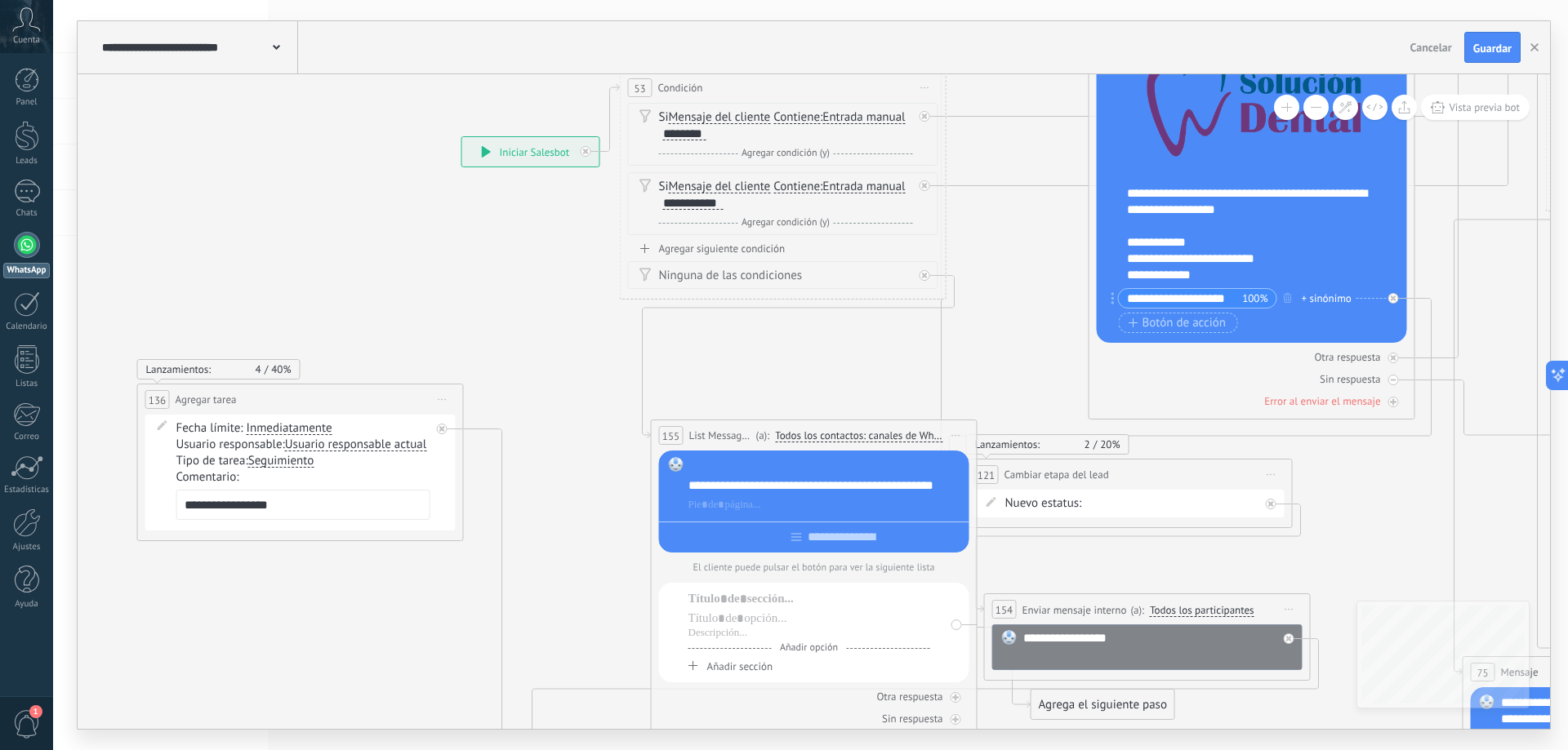
click at [709, 462] on div at bounding box center [826, 466] width 275 height 16
paste div
drag, startPoint x: 696, startPoint y: 483, endPoint x: 708, endPoint y: 482, distance: 12.0
click at [696, 484] on div "**********" at bounding box center [826, 485] width 275 height 16
click at [710, 484] on div "**********" at bounding box center [826, 485] width 275 height 16
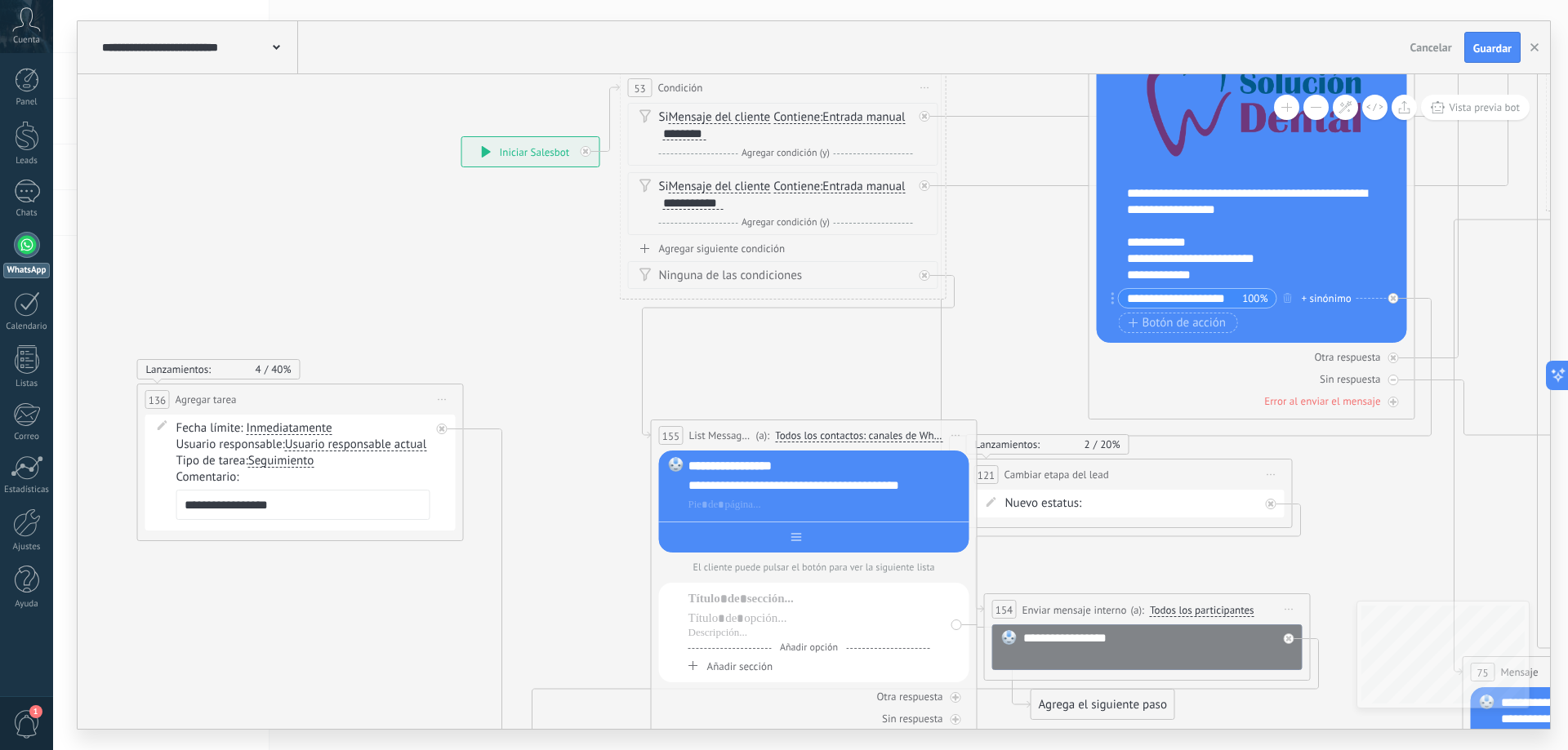
click at [786, 531] on div at bounding box center [814, 534] width 311 height 25
type input "********"
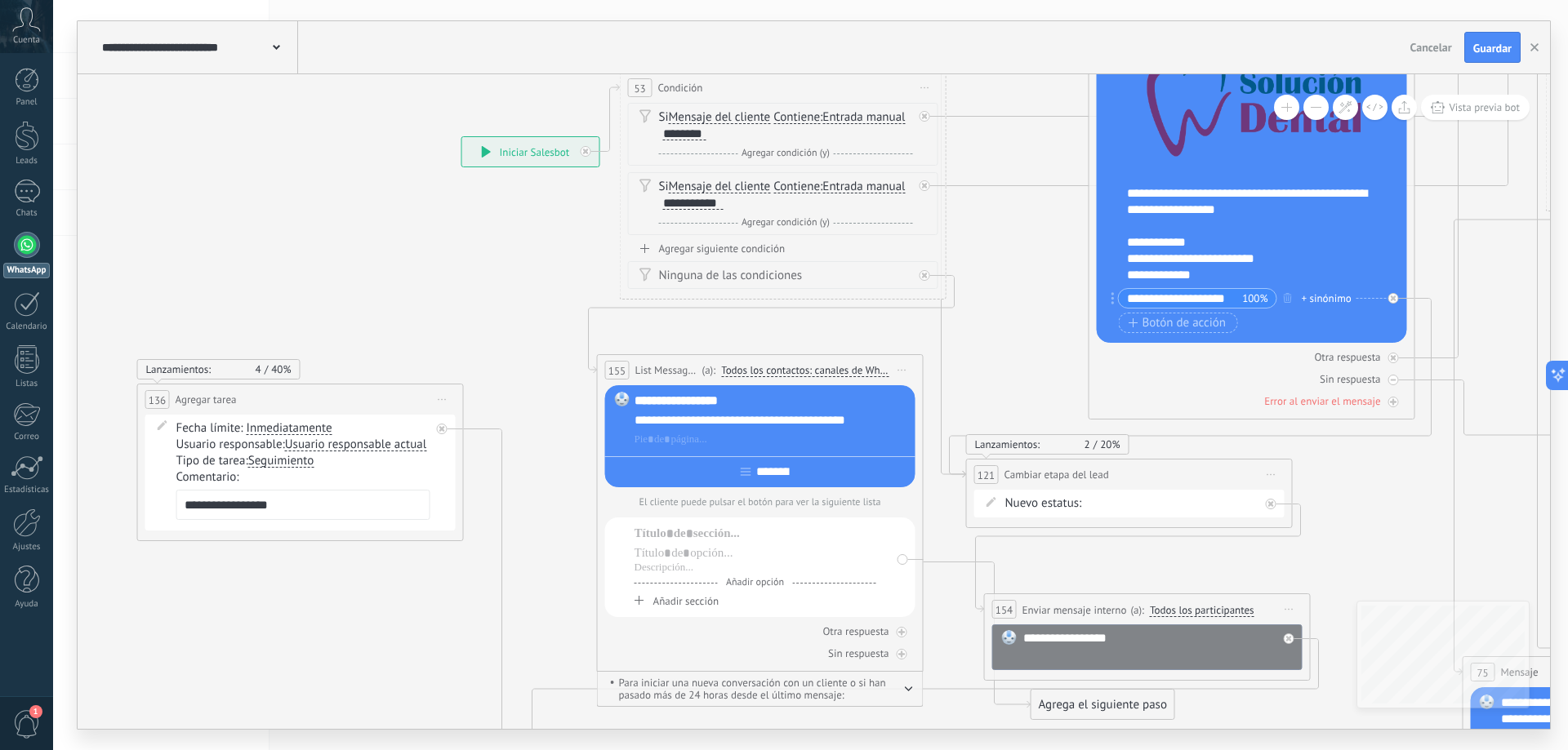
drag, startPoint x: 751, startPoint y: 429, endPoint x: 698, endPoint y: 363, distance: 84.6
click at [699, 363] on div "(a): Todos los contactos: canales de WhatsApp seleccionados Todos los contactos…" at bounding box center [807, 370] width 217 height 16
click at [666, 534] on div at bounding box center [755, 534] width 242 height 16
click at [689, 535] on div "********" at bounding box center [755, 534] width 242 height 16
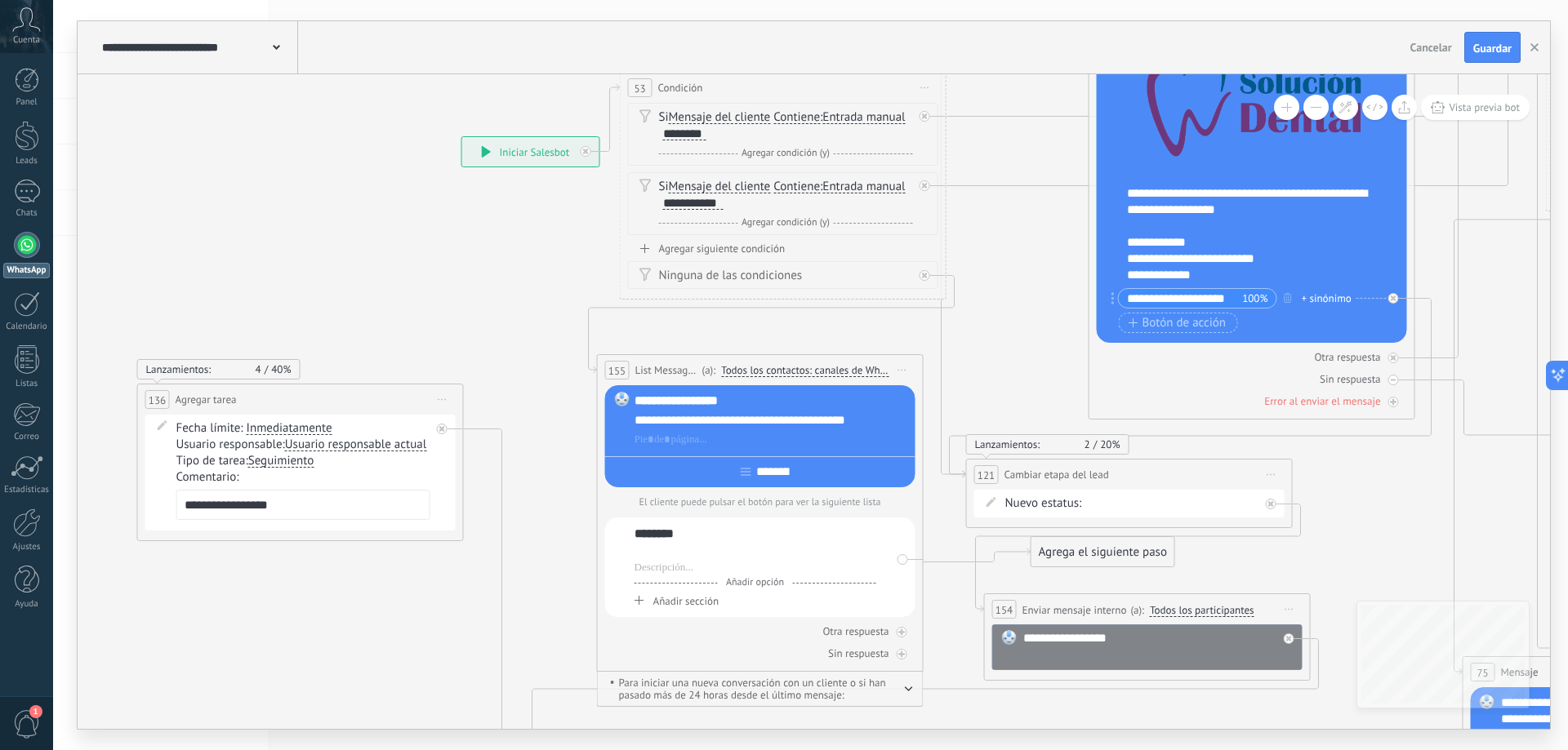
click at [662, 531] on div "********" at bounding box center [755, 534] width 242 height 16
click at [630, 565] on div "******** Añadir opción Añadir sección" at bounding box center [760, 567] width 311 height 99
click at [642, 541] on div "********" at bounding box center [755, 534] width 242 height 16
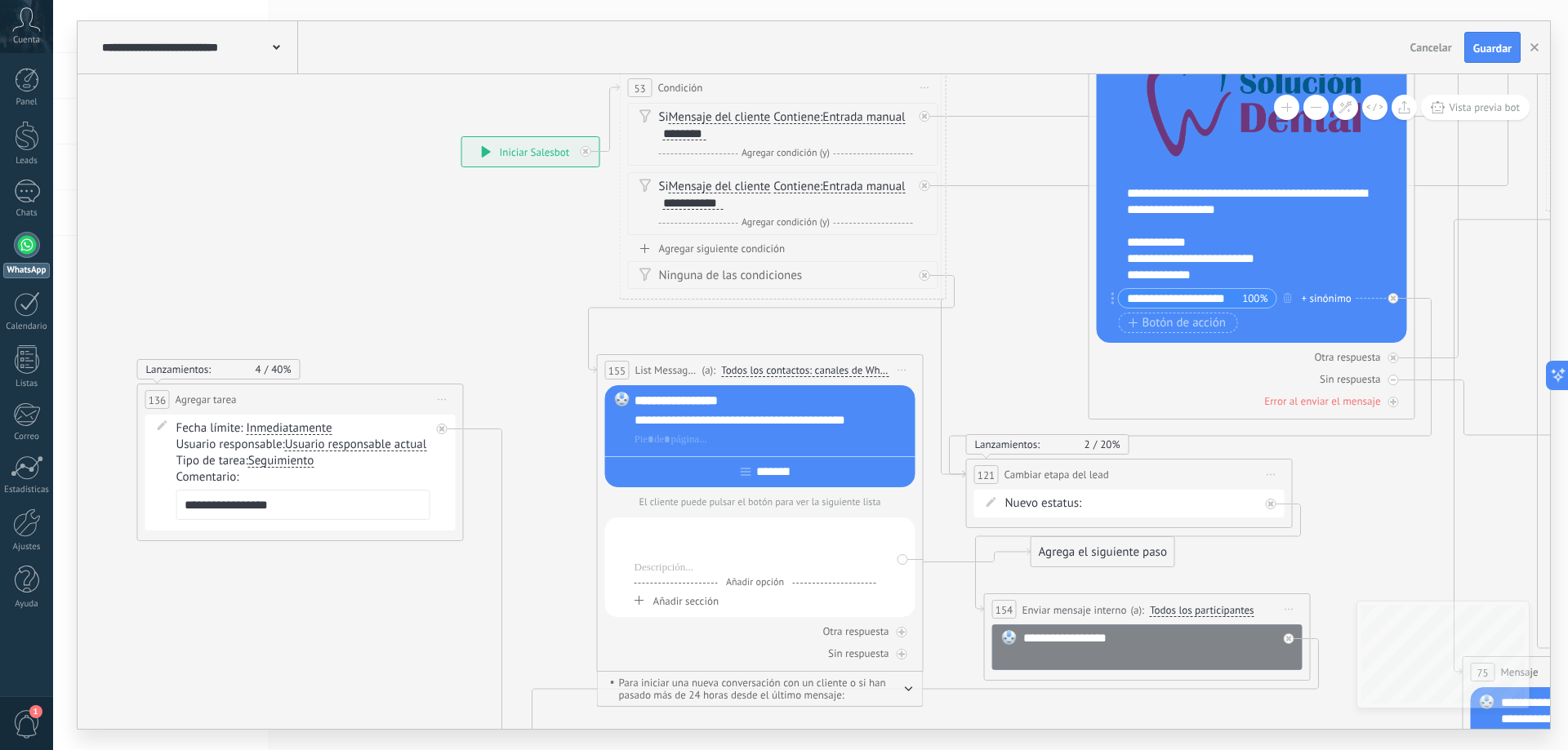
click at [614, 556] on div "Añadir opción Añadir sección" at bounding box center [760, 567] width 311 height 99
click at [658, 531] on div at bounding box center [755, 534] width 242 height 16
click at [663, 570] on div at bounding box center [755, 568] width 242 height 13
click at [770, 586] on span "Añadir opción" at bounding box center [754, 582] width 74 height 12
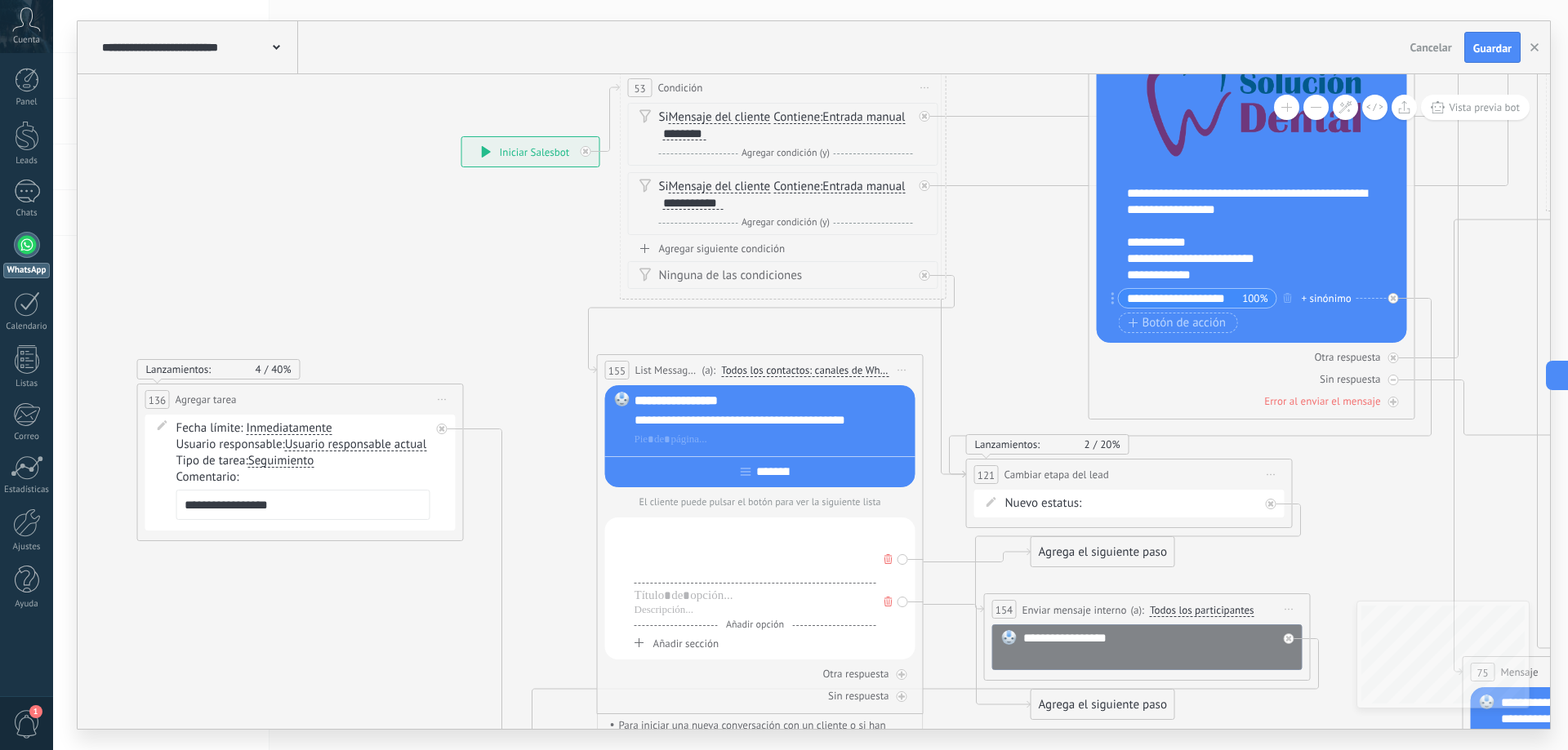
click at [703, 574] on div at bounding box center [755, 568] width 242 height 13
click at [702, 548] on div at bounding box center [755, 554] width 242 height 16
click at [681, 571] on div at bounding box center [755, 568] width 242 height 13
click at [682, 548] on div at bounding box center [755, 554] width 242 height 16
click at [676, 536] on div at bounding box center [755, 534] width 242 height 16
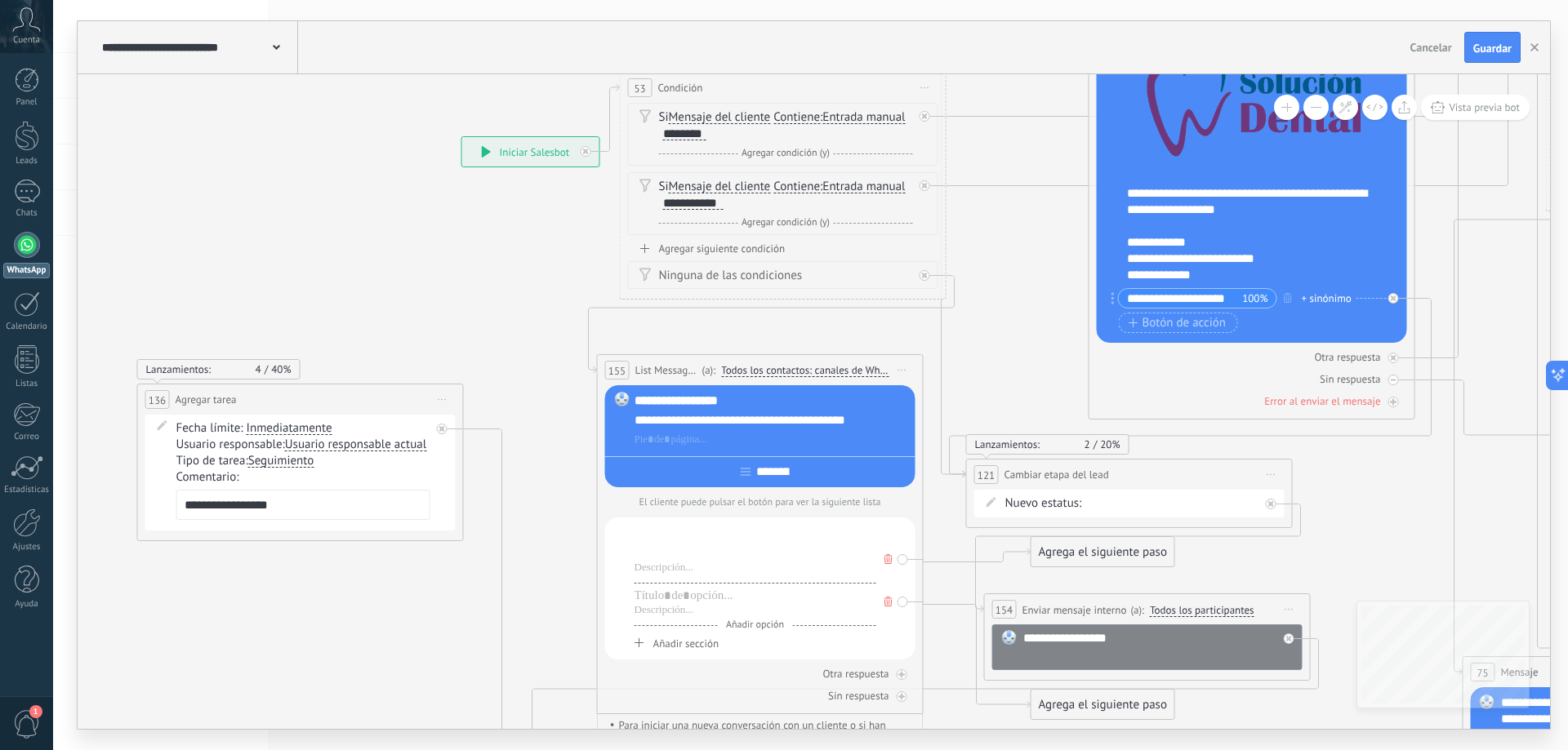
click at [891, 564] on icon at bounding box center [888, 559] width 8 height 10
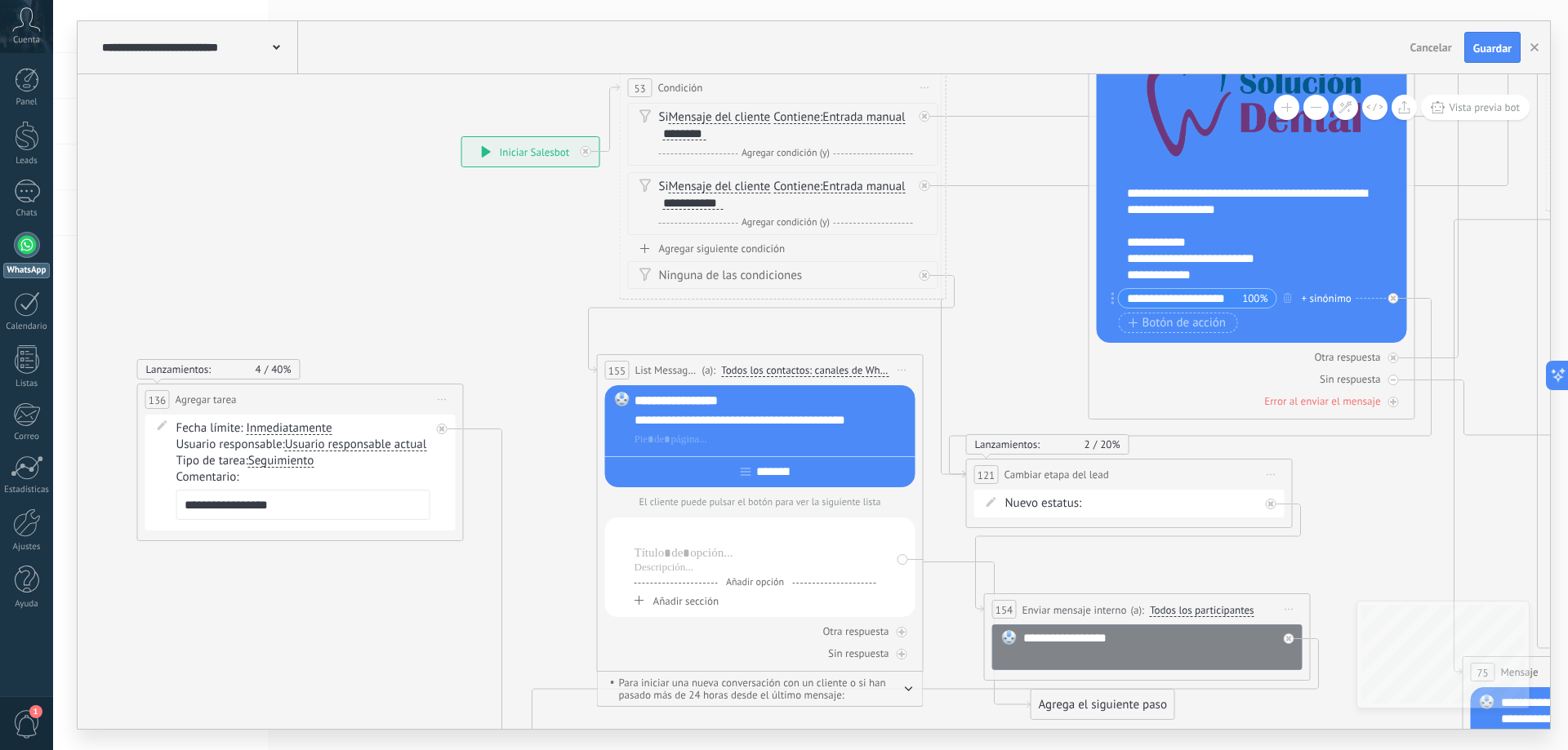
drag, startPoint x: 657, startPoint y: 537, endPoint x: 708, endPoint y: 529, distance: 51.6
click at [658, 536] on div at bounding box center [755, 534] width 242 height 16
click at [736, 514] on div "**********" at bounding box center [760, 501] width 311 height 232
click at [685, 504] on p "El cliente puede pulsar el botón para ver la siguiente lista" at bounding box center [760, 502] width 311 height 12
click at [753, 477] on input "********" at bounding box center [772, 472] width 44 height 13
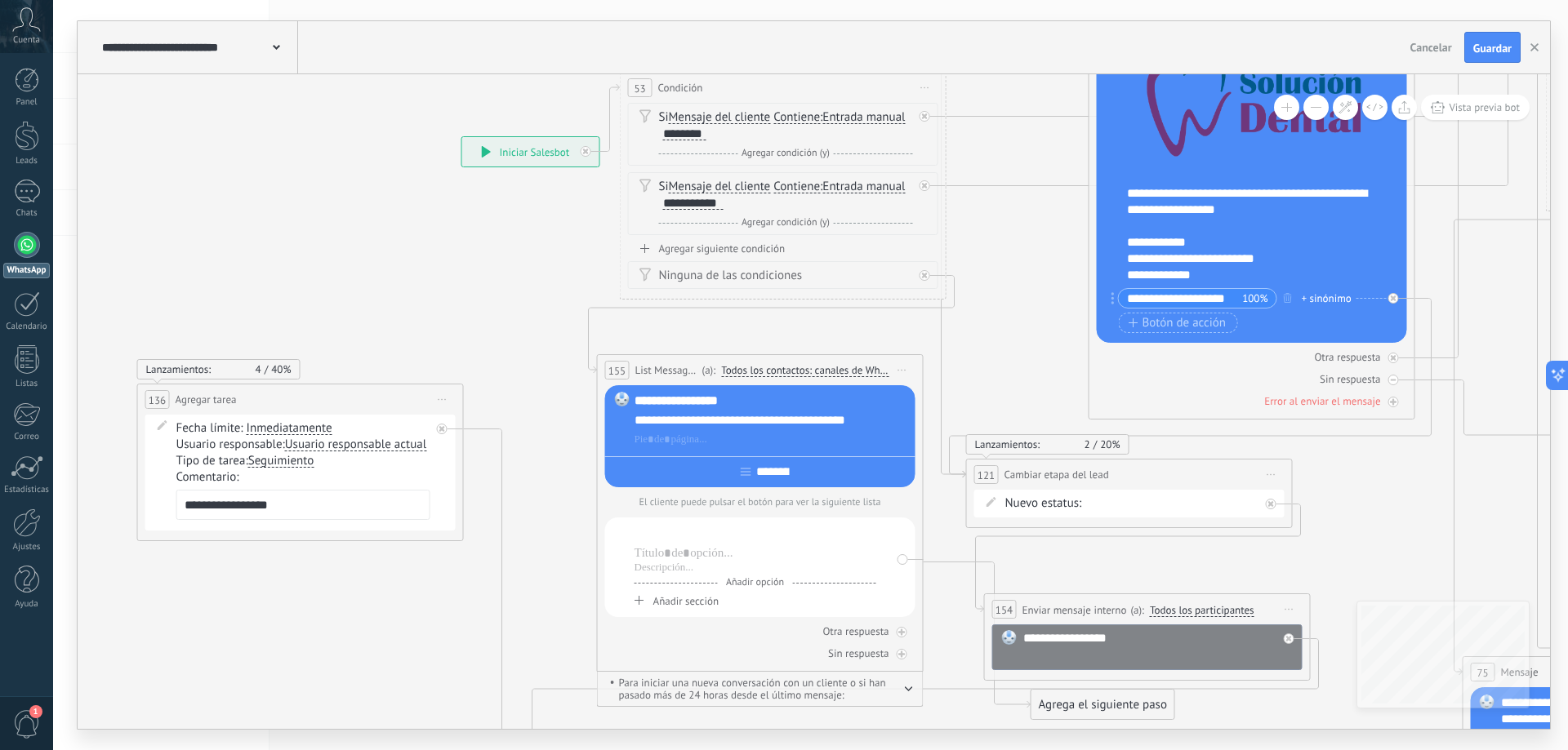
click at [814, 475] on div "********" at bounding box center [760, 468] width 311 height 25
click at [668, 541] on div at bounding box center [755, 534] width 242 height 16
click at [583, 580] on icon at bounding box center [1338, 208] width 3218 height 2343
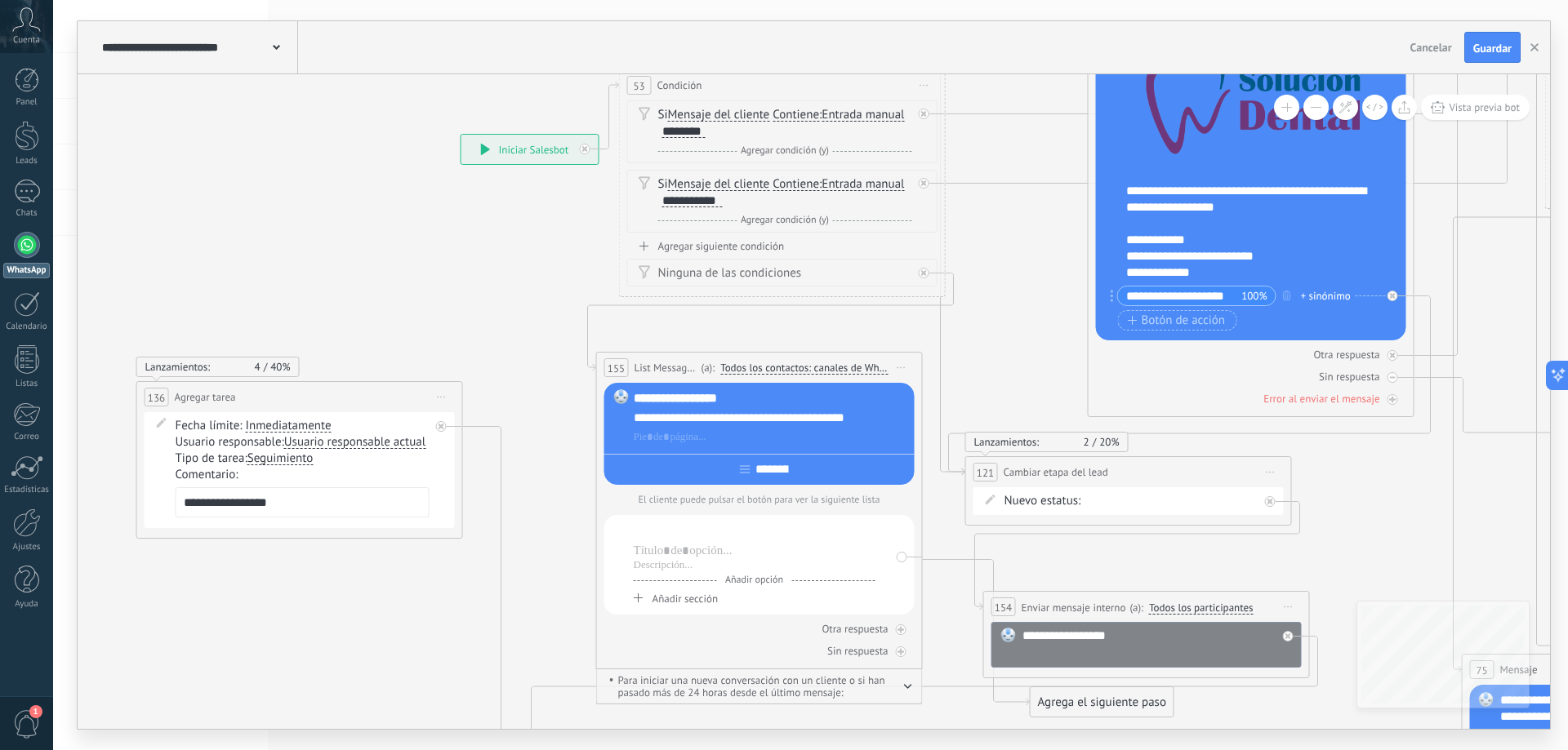
click at [704, 527] on div at bounding box center [754, 531] width 242 height 16
click at [699, 599] on span "Añadir sección" at bounding box center [685, 598] width 65 height 14
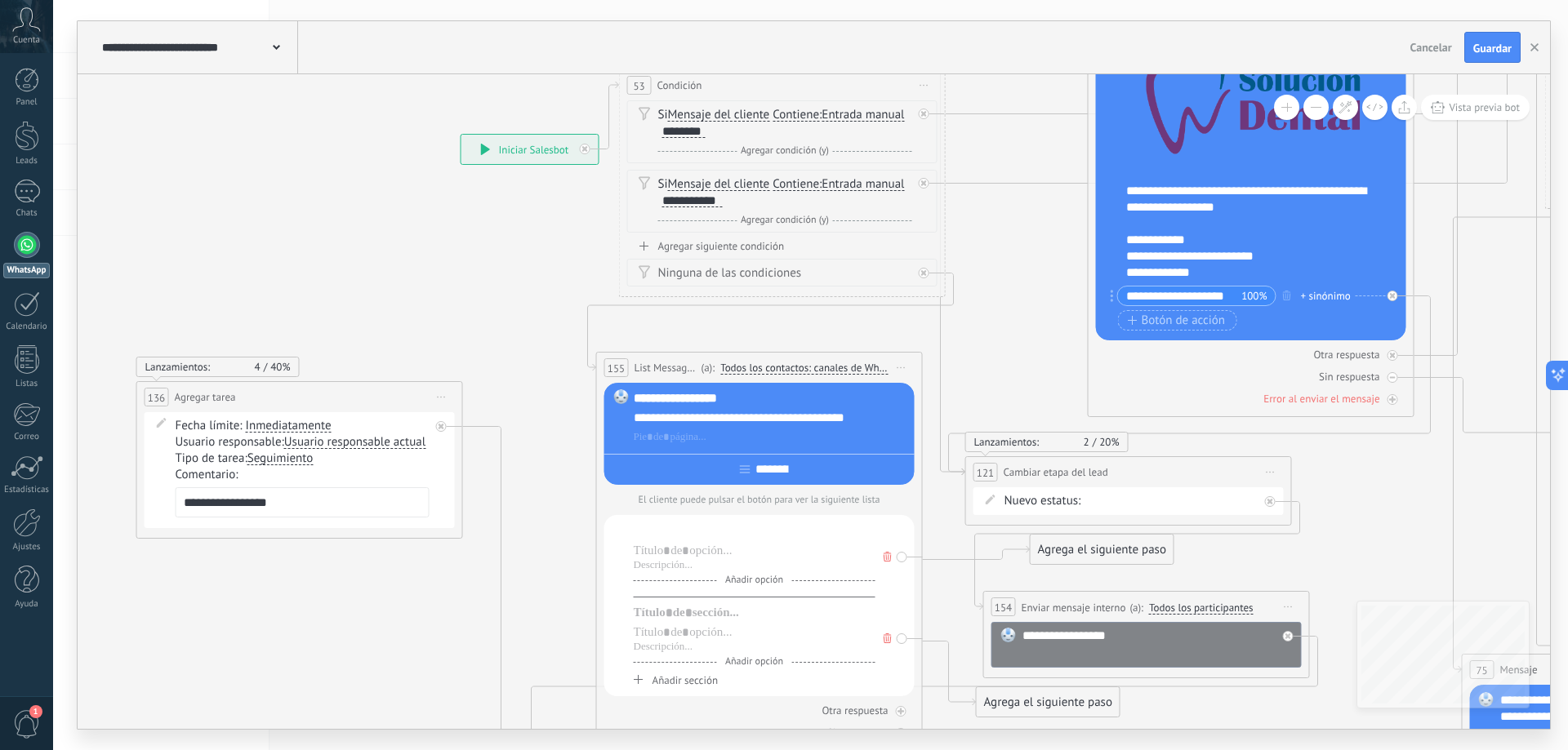
click at [736, 577] on span "Añadir opción" at bounding box center [754, 580] width 74 height 12
click at [699, 593] on div at bounding box center [754, 593] width 242 height 16
click at [695, 530] on div at bounding box center [754, 531] width 242 height 16
click at [675, 547] on div at bounding box center [754, 551] width 242 height 16
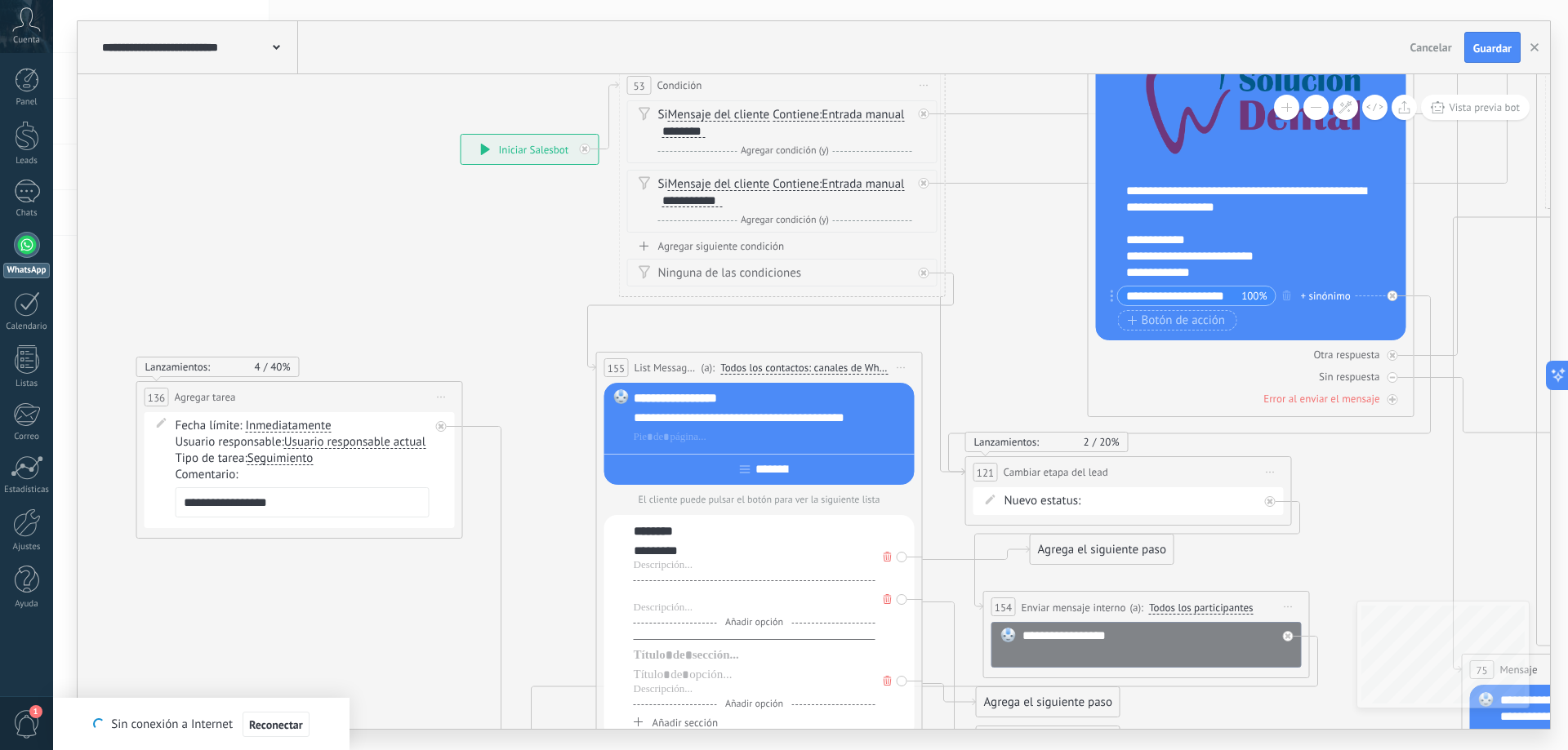
click at [649, 592] on div at bounding box center [754, 593] width 242 height 16
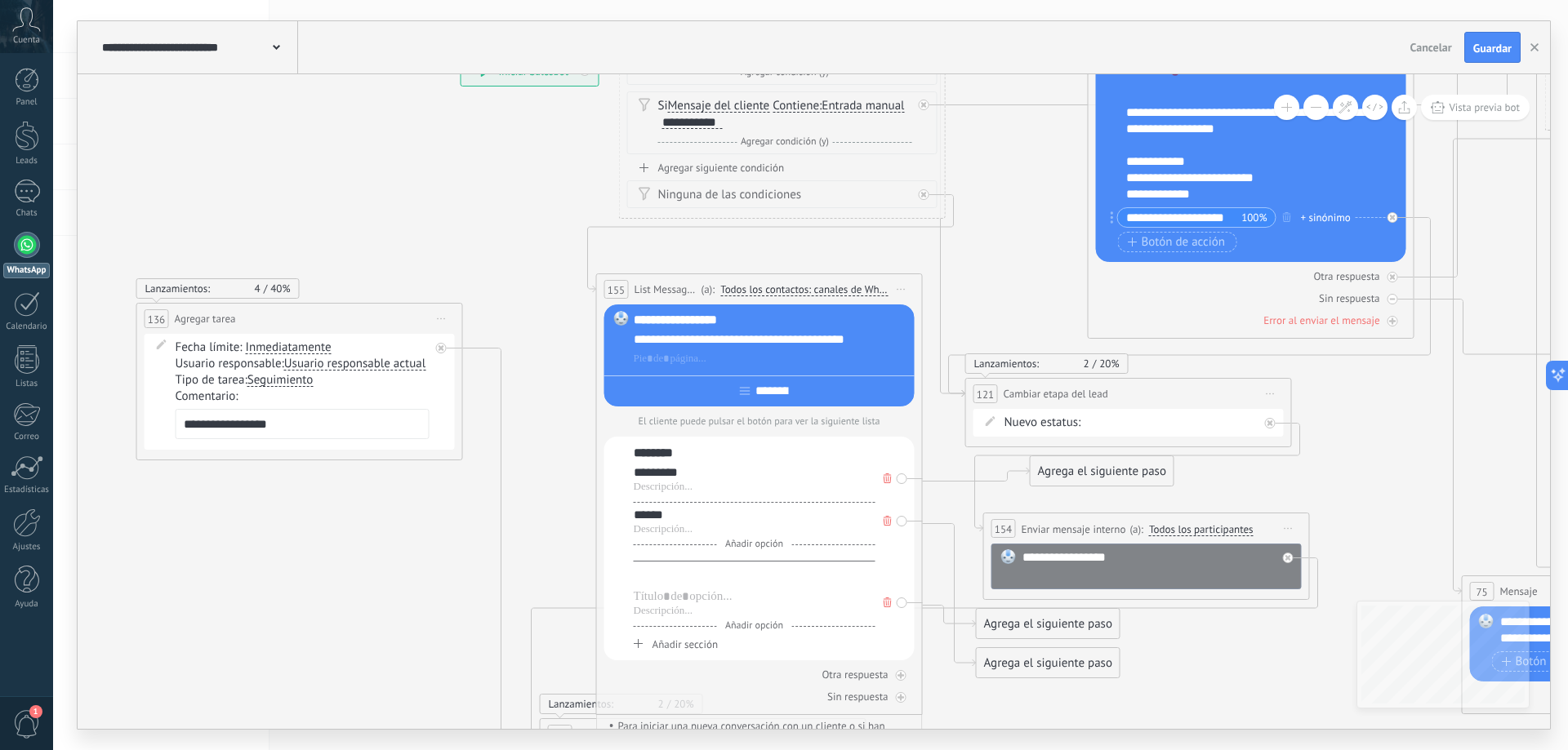
click at [690, 578] on div at bounding box center [754, 577] width 242 height 16
click at [688, 596] on div at bounding box center [754, 596] width 242 height 16
click at [753, 549] on span "Añadir opción" at bounding box center [754, 544] width 74 height 12
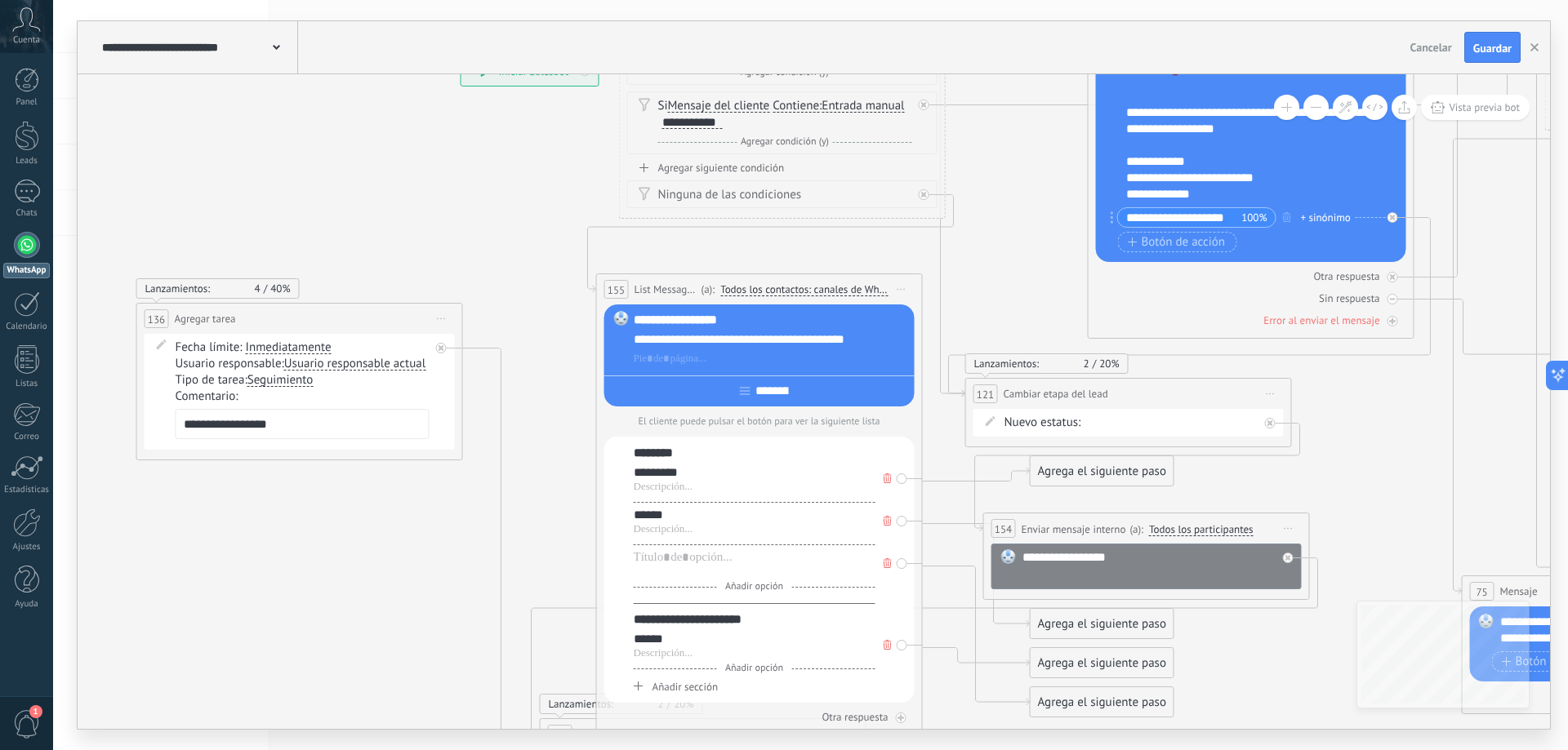
click at [688, 570] on div at bounding box center [754, 573] width 242 height 13
click at [686, 560] on div at bounding box center [754, 558] width 242 height 16
click at [749, 590] on span "Añadir opción" at bounding box center [754, 586] width 74 height 12
click at [666, 604] on div at bounding box center [754, 600] width 242 height 16
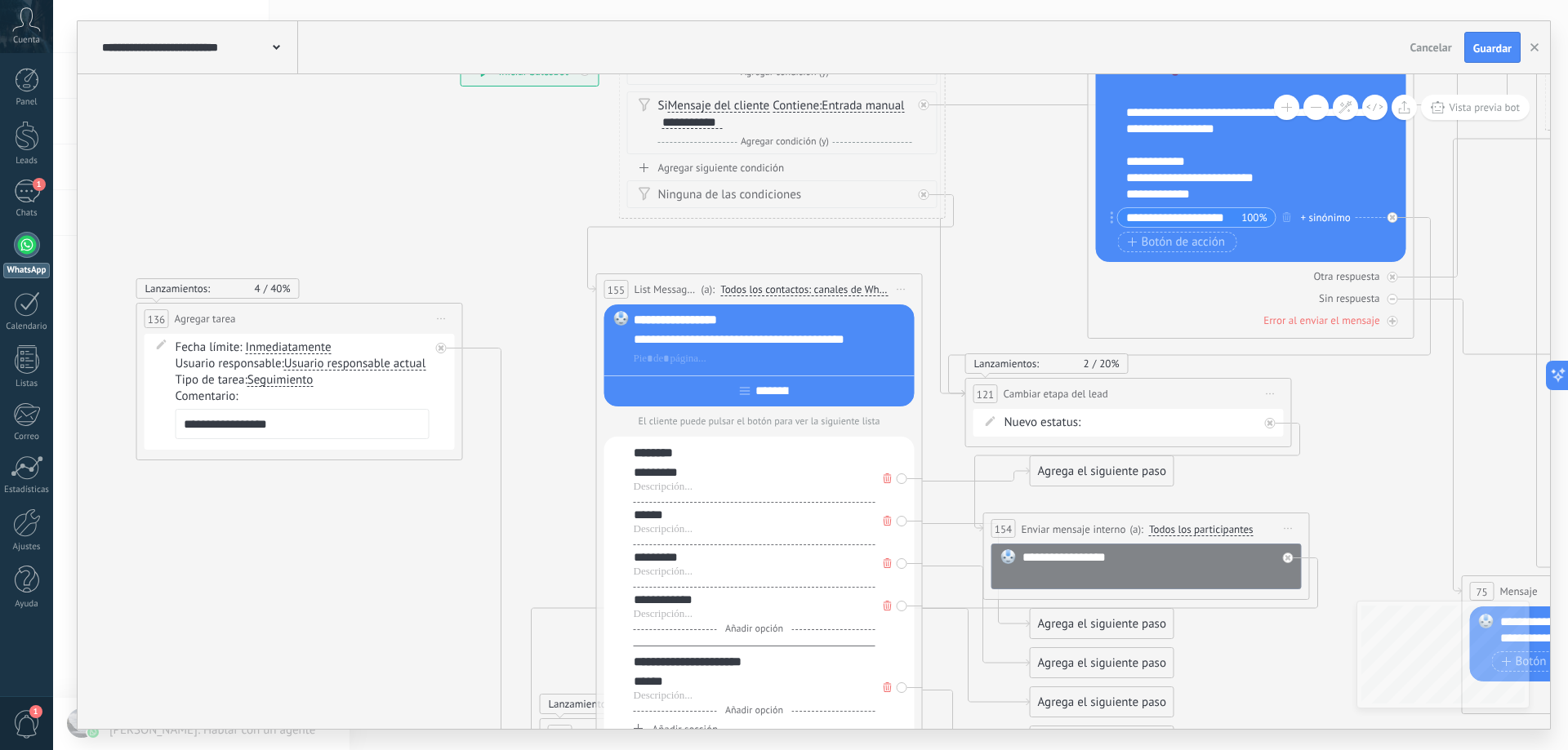
click at [753, 630] on span "Añadir opción" at bounding box center [754, 628] width 74 height 12
click at [671, 642] on div at bounding box center [754, 642] width 242 height 16
click at [660, 453] on div "********" at bounding box center [754, 453] width 242 height 16
drag, startPoint x: 635, startPoint y: 471, endPoint x: 678, endPoint y: 468, distance: 43.1
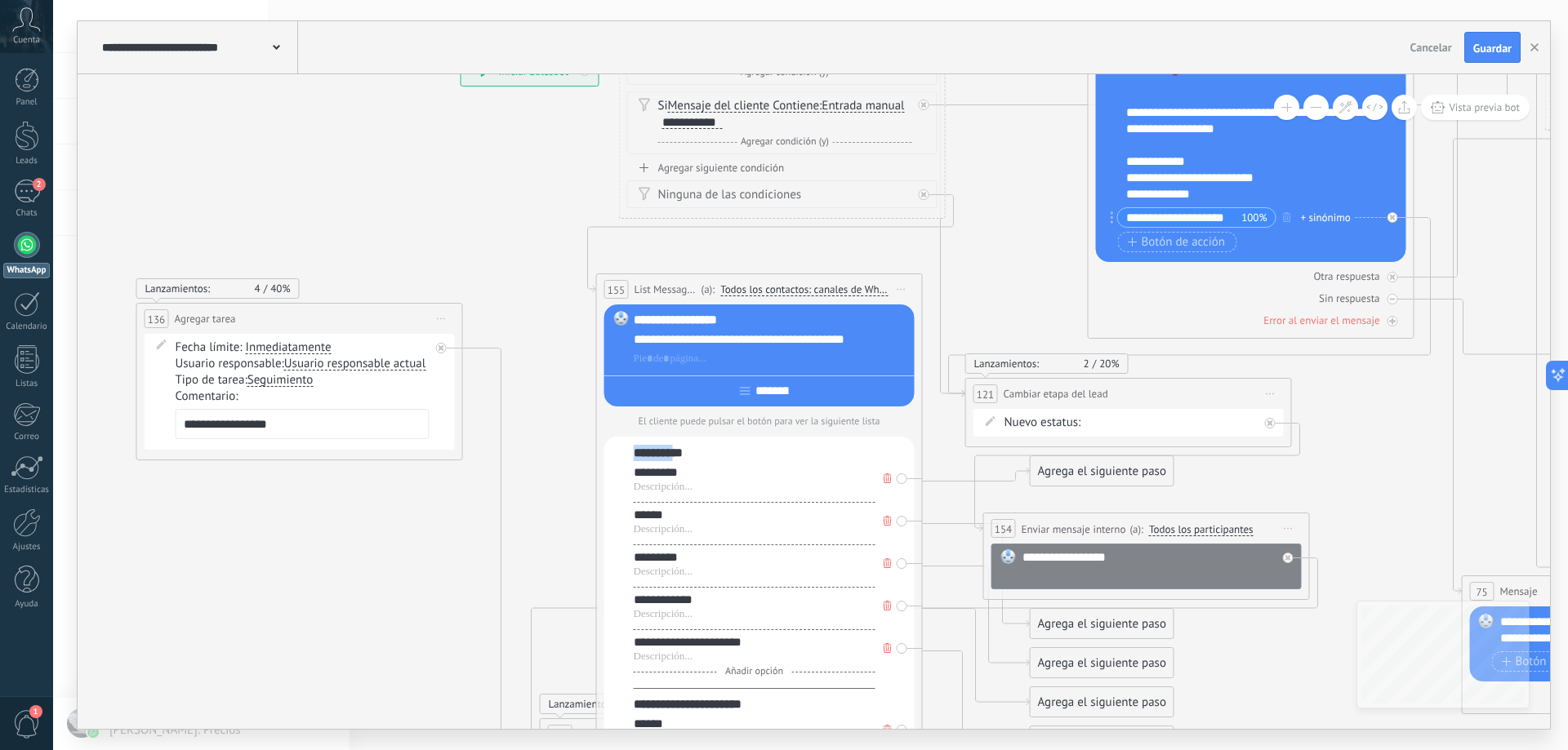
click at [638, 471] on div "*********" at bounding box center [754, 472] width 242 height 16
click at [632, 520] on div "**********" at bounding box center [759, 612] width 311 height 351
click at [634, 518] on div "******" at bounding box center [754, 515] width 242 height 16
click at [632, 562] on div "**********" at bounding box center [759, 612] width 311 height 351
click at [634, 564] on div "*********" at bounding box center [754, 558] width 242 height 16
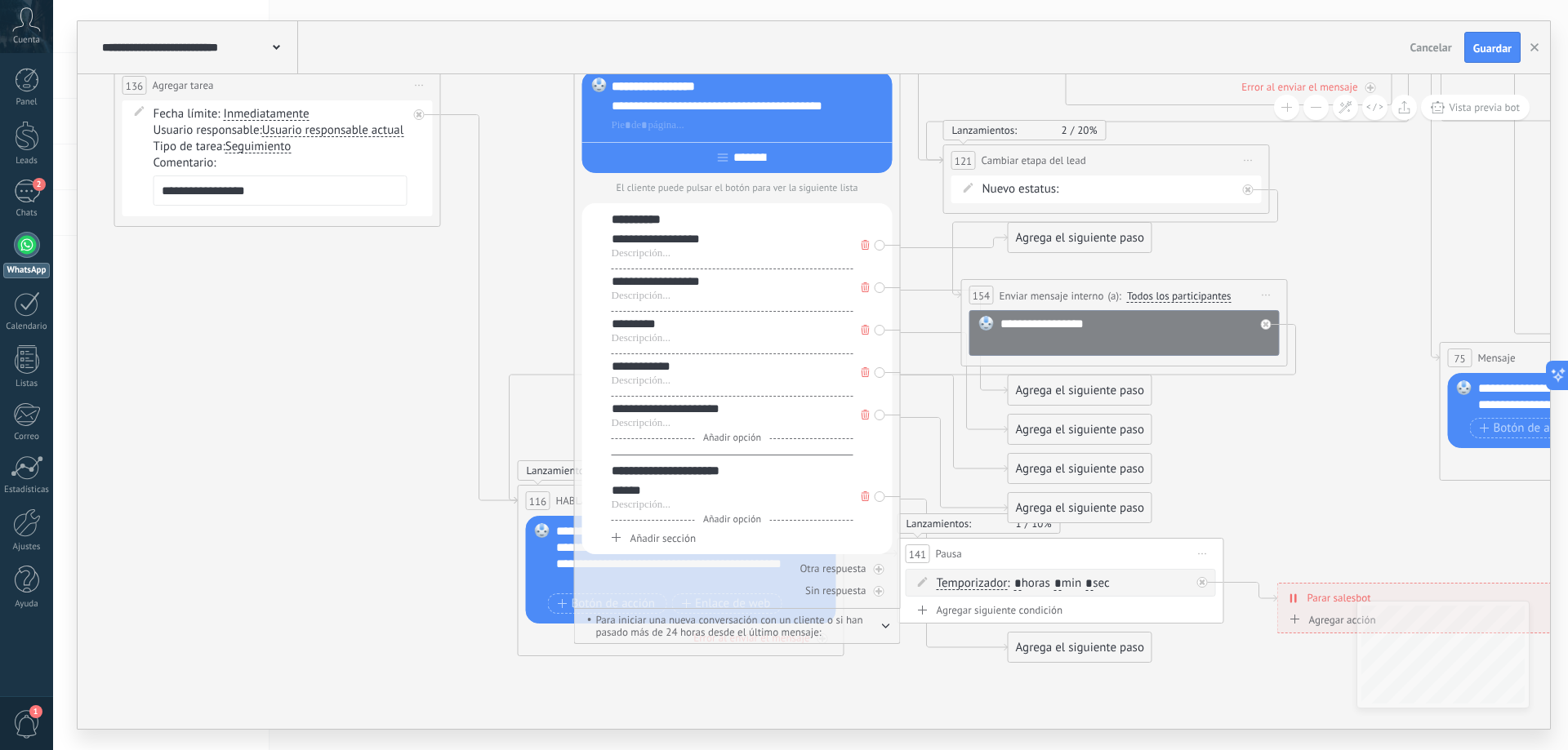
drag, startPoint x: 972, startPoint y: 315, endPoint x: 949, endPoint y: 93, distance: 223.2
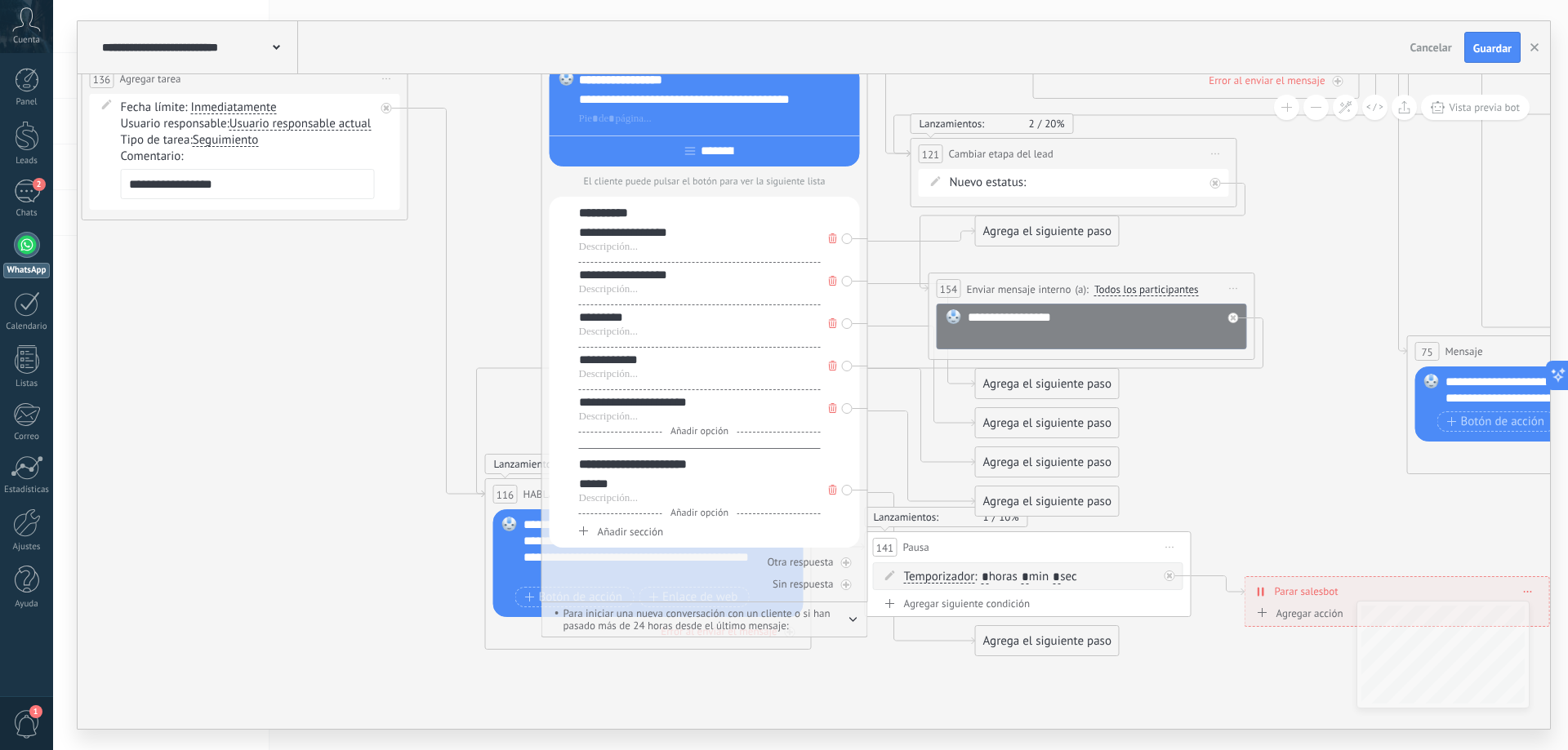
drag, startPoint x: 1235, startPoint y: 423, endPoint x: 1216, endPoint y: 476, distance: 56.3
click at [606, 214] on div "**********" at bounding box center [699, 213] width 242 height 16
click at [600, 233] on div "**********" at bounding box center [699, 232] width 242 height 16
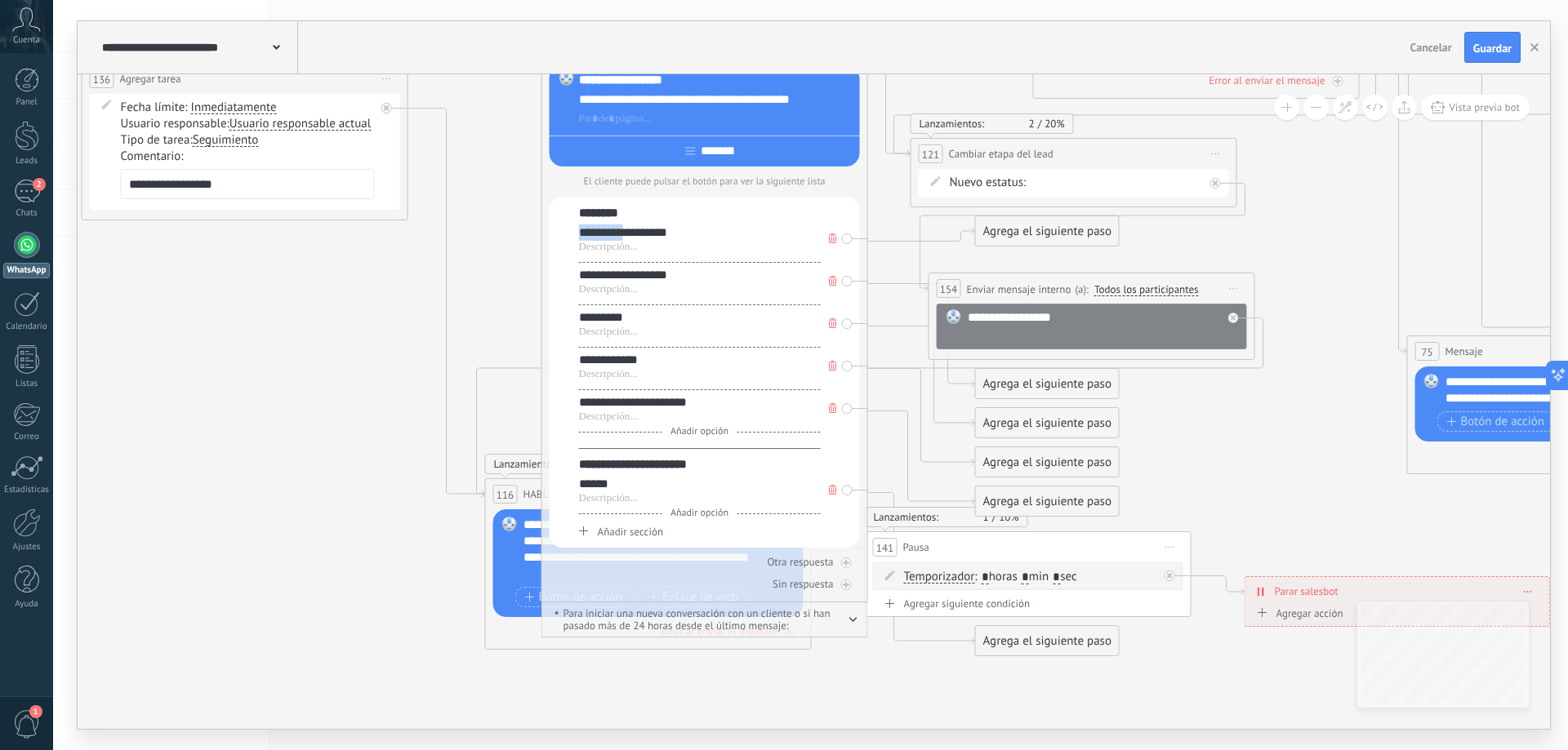
click at [600, 233] on div "**********" at bounding box center [699, 232] width 242 height 16
click at [588, 276] on div "**********" at bounding box center [699, 275] width 242 height 16
click at [650, 465] on div "**********" at bounding box center [699, 464] width 242 height 16
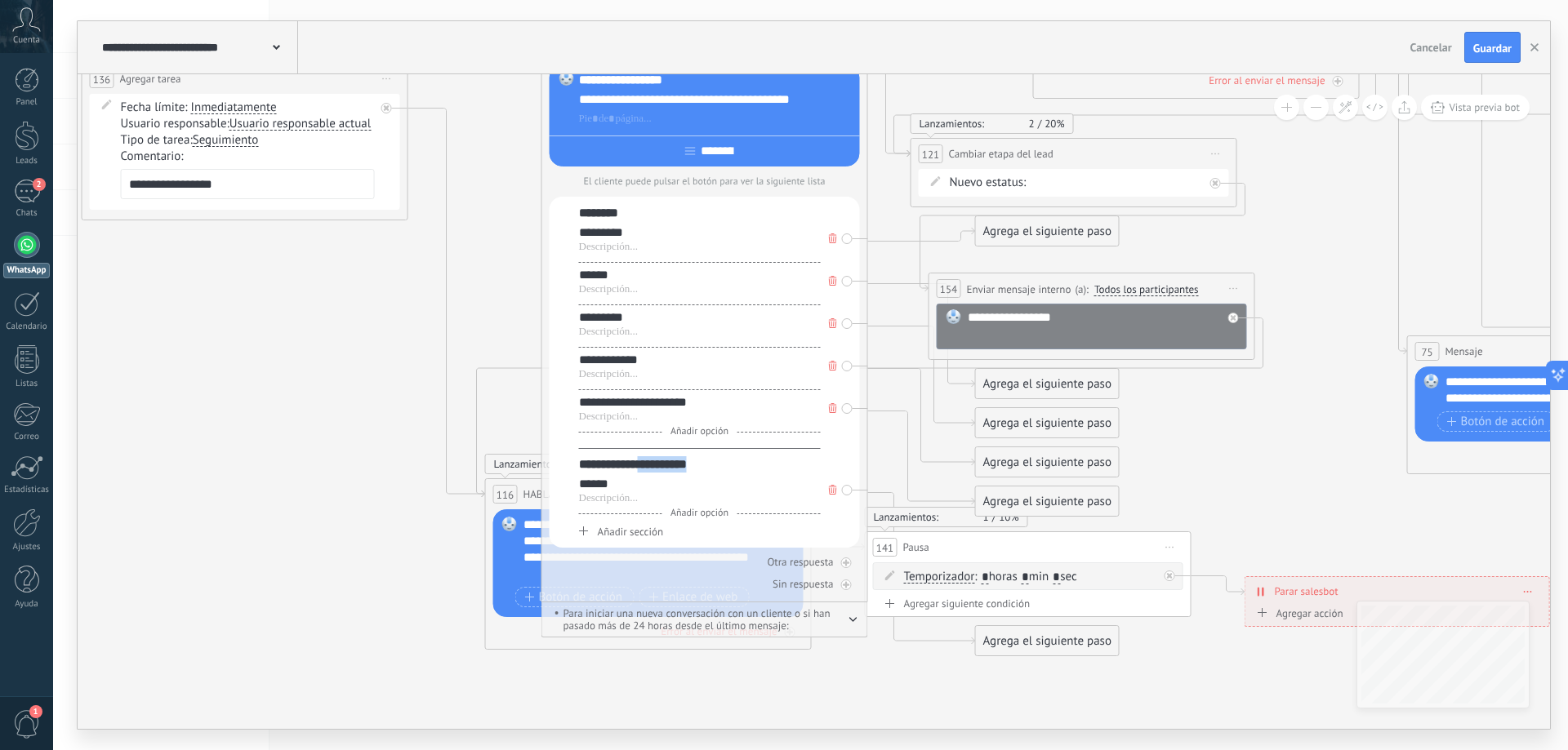
click at [666, 464] on div "**********" at bounding box center [699, 464] width 242 height 16
click at [611, 484] on div "******" at bounding box center [699, 484] width 242 height 16
click at [1319, 108] on button at bounding box center [1316, 107] width 25 height 25
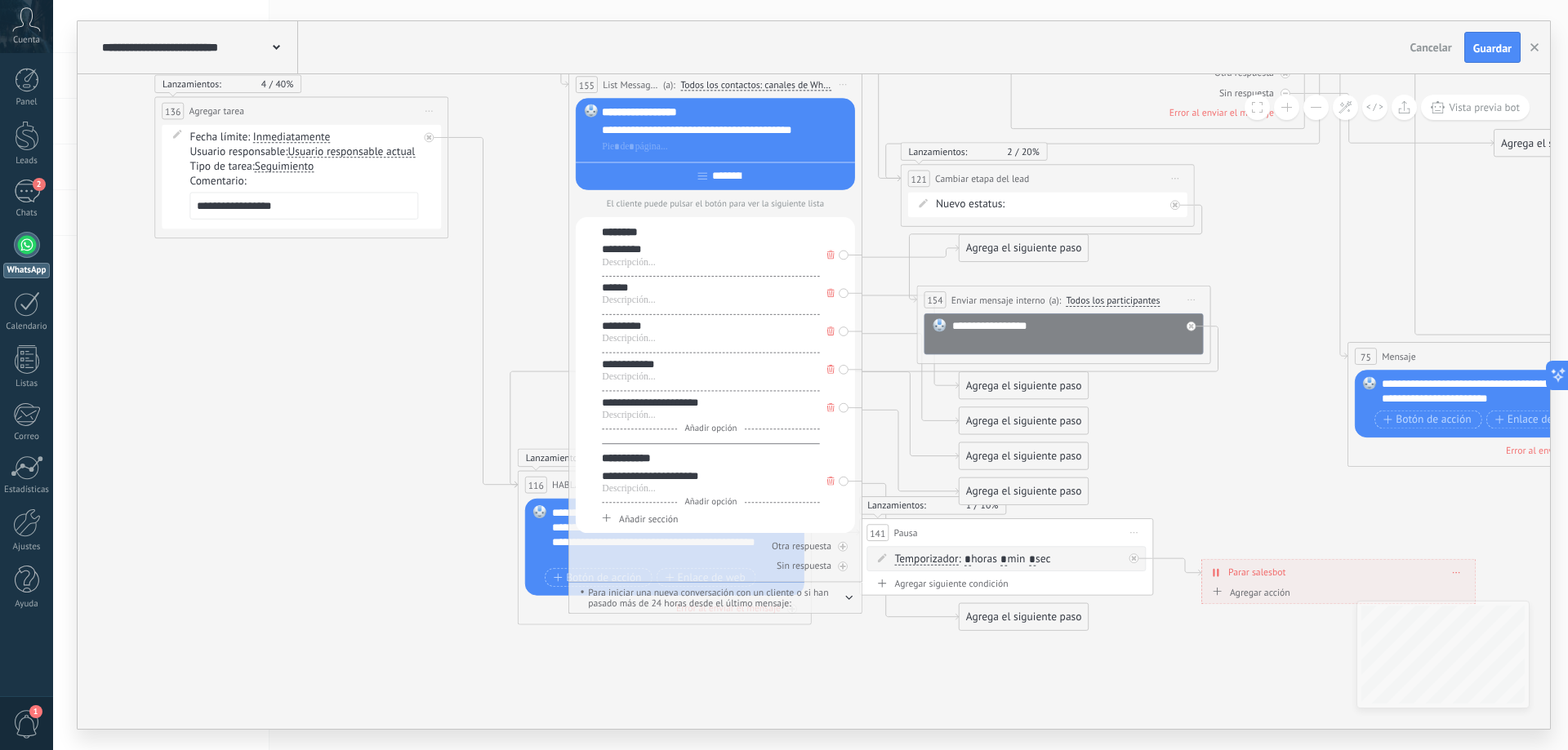
click at [1319, 108] on button at bounding box center [1316, 107] width 25 height 25
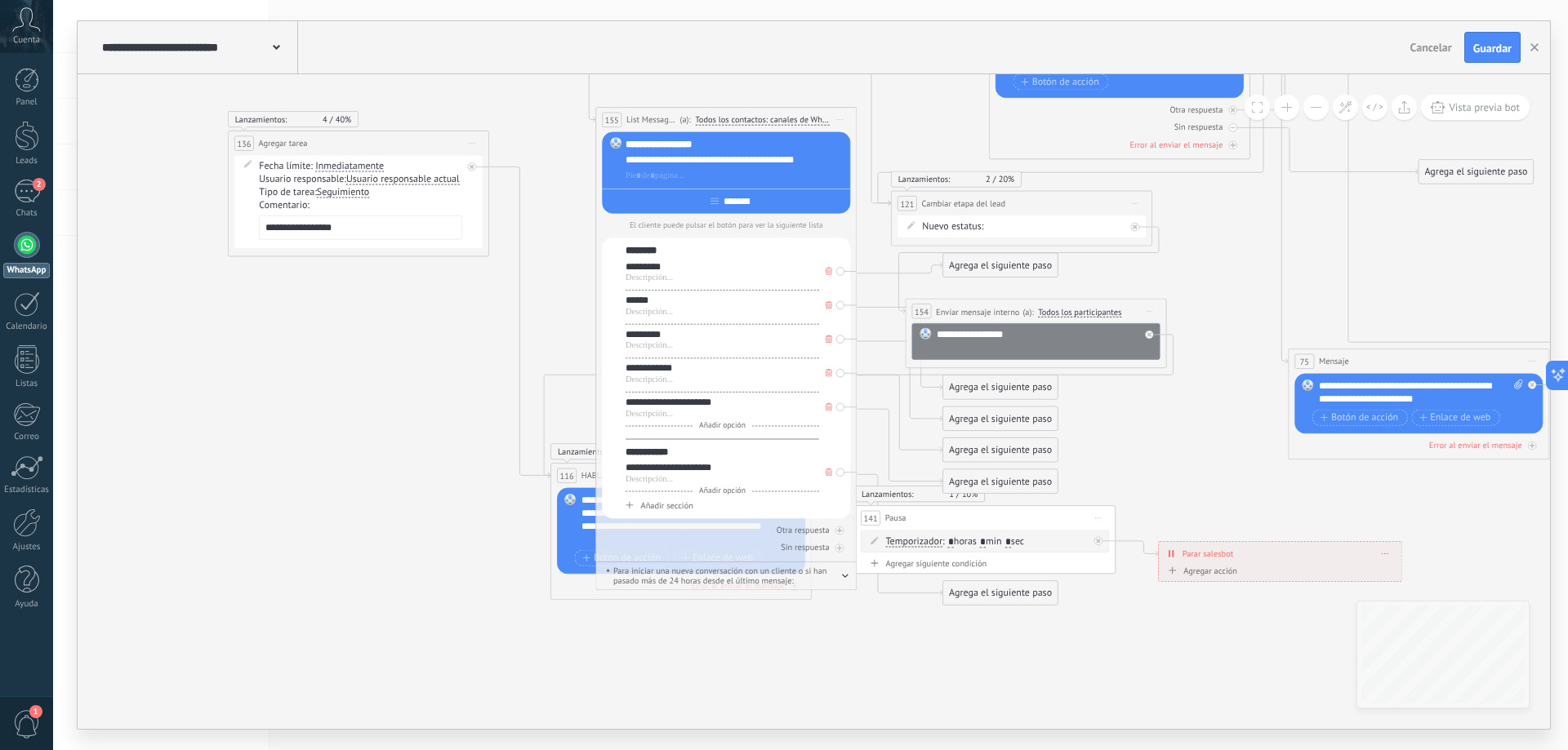
click at [1319, 108] on button at bounding box center [1316, 107] width 25 height 25
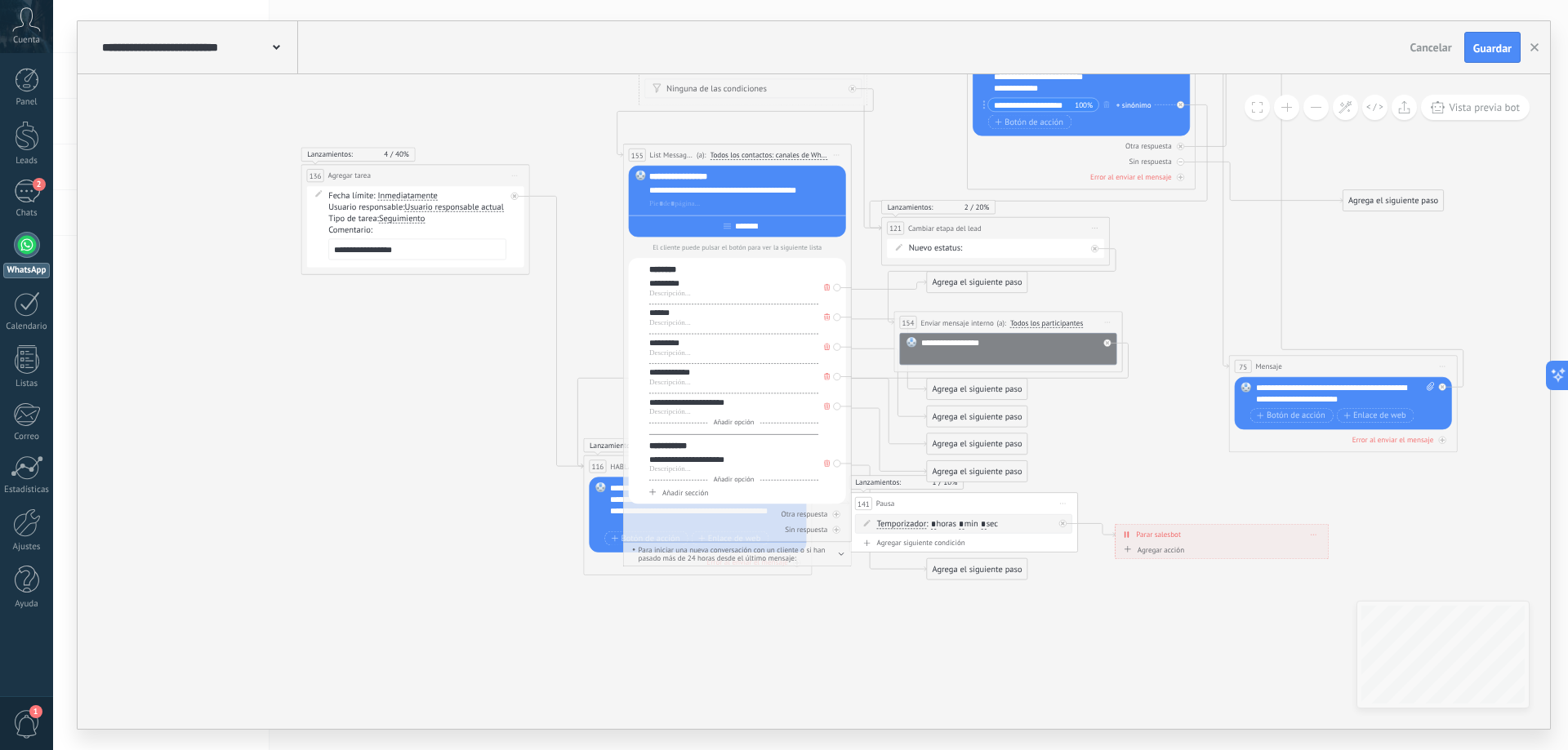
click at [1319, 108] on button at bounding box center [1316, 107] width 25 height 25
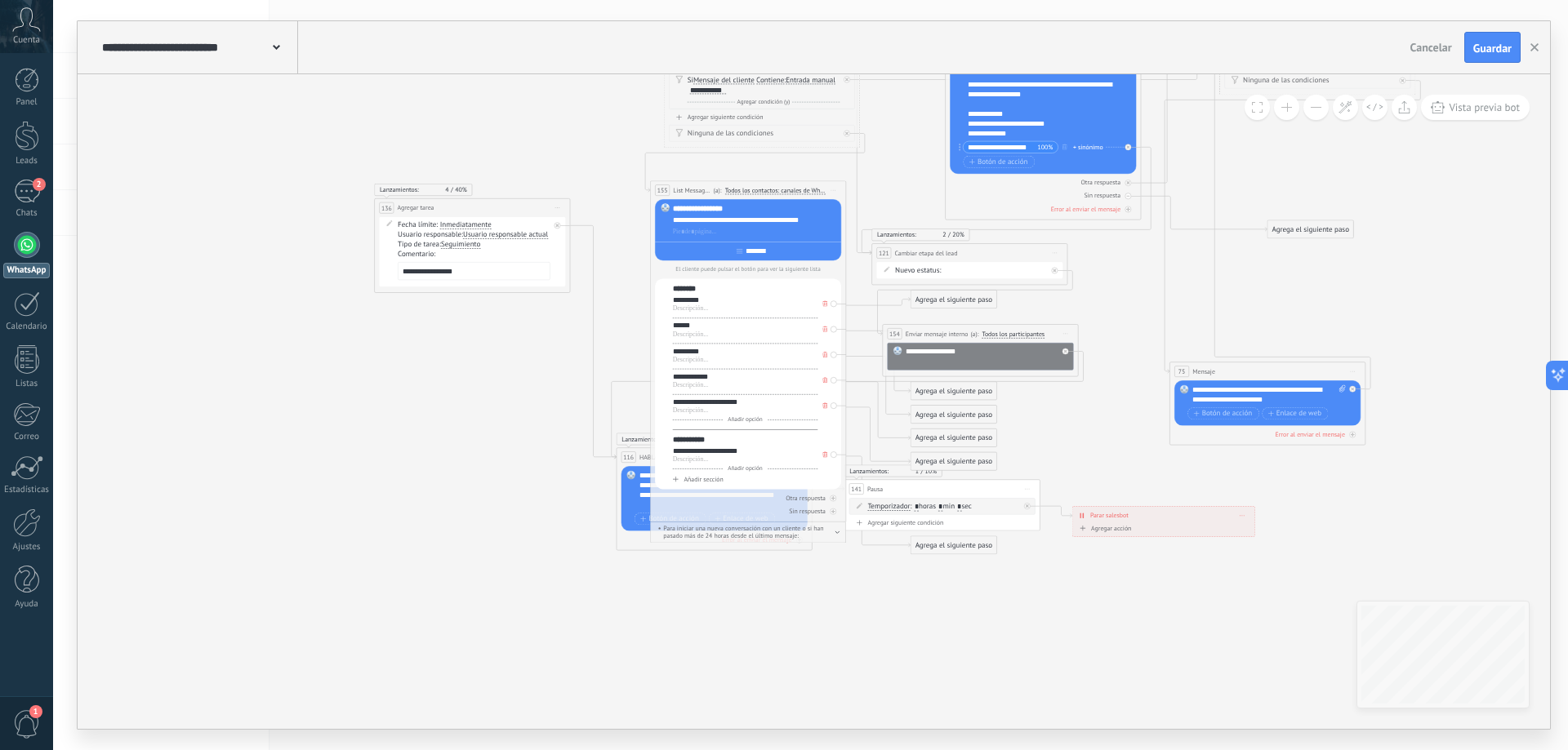
click at [1319, 108] on button at bounding box center [1316, 107] width 25 height 25
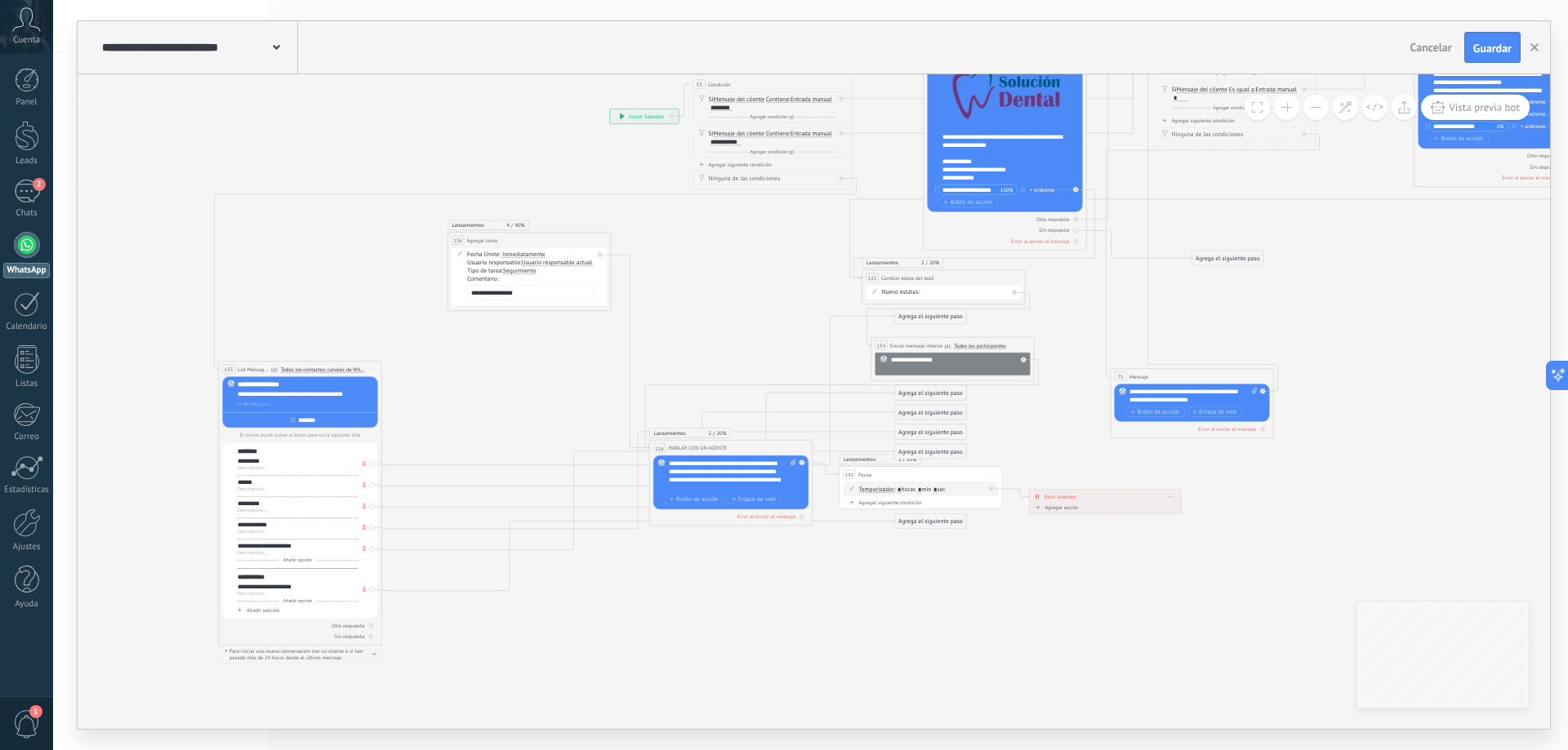
drag, startPoint x: 829, startPoint y: 224, endPoint x: 370, endPoint y: 368, distance: 481.1
click at [370, 369] on icon at bounding box center [371, 369] width 4 height 1
drag, startPoint x: 913, startPoint y: 449, endPoint x: 507, endPoint y: 634, distance: 446.2
click at [507, 634] on div "Agrega el siguiente paso" at bounding box center [524, 636] width 71 height 14
drag, startPoint x: 525, startPoint y: 640, endPoint x: 555, endPoint y: 560, distance: 85.4
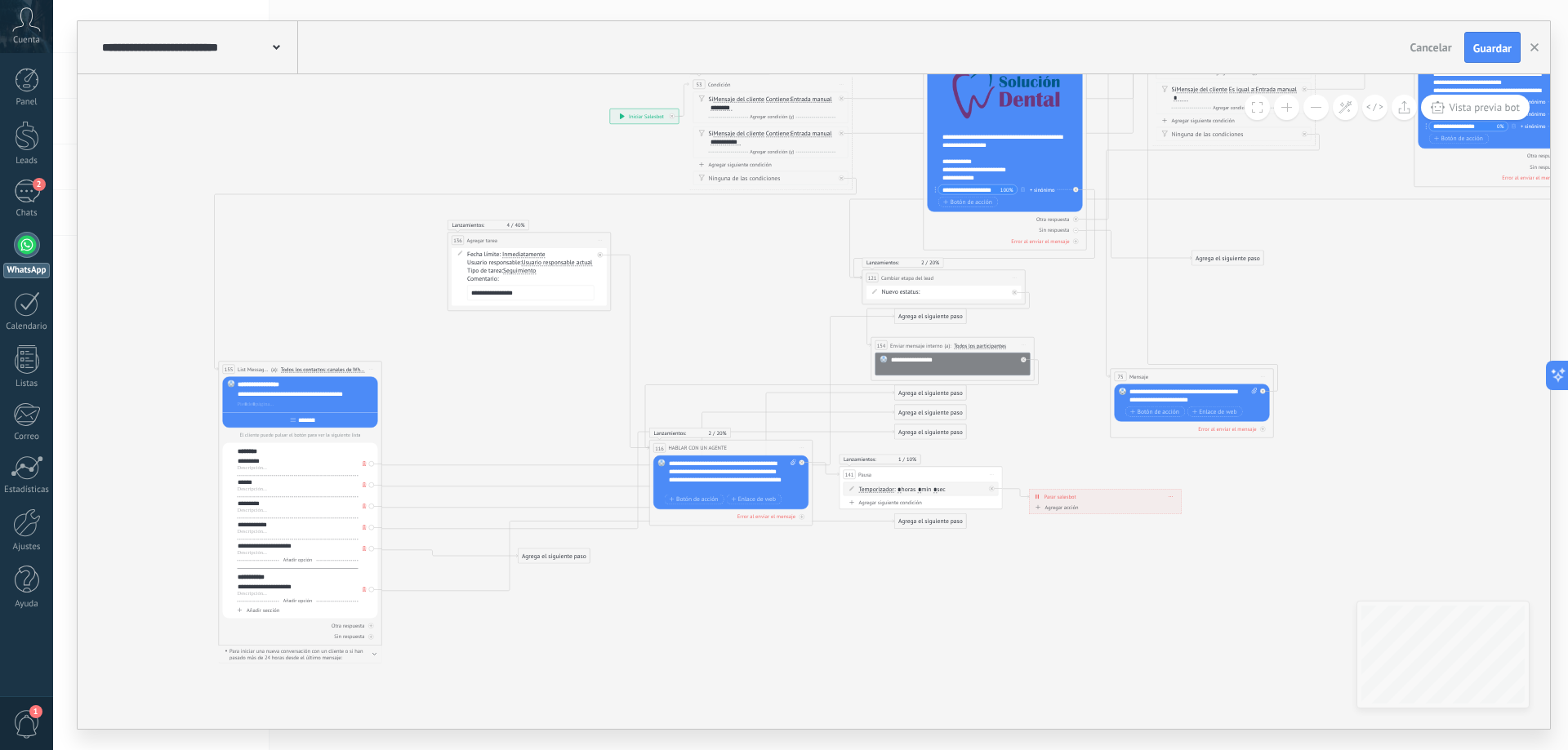
click at [555, 560] on div "Agrega el siguiente paso" at bounding box center [554, 556] width 71 height 14
drag, startPoint x: 919, startPoint y: 523, endPoint x: 519, endPoint y: 588, distance: 405.2
click at [519, 588] on div "Agrega el siguiente paso" at bounding box center [530, 587] width 71 height 14
drag, startPoint x: 547, startPoint y: 561, endPoint x: 519, endPoint y: 564, distance: 28.2
click at [519, 564] on div "Agrega el siguiente paso" at bounding box center [526, 559] width 71 height 14
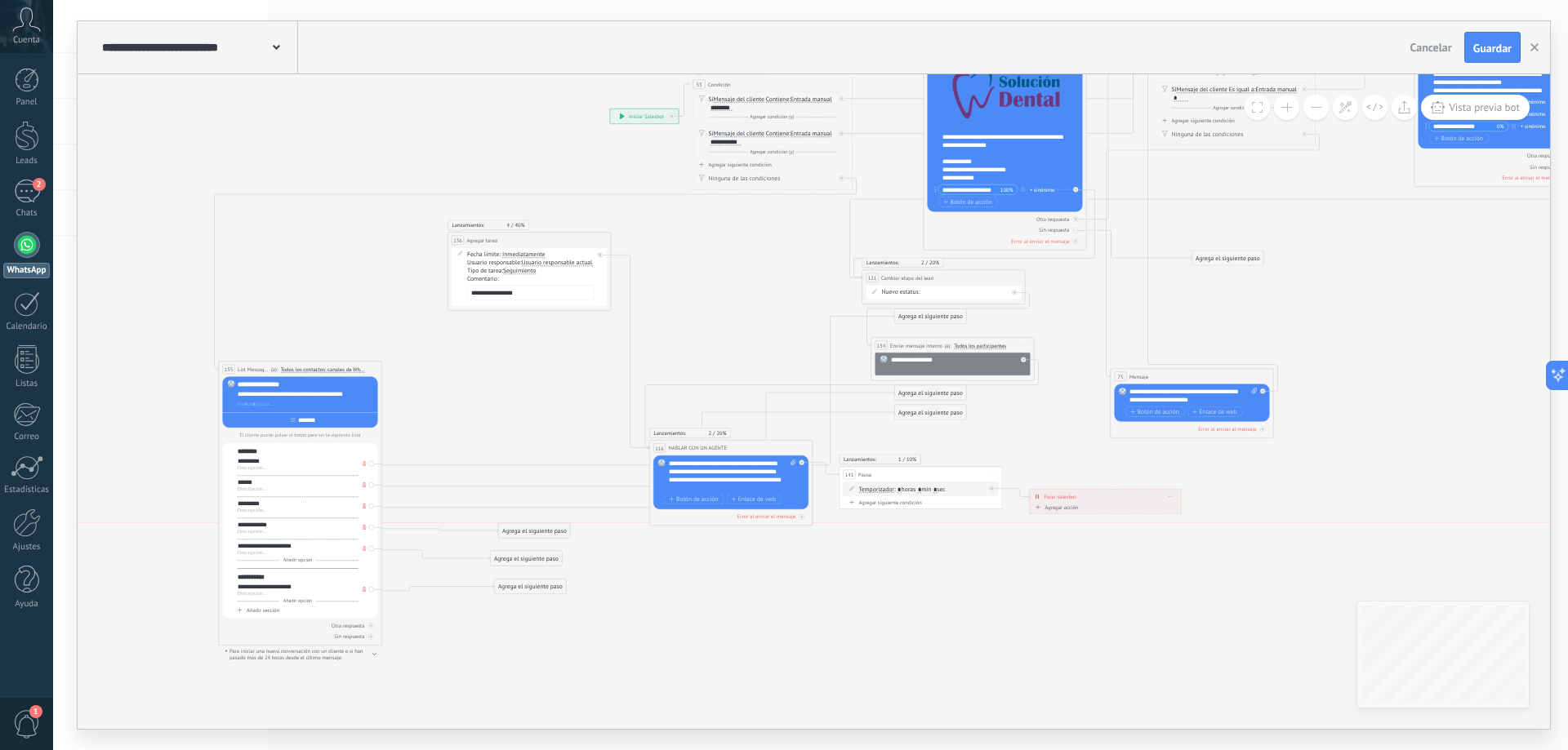
drag, startPoint x: 920, startPoint y: 429, endPoint x: 545, endPoint y: 522, distance: 386.4
click at [523, 530] on div "Agrega el siguiente paso" at bounding box center [534, 531] width 71 height 14
drag, startPoint x: 907, startPoint y: 412, endPoint x: 512, endPoint y: 507, distance: 406.3
click at [512, 507] on div "Agrega el siguiente paso" at bounding box center [535, 507] width 71 height 14
drag, startPoint x: 927, startPoint y: 393, endPoint x: 535, endPoint y: 484, distance: 402.4
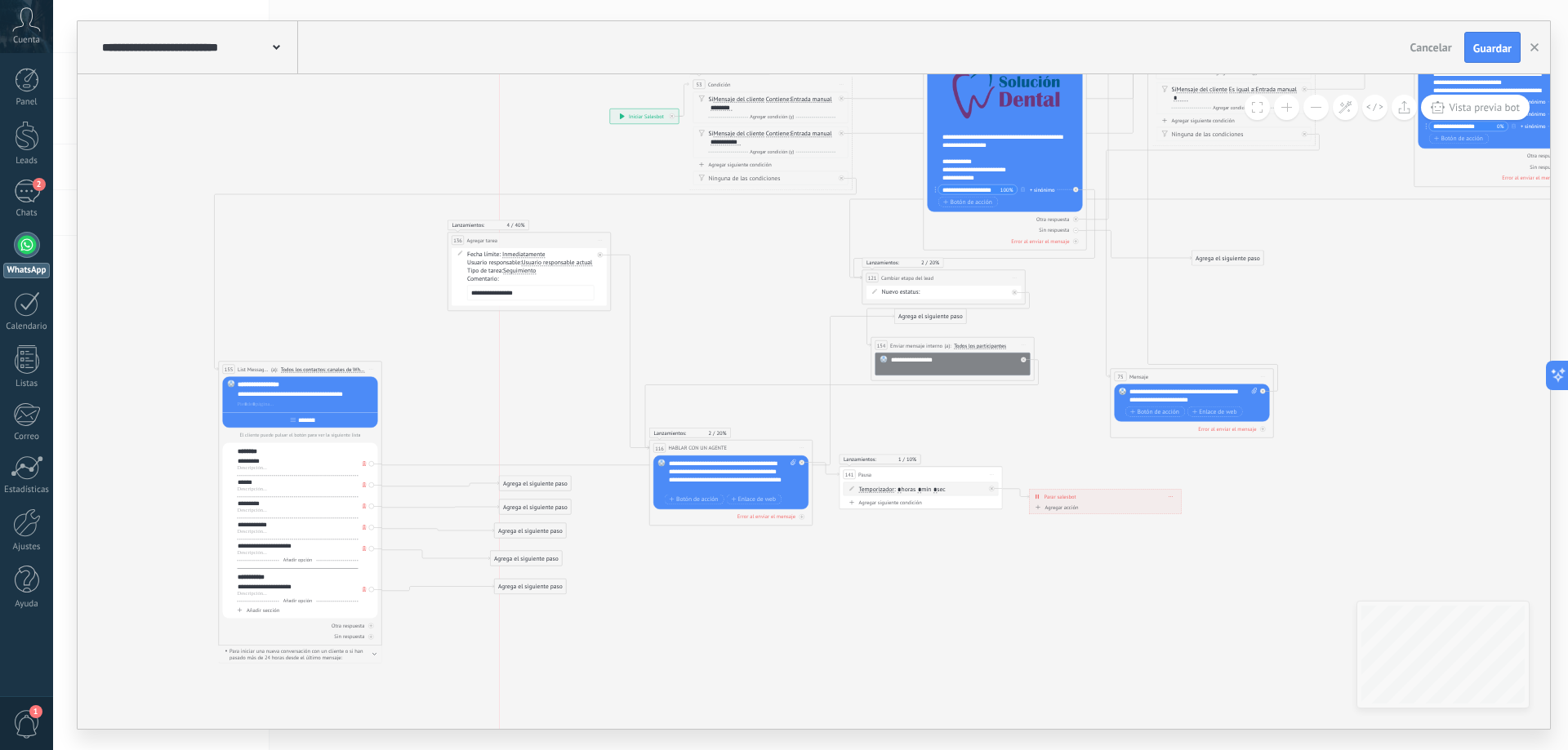
click at [535, 484] on div "Agrega el siguiente paso" at bounding box center [535, 483] width 71 height 14
drag, startPoint x: 946, startPoint y: 316, endPoint x: 551, endPoint y: 453, distance: 418.1
click at [551, 453] on div "Agrega el siguiente paso" at bounding box center [535, 453] width 71 height 14
click at [514, 377] on icon at bounding box center [934, 205] width 1838 height 1293
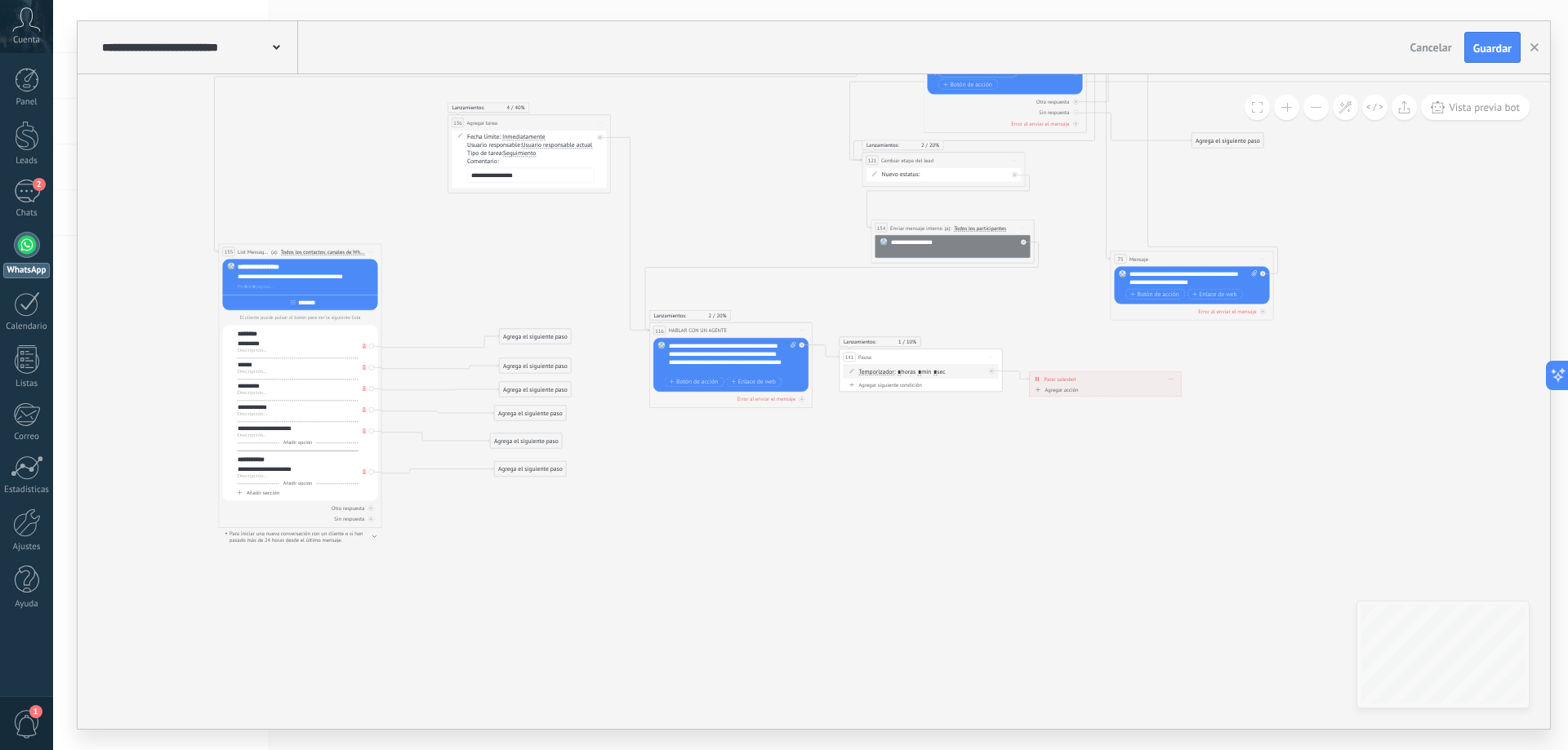
click at [1284, 109] on button at bounding box center [1286, 107] width 25 height 25
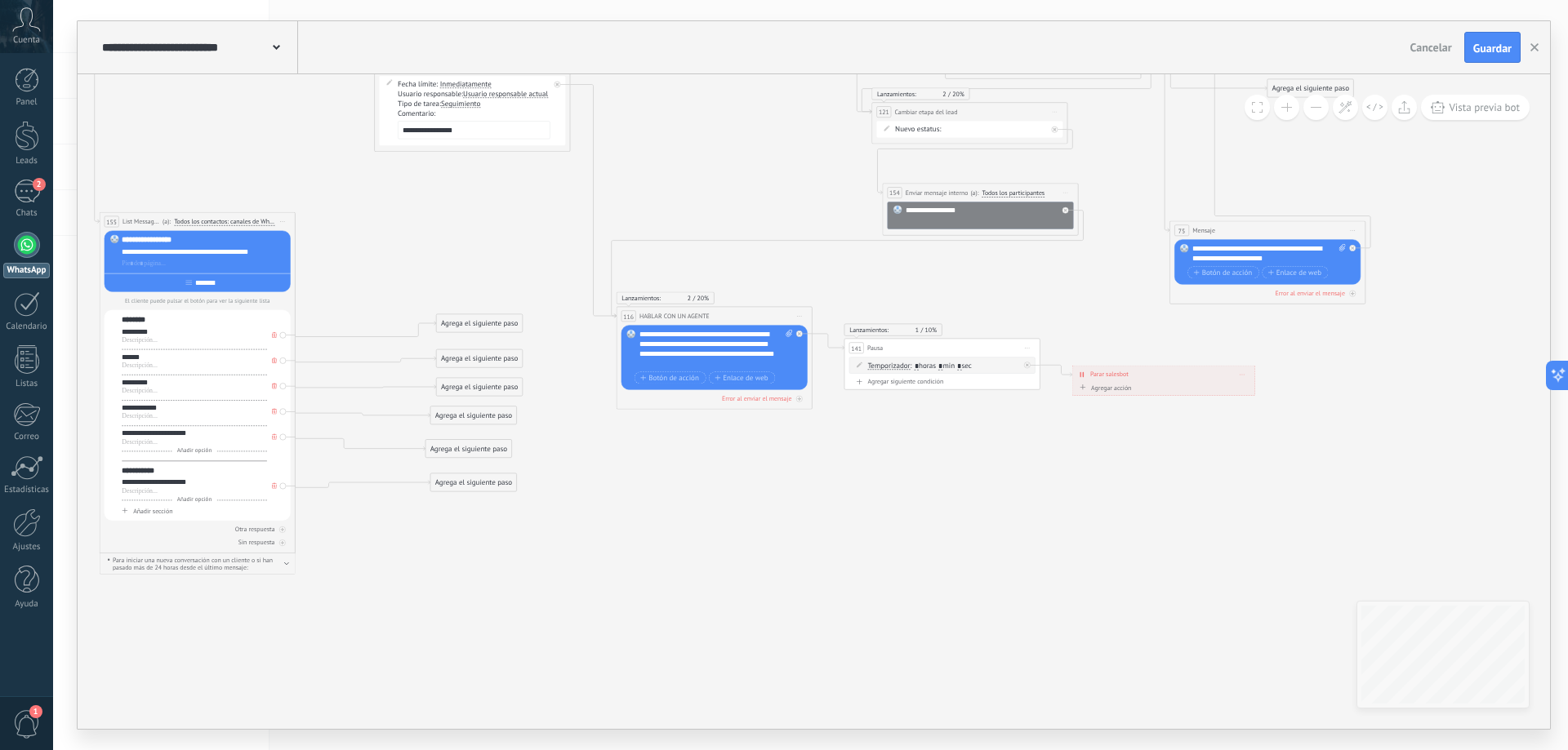
click at [1284, 109] on button at bounding box center [1286, 107] width 25 height 25
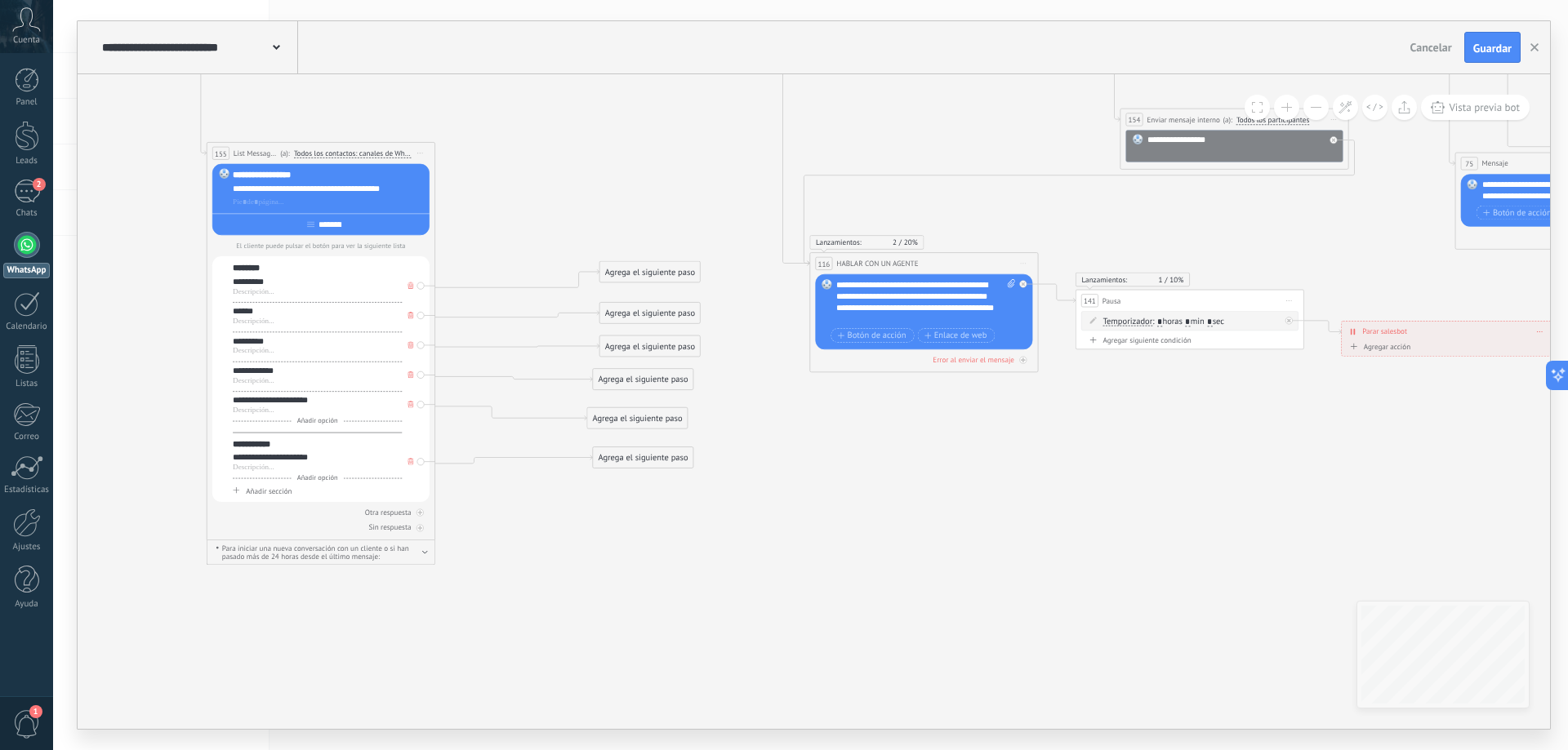
drag, startPoint x: 424, startPoint y: 541, endPoint x: 740, endPoint y: 502, distance: 318.4
click at [250, 491] on span "Añadir sección" at bounding box center [269, 491] width 46 height 10
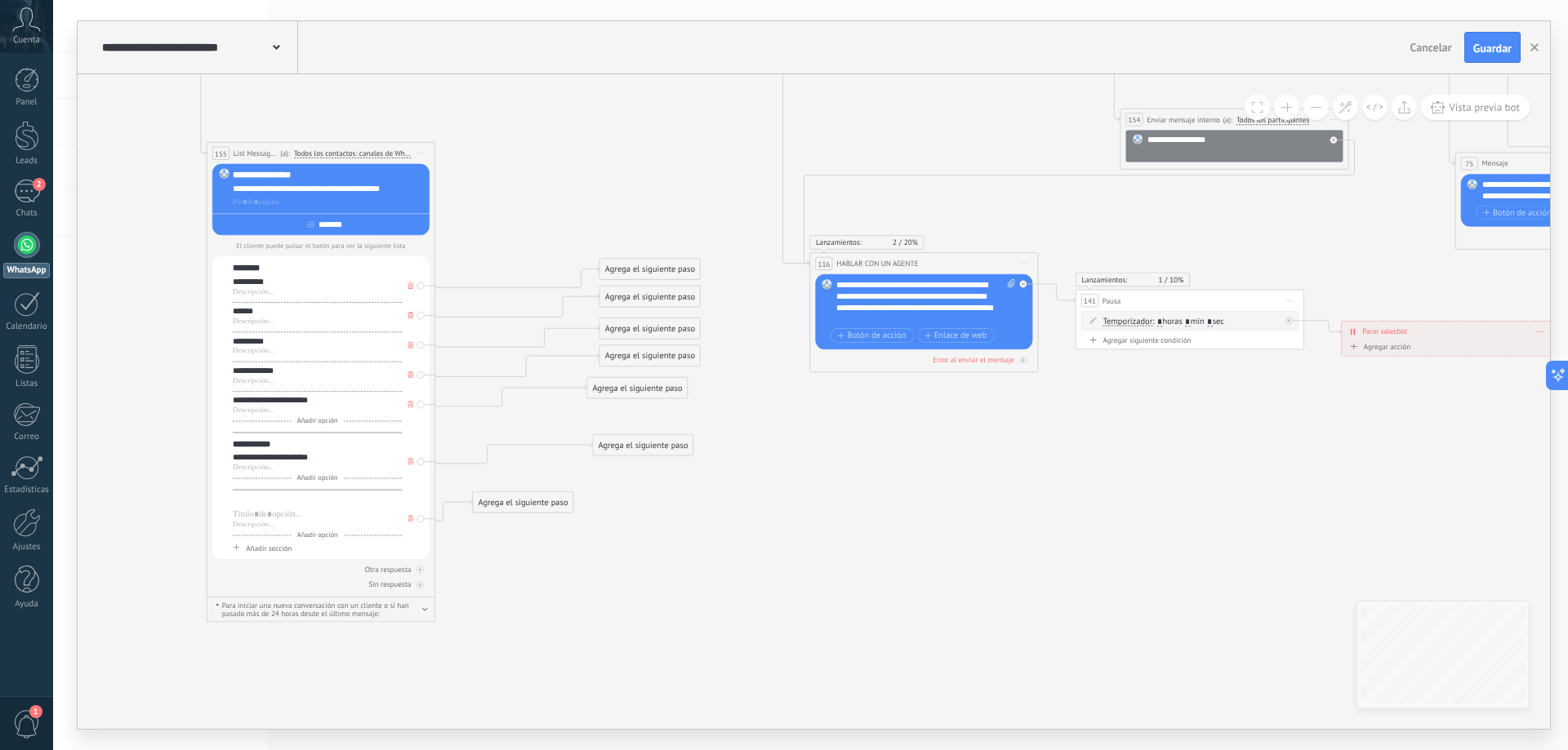
click at [250, 504] on div at bounding box center [317, 501] width 169 height 12
click at [265, 518] on div at bounding box center [317, 515] width 169 height 12
drag, startPoint x: 620, startPoint y: 273, endPoint x: 543, endPoint y: 251, distance: 80.1
click at [543, 251] on div "Agrega el siguiente paso" at bounding box center [572, 246] width 100 height 19
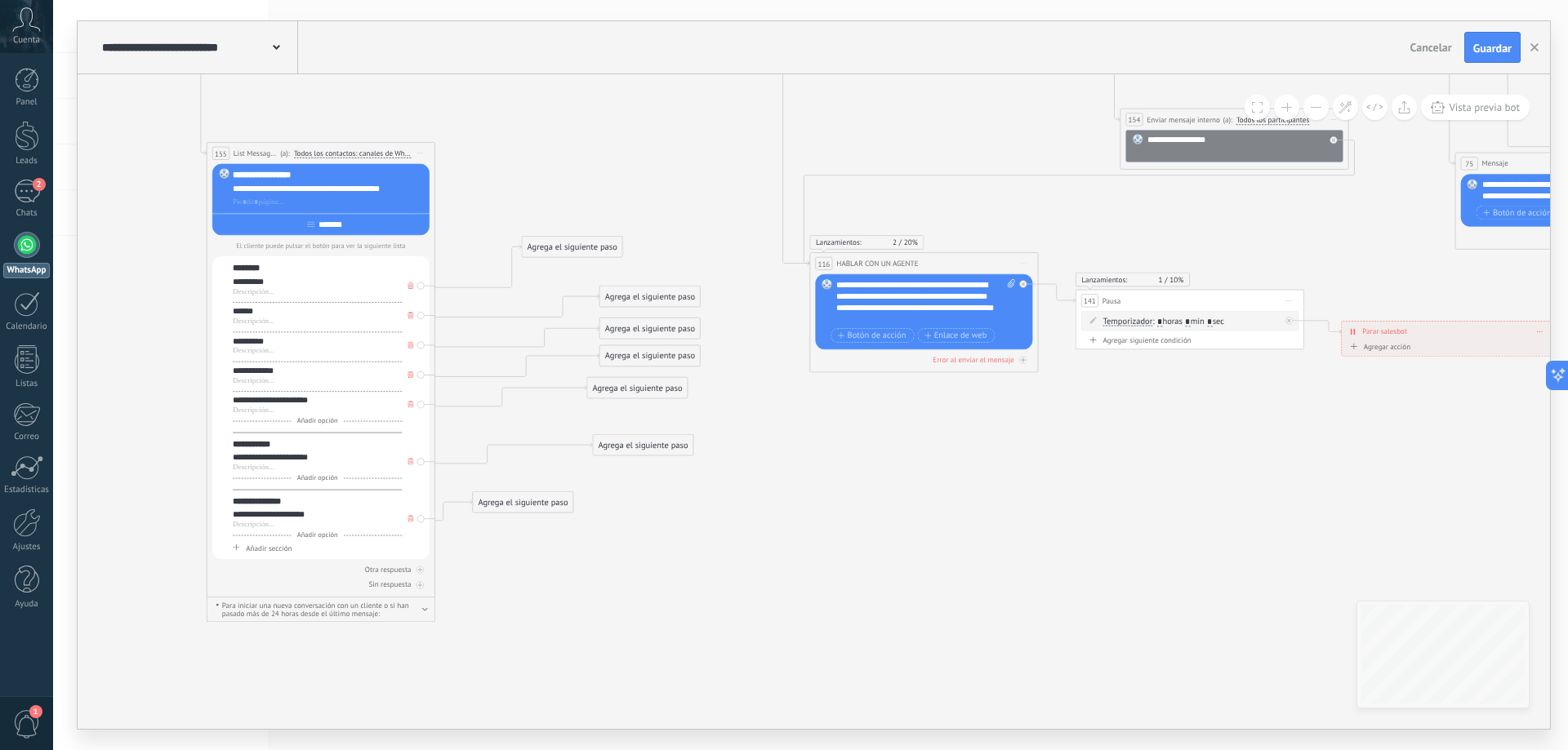
click at [1314, 110] on button at bounding box center [1316, 107] width 25 height 25
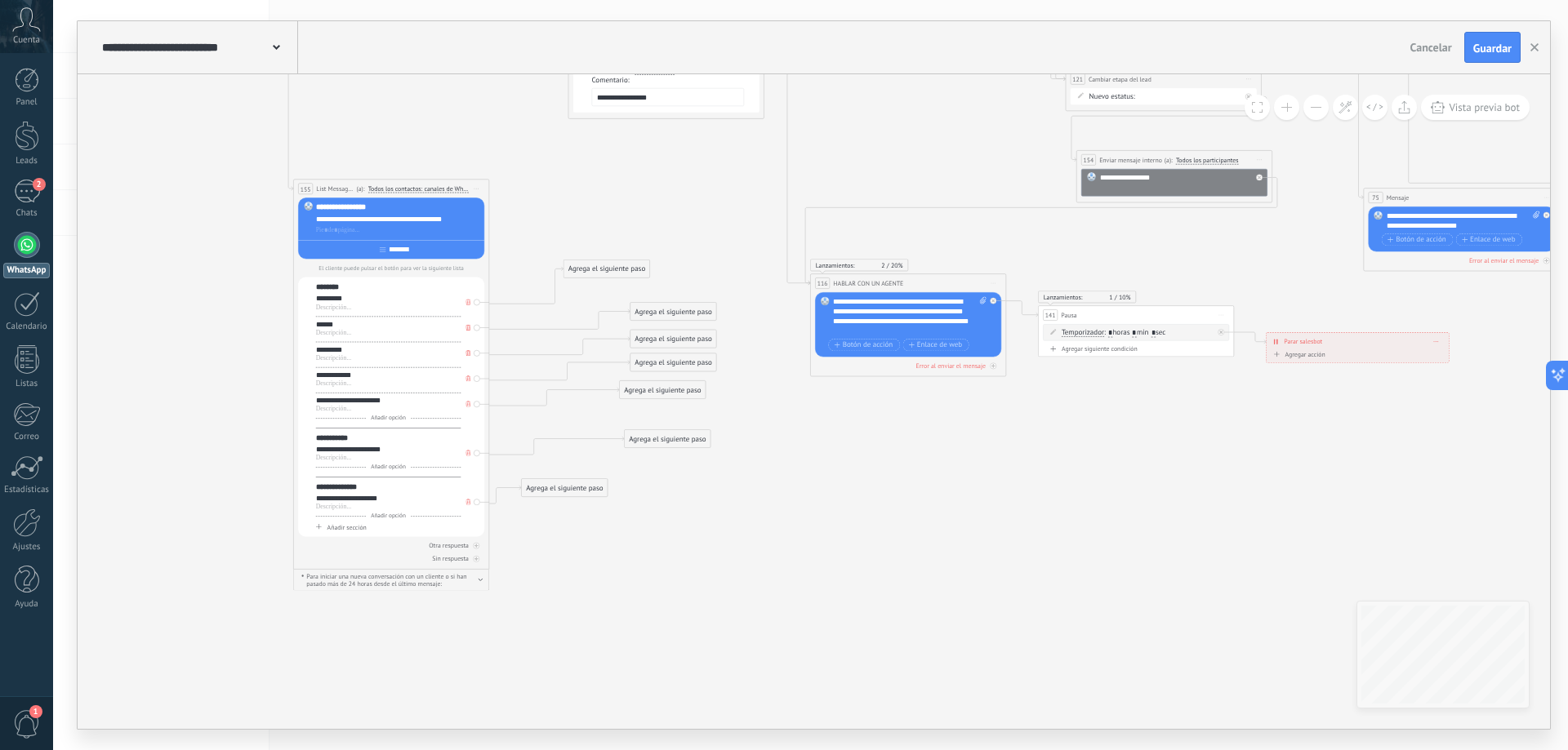
click at [1314, 110] on button at bounding box center [1316, 107] width 25 height 25
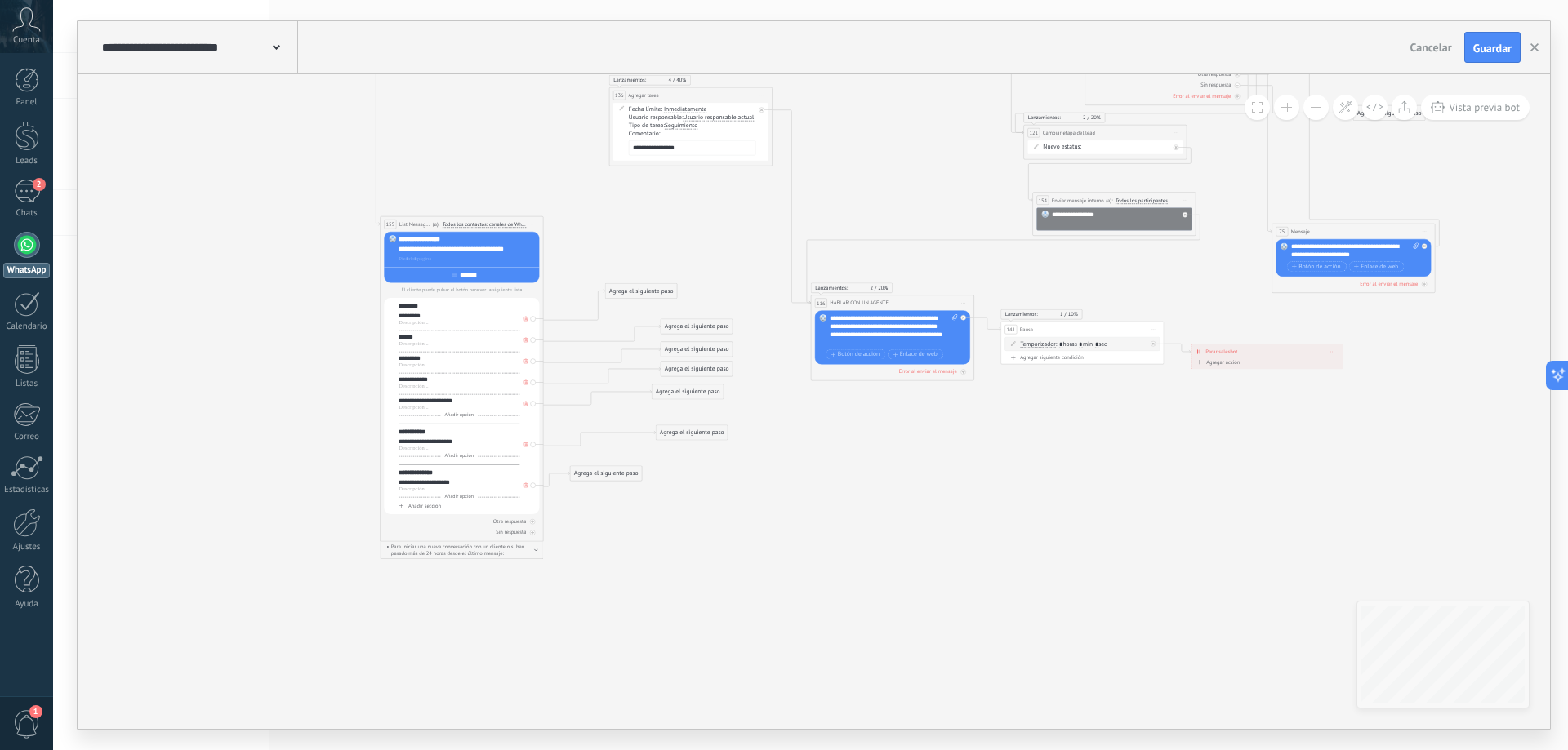
click at [1314, 110] on button at bounding box center [1316, 107] width 25 height 25
click at [1313, 105] on button at bounding box center [1316, 107] width 25 height 25
click at [1319, 112] on button at bounding box center [1316, 107] width 25 height 25
click at [1318, 111] on button at bounding box center [1316, 107] width 25 height 25
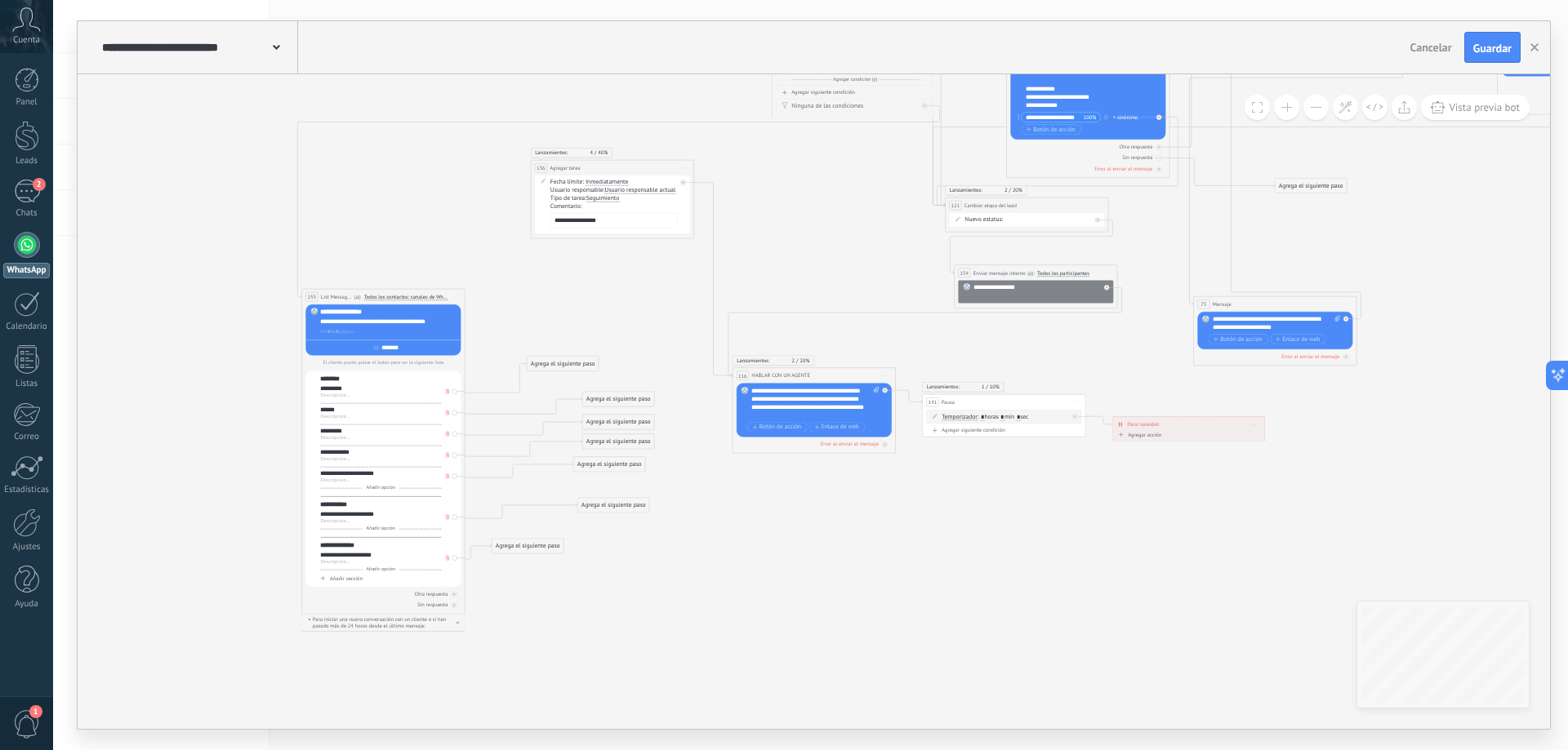
drag, startPoint x: 1370, startPoint y: 177, endPoint x: 1292, endPoint y: 250, distance: 106.8
click at [1292, 250] on icon at bounding box center [1016, 153] width 1838 height 1334
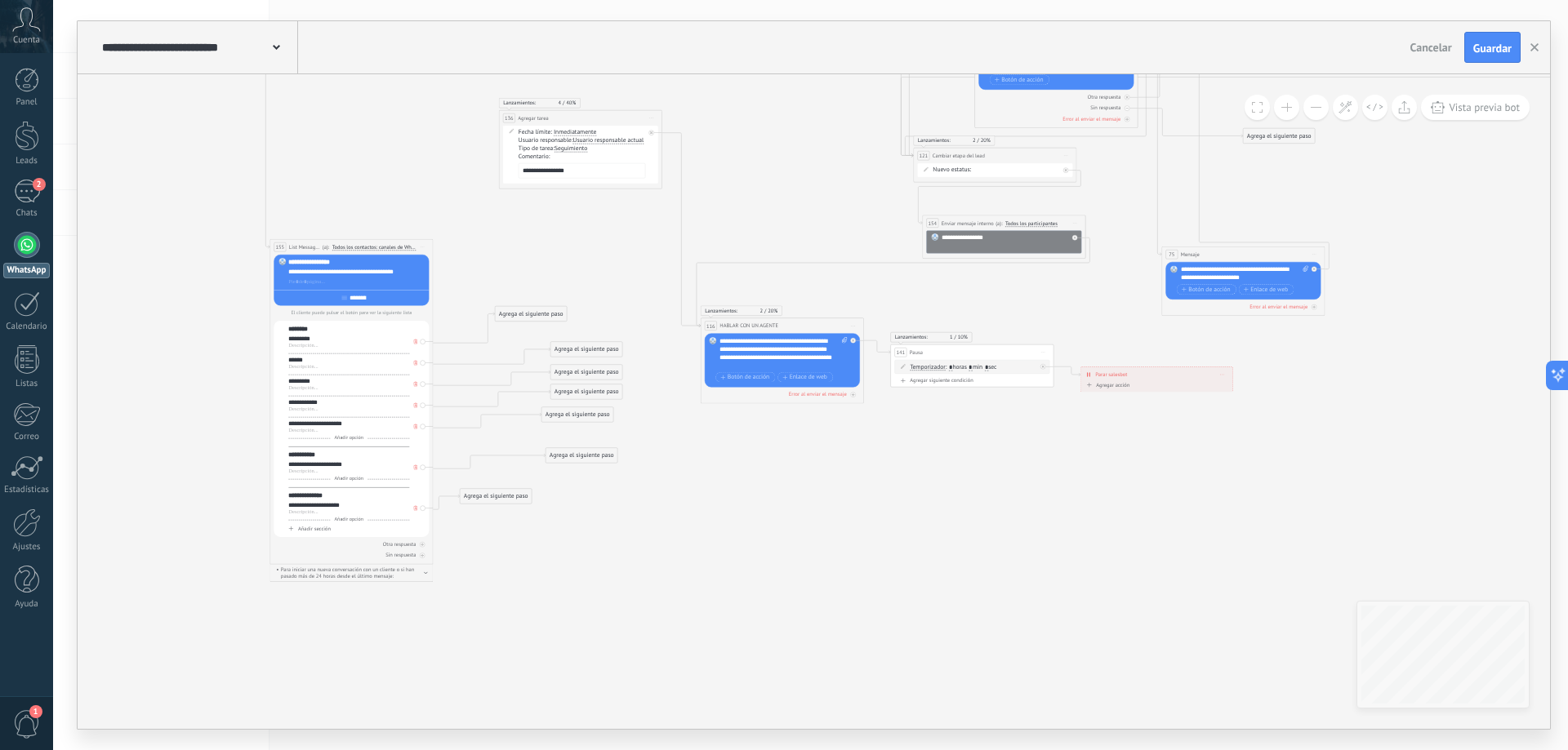
drag, startPoint x: 749, startPoint y: 606, endPoint x: 731, endPoint y: 571, distance: 39.4
click at [731, 571] on icon at bounding box center [984, 103] width 1838 height 1334
click at [307, 527] on span "Añadir sección" at bounding box center [315, 529] width 33 height 7
click at [321, 541] on div at bounding box center [348, 536] width 121 height 8
click at [319, 545] on div at bounding box center [348, 546] width 121 height 8
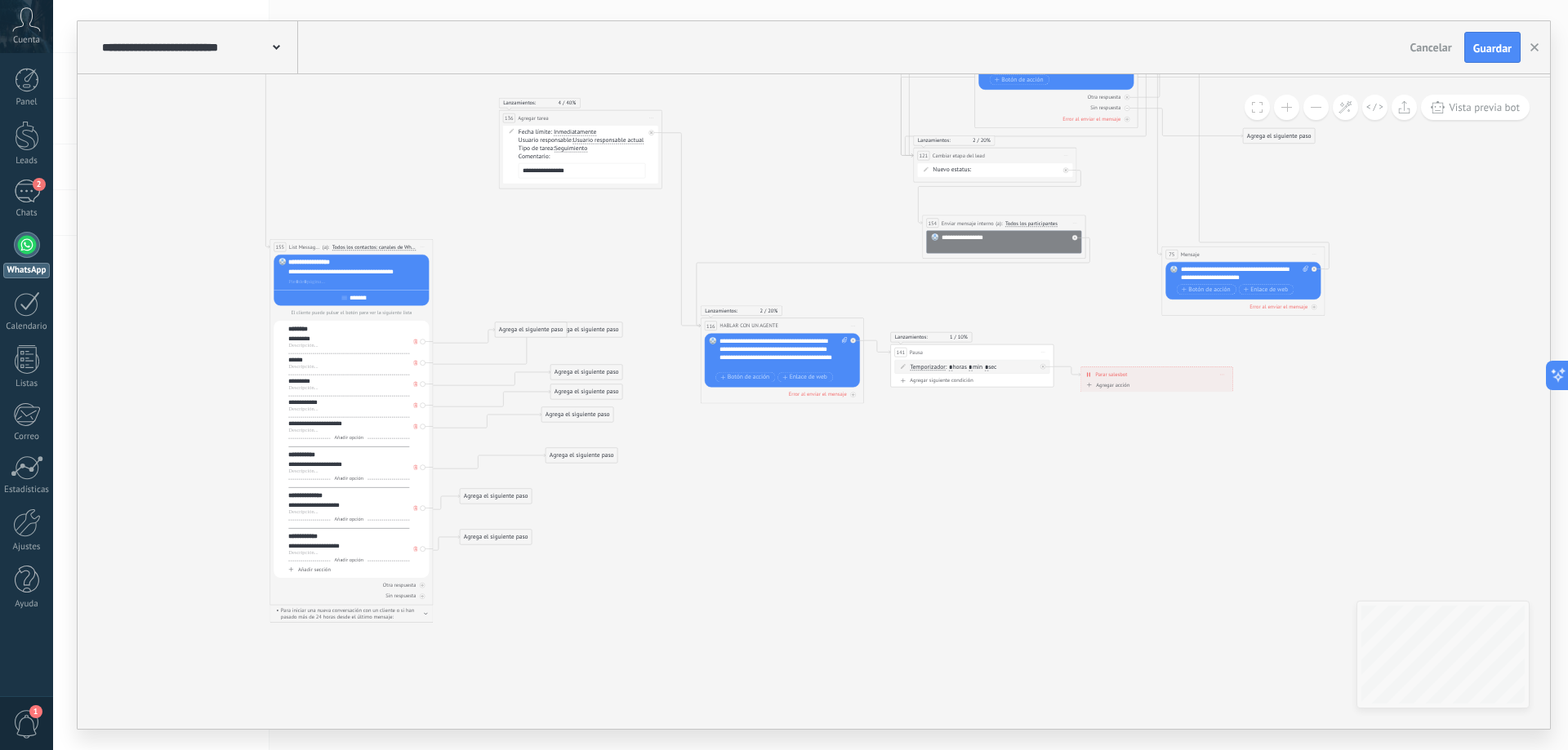
click at [354, 559] on span "Añadir opción" at bounding box center [349, 561] width 38 height 7
click at [302, 568] on div at bounding box center [348, 568] width 121 height 8
click at [413, 572] on span at bounding box center [416, 570] width 8 height 9
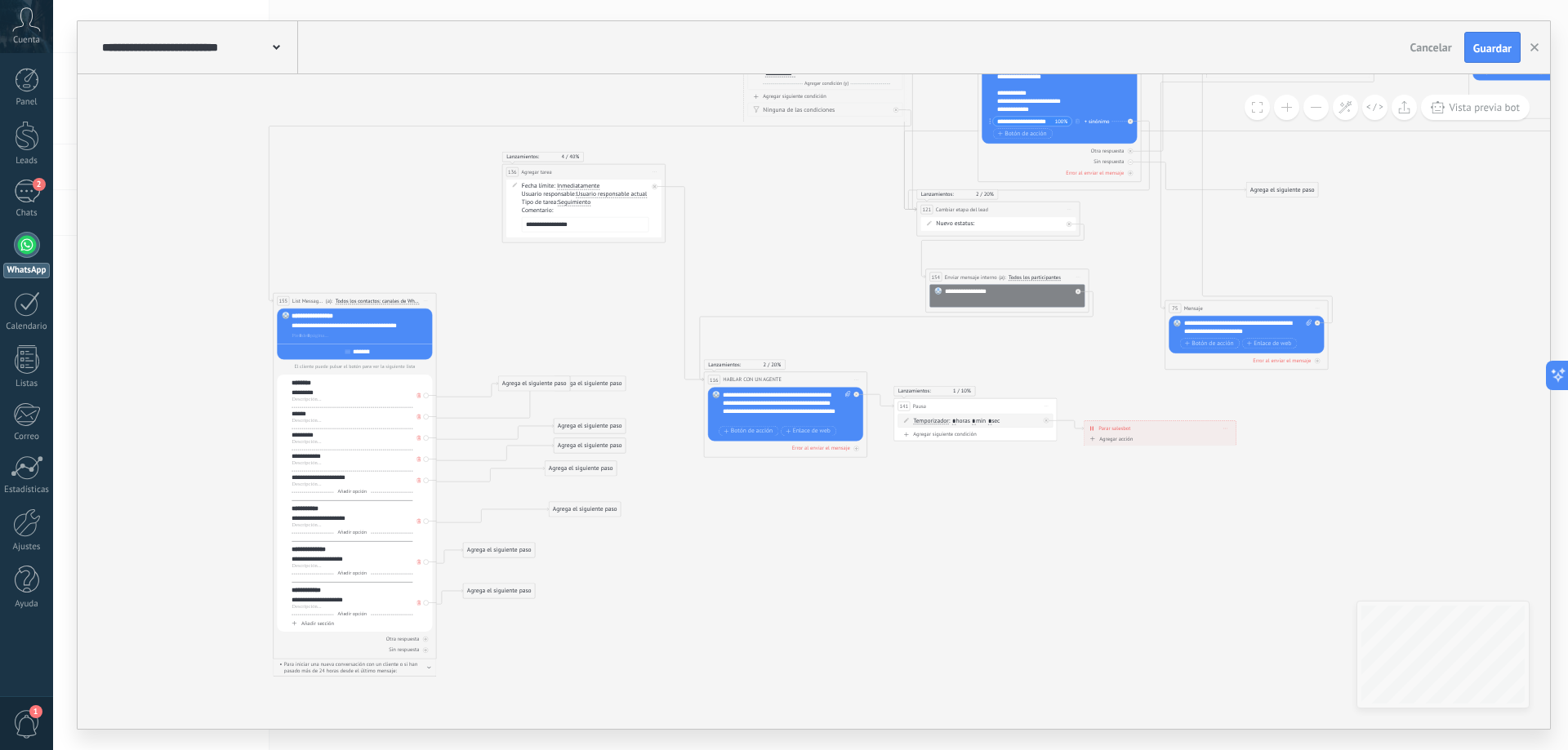
drag, startPoint x: 574, startPoint y: 589, endPoint x: 577, endPoint y: 643, distance: 54.1
click at [577, 643] on icon at bounding box center [987, 187] width 1838 height 1396
drag, startPoint x: 498, startPoint y: 591, endPoint x: 991, endPoint y: 214, distance: 620.6
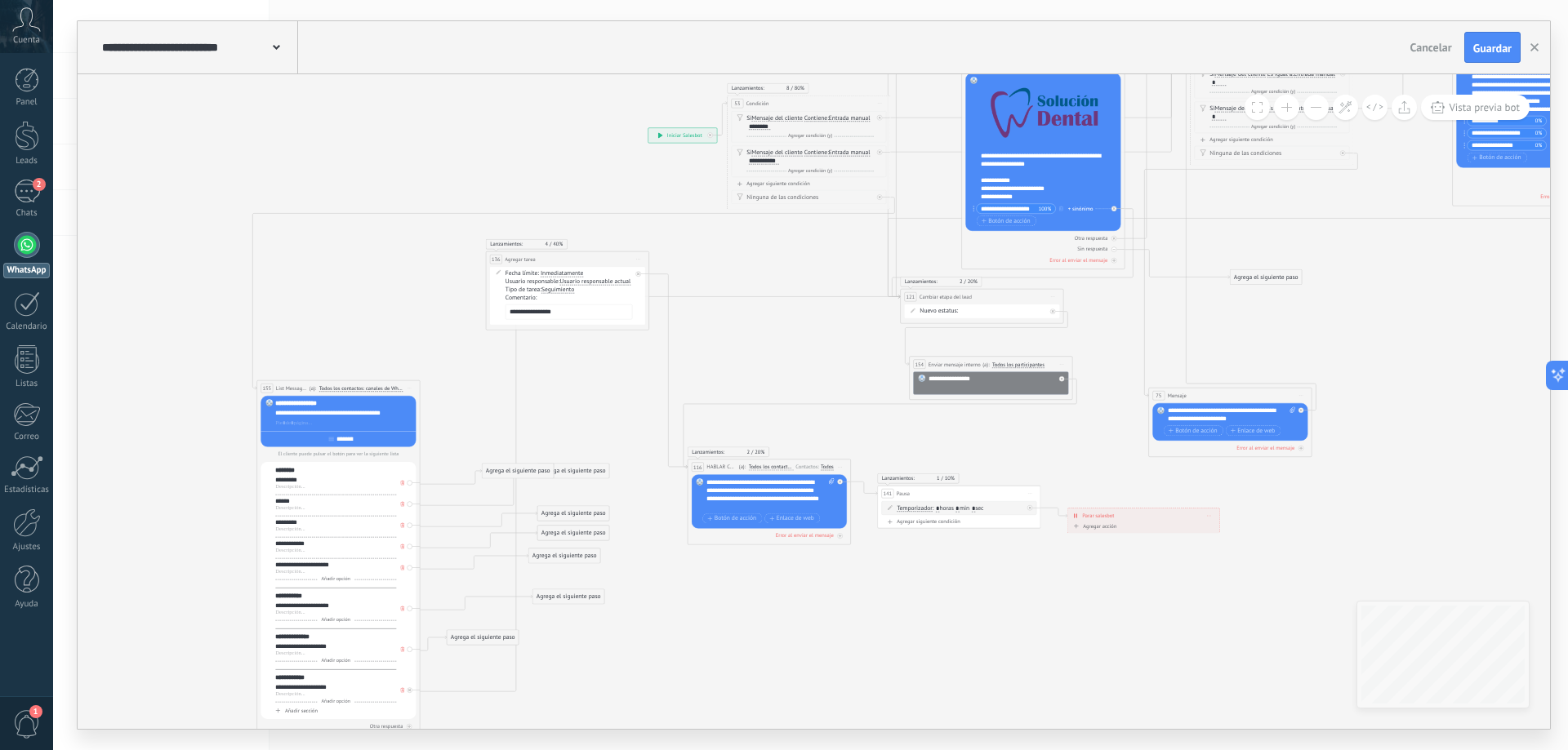
drag, startPoint x: 615, startPoint y: 559, endPoint x: 598, endPoint y: 646, distance: 88.6
click at [598, 646] on icon at bounding box center [971, 264] width 1838 height 1374
click at [1486, 53] on span "Guardar" at bounding box center [1492, 48] width 39 height 12
